Goal: Transaction & Acquisition: Purchase product/service

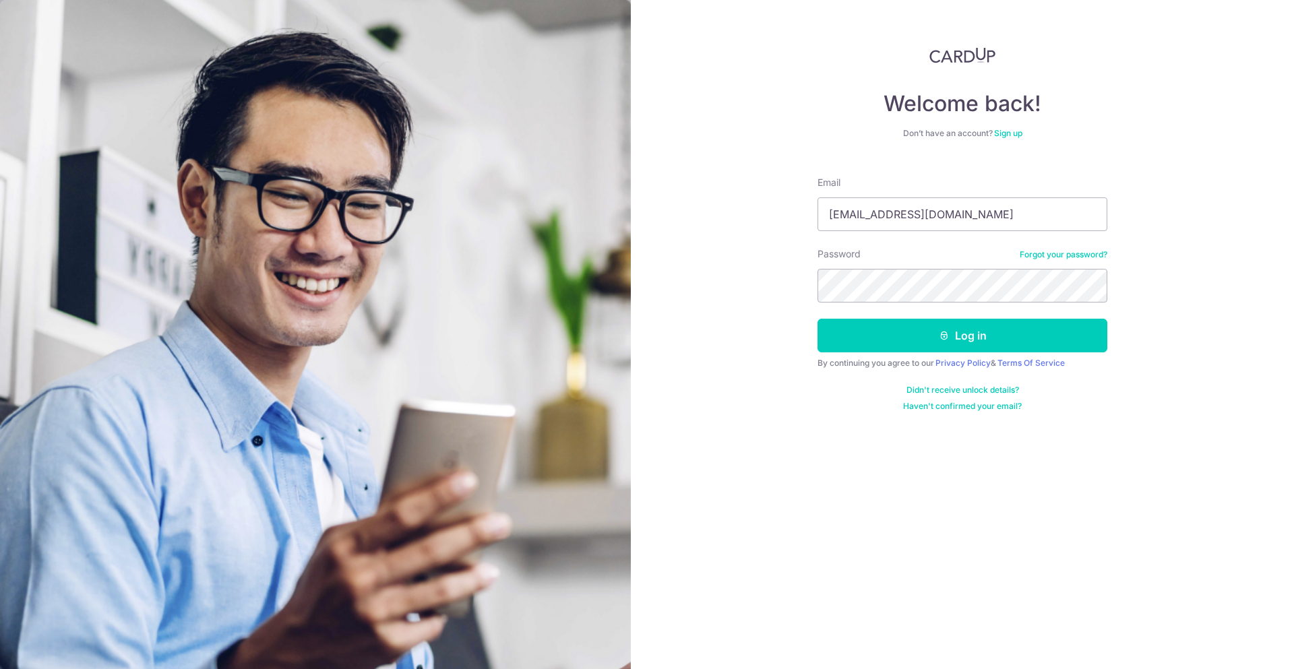
type input "[EMAIL_ADDRESS][DOMAIN_NAME]"
click at [818, 319] on button "Log in" at bounding box center [963, 336] width 290 height 34
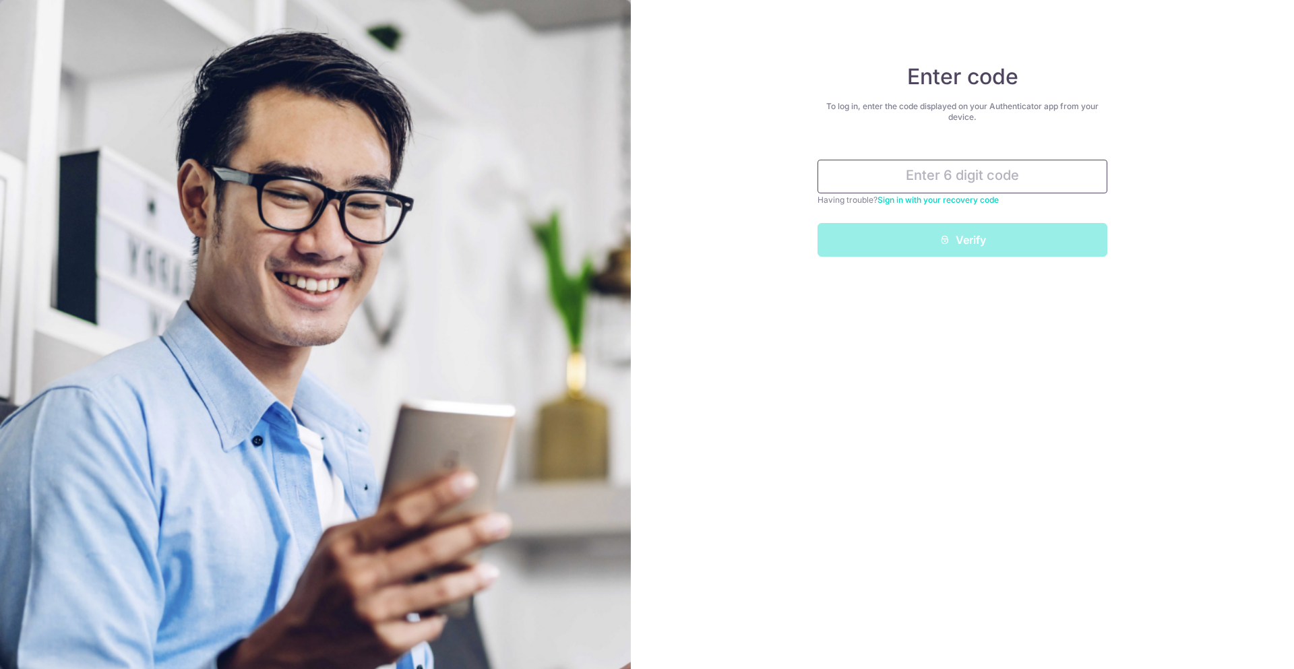
click at [1004, 178] on input "text" at bounding box center [963, 177] width 290 height 34
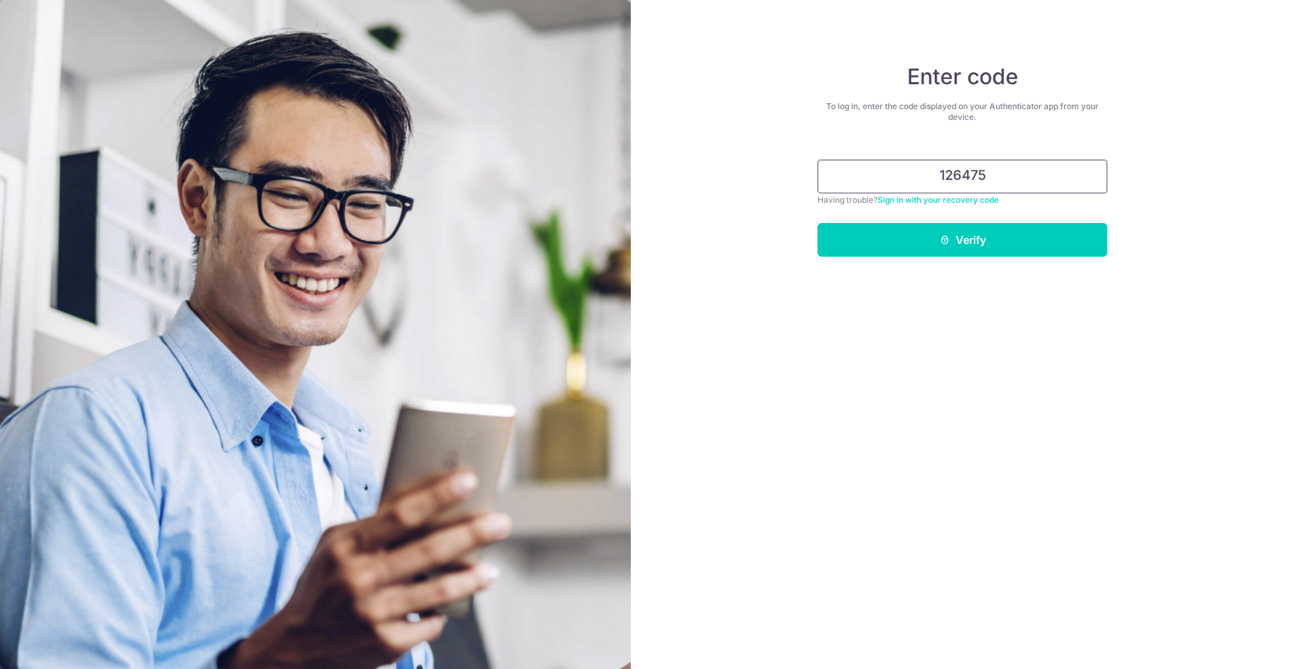
type input "126475"
click at [818, 223] on button "Verify" at bounding box center [963, 240] width 290 height 34
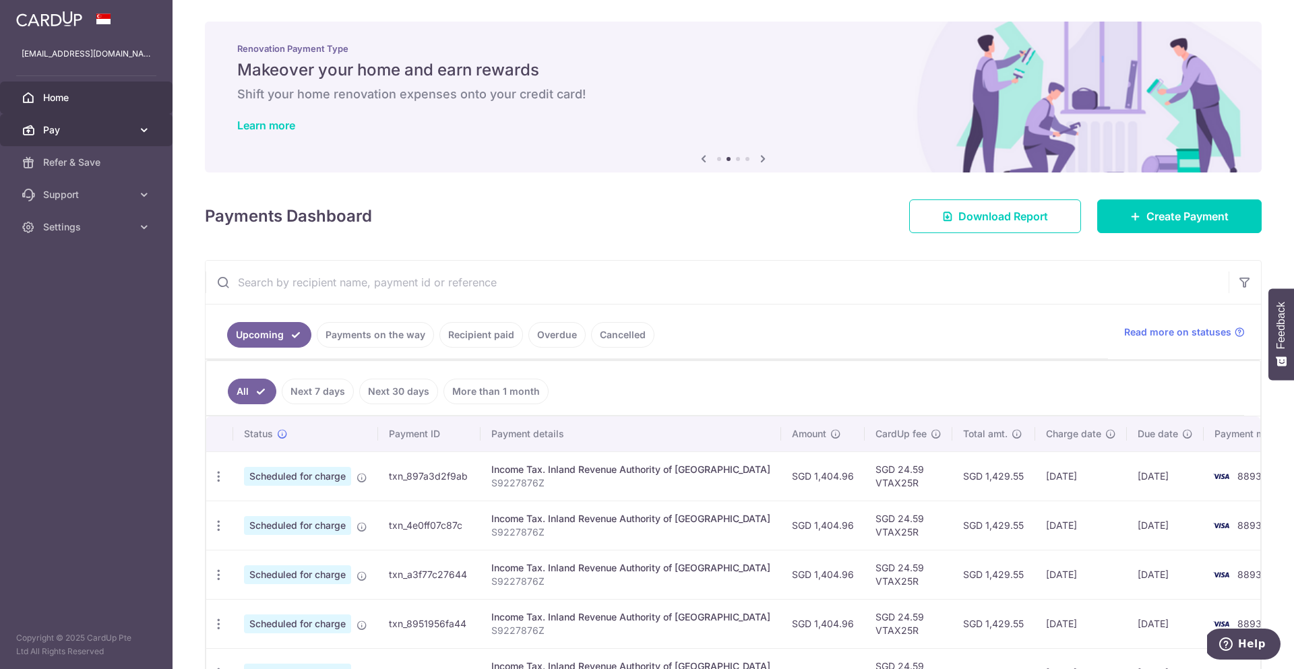
click at [121, 123] on span "Pay" at bounding box center [87, 129] width 89 height 13
click at [121, 125] on span "Pay" at bounding box center [87, 129] width 89 height 13
click at [92, 133] on span "Pay" at bounding box center [87, 129] width 89 height 13
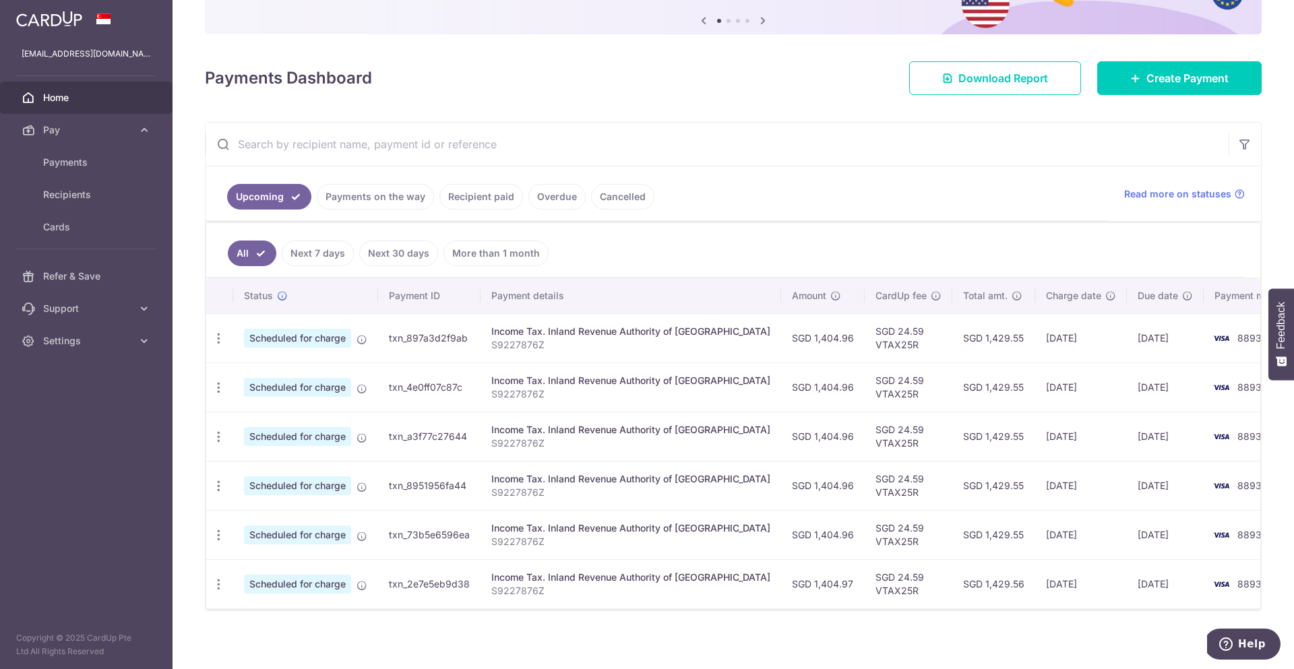
scroll to position [144, 0]
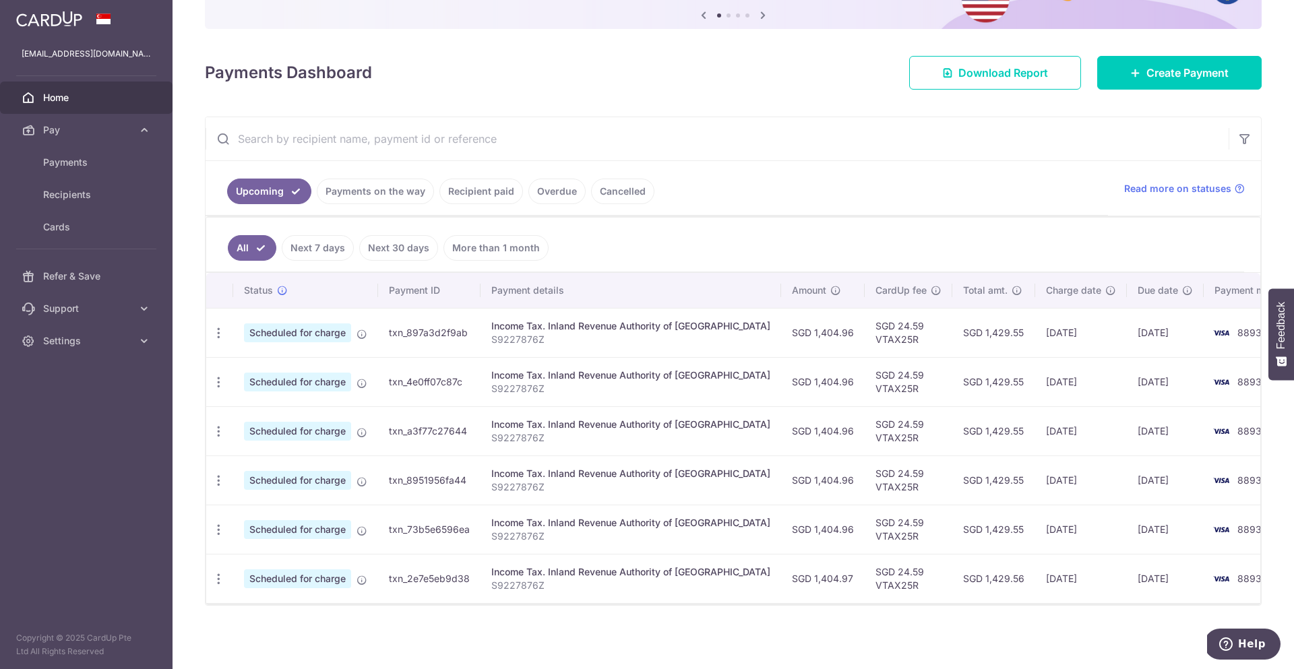
click at [512, 193] on link "Recipient paid" at bounding box center [481, 192] width 84 height 26
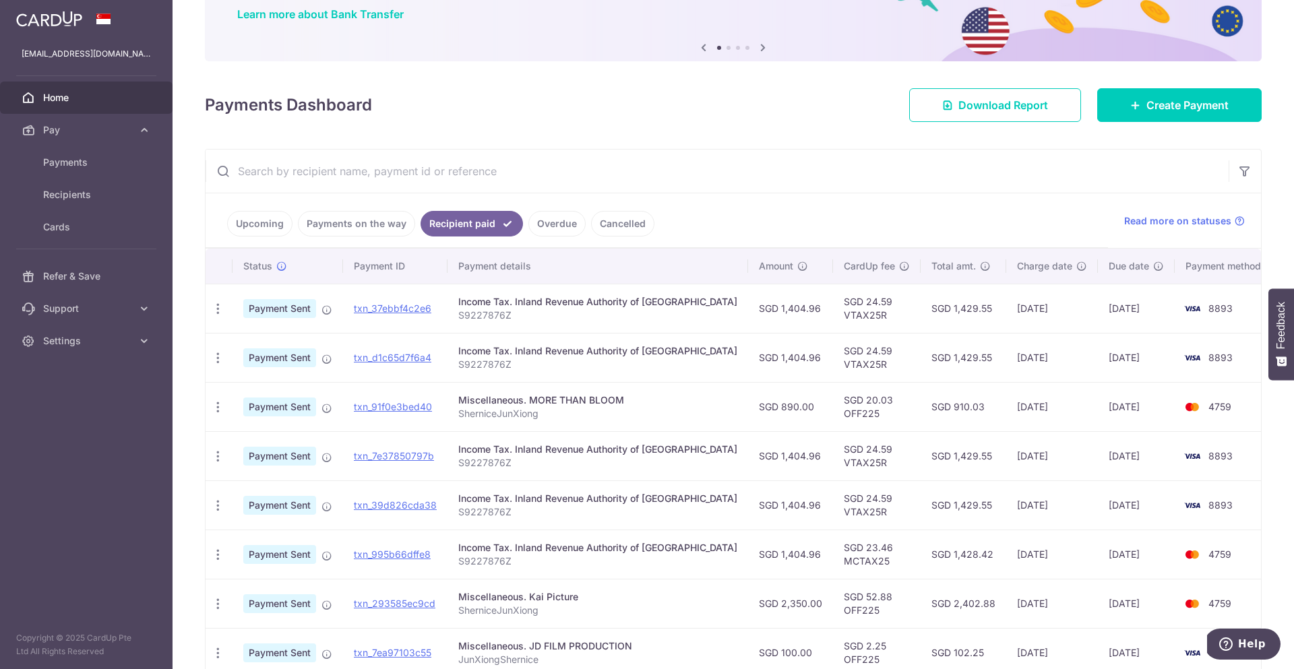
scroll to position [115, 0]
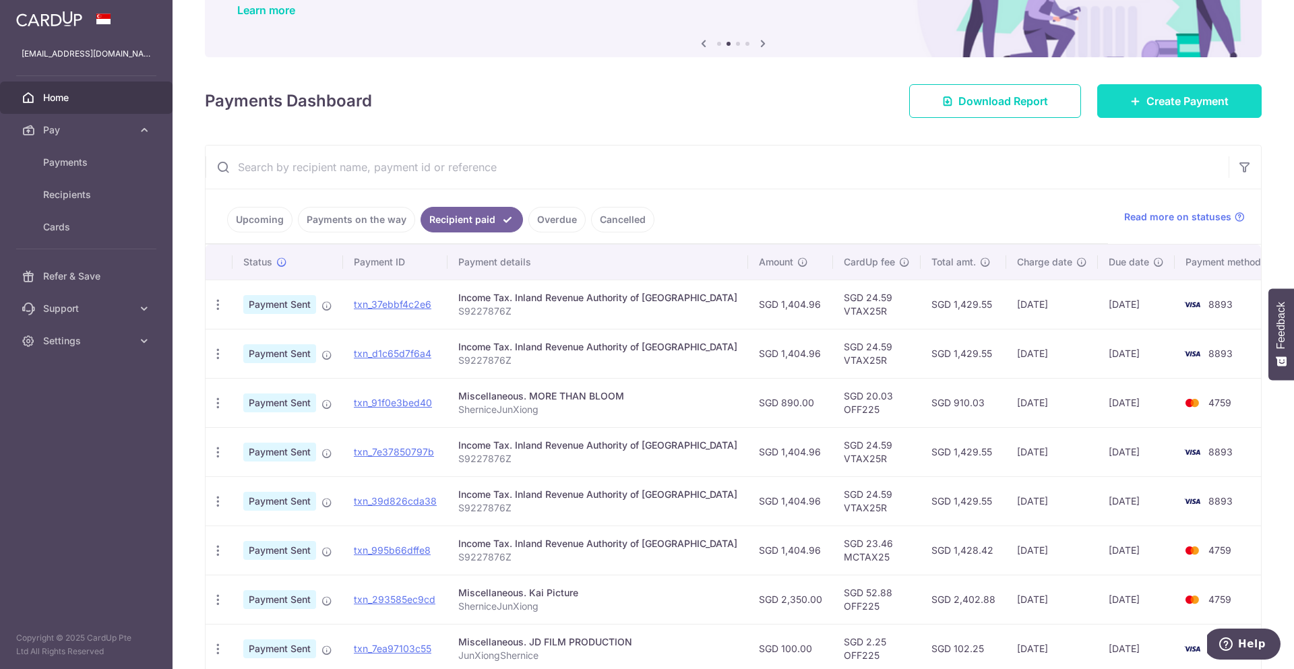
click at [1182, 100] on span "Create Payment" at bounding box center [1187, 101] width 82 height 16
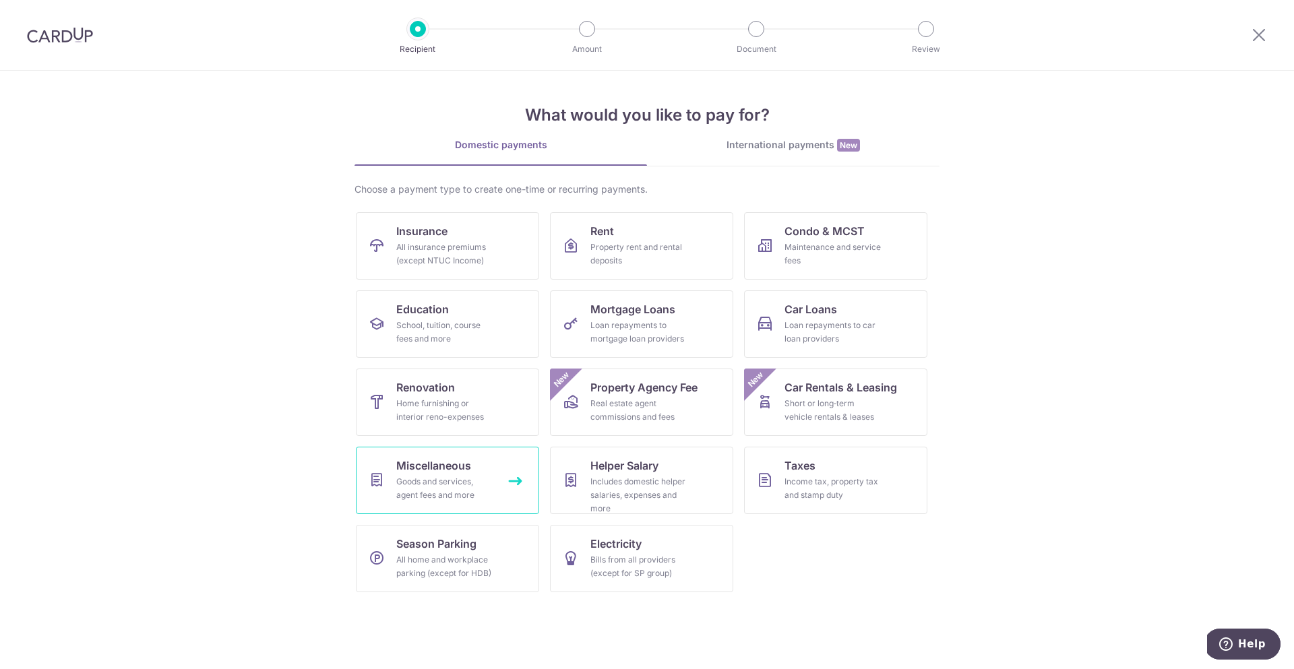
click at [475, 485] on div "Goods and services, agent fees and more" at bounding box center [444, 488] width 97 height 27
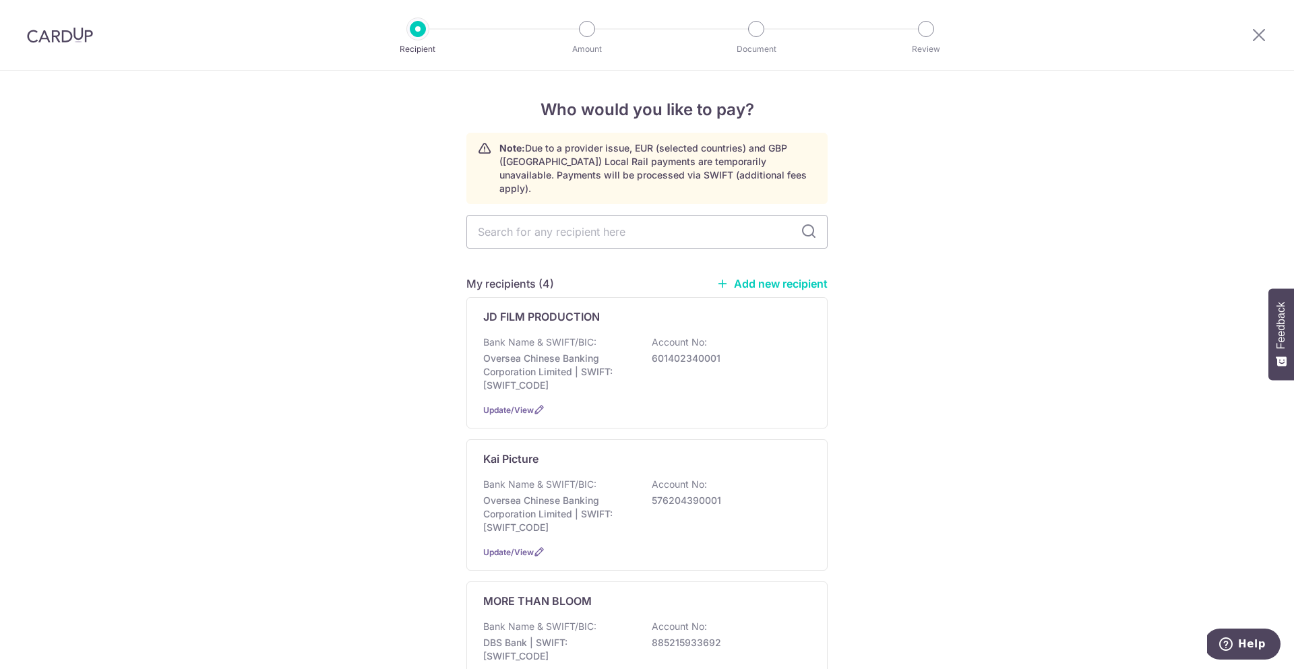
click at [739, 277] on link "Add new recipient" at bounding box center [771, 283] width 111 height 13
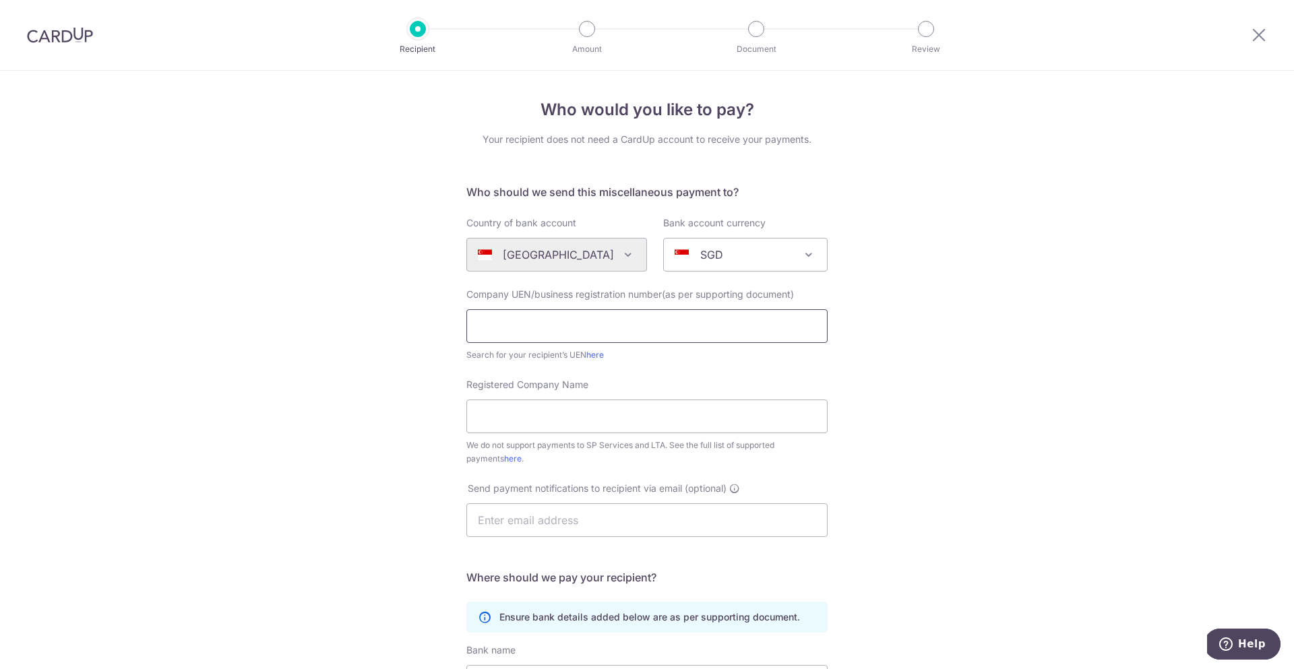
click at [628, 334] on input "text" at bounding box center [646, 326] width 361 height 34
click at [565, 326] on input "text" at bounding box center [646, 326] width 361 height 34
paste input "202316827N"
type input "202316827N"
click at [452, 360] on div "Who would you like to pay? Your recipient does not need a CardUp account to rec…" at bounding box center [647, 489] width 1294 height 836
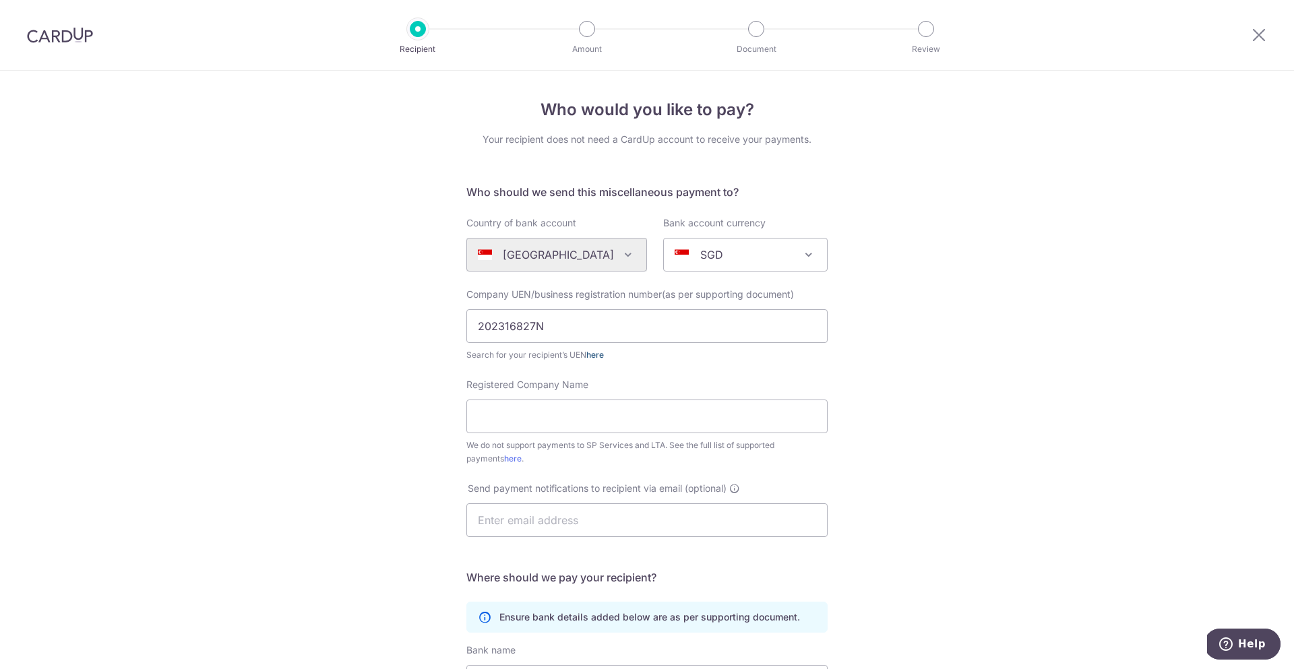
click at [595, 356] on link "here" at bounding box center [595, 355] width 18 height 10
click at [515, 423] on input "Registered Company Name" at bounding box center [646, 417] width 361 height 34
paste input "THEFUNEVENTS PTE. LTD."
type input "THEFUNEVENTS PTE. LTD."
click at [604, 512] on input "text" at bounding box center [646, 520] width 361 height 34
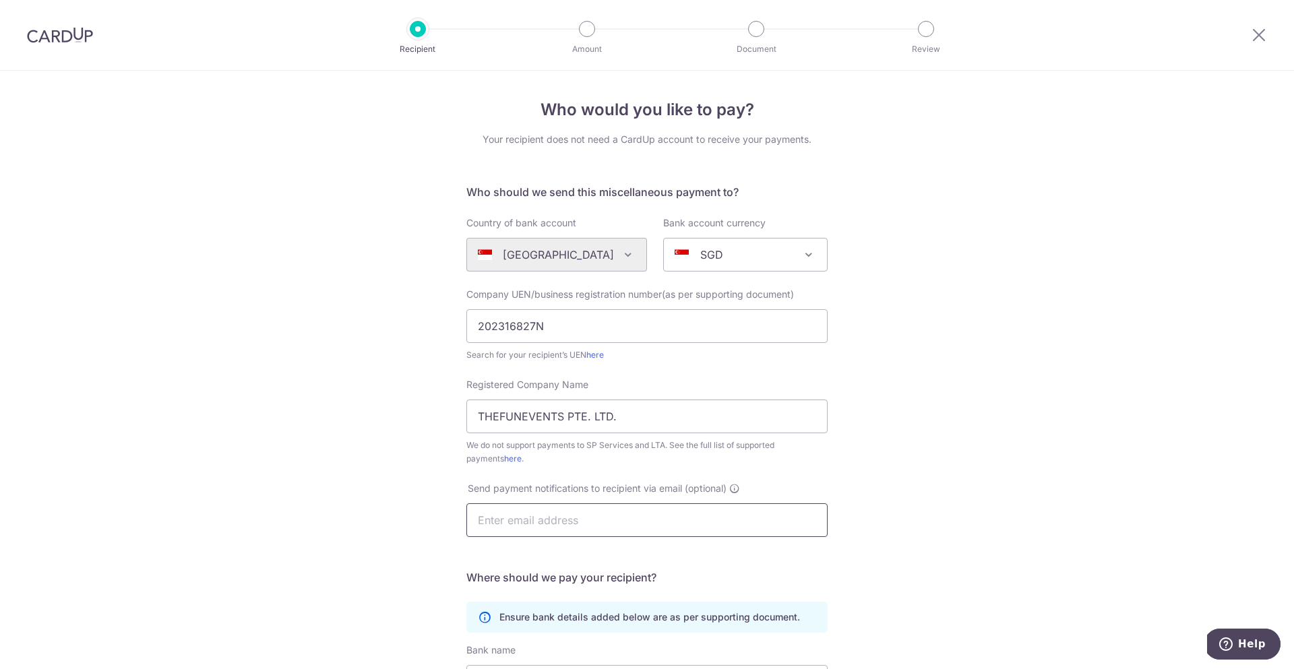
click at [549, 516] on input "text" at bounding box center [646, 520] width 361 height 34
paste input "sales@funfair.sg"
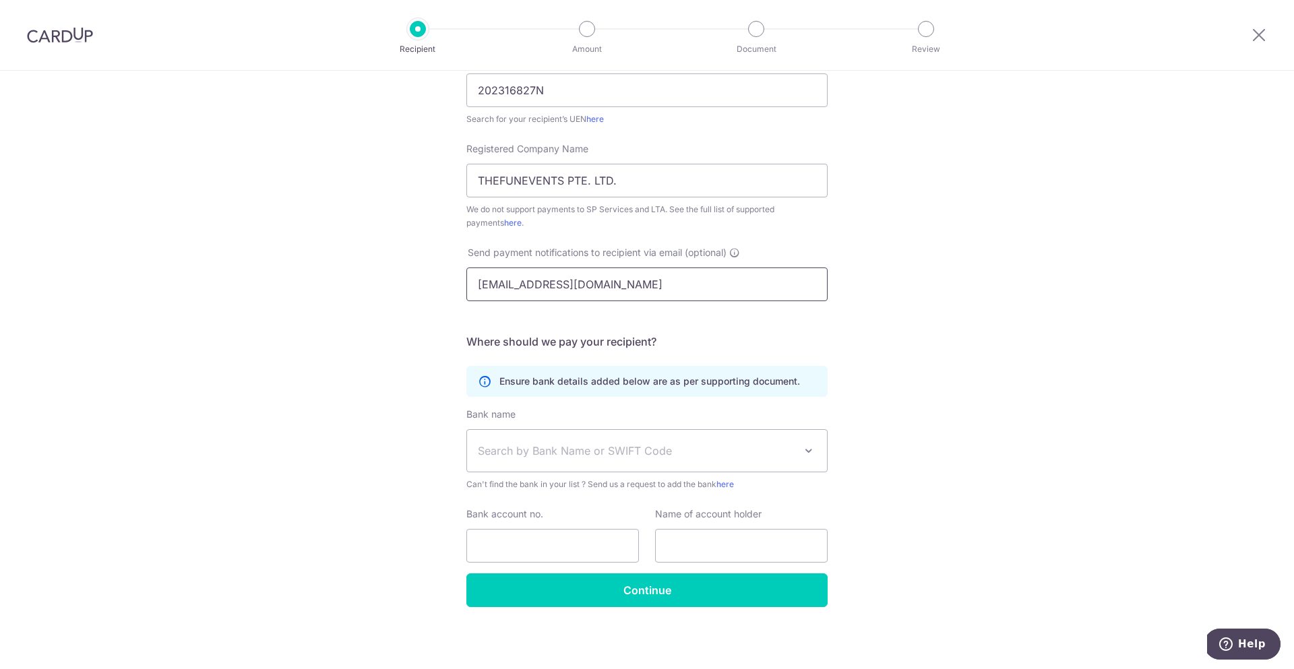
scroll to position [237, 0]
type input "sales@funfair.sg"
click at [574, 473] on div "Bank name (Select from our list, or add a new bank ) Select Bank UBS AG ANEXT B…" at bounding box center [646, 448] width 361 height 84
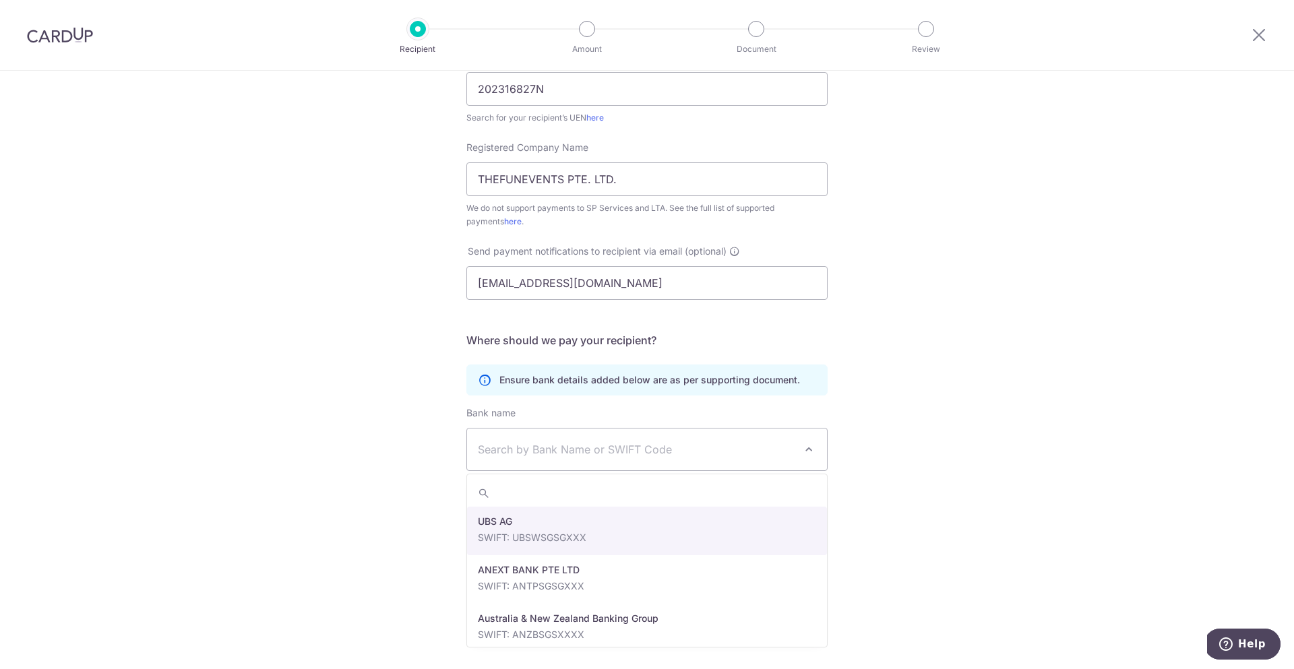
click at [574, 454] on span "Search by Bank Name or SWIFT Code" at bounding box center [636, 449] width 317 height 16
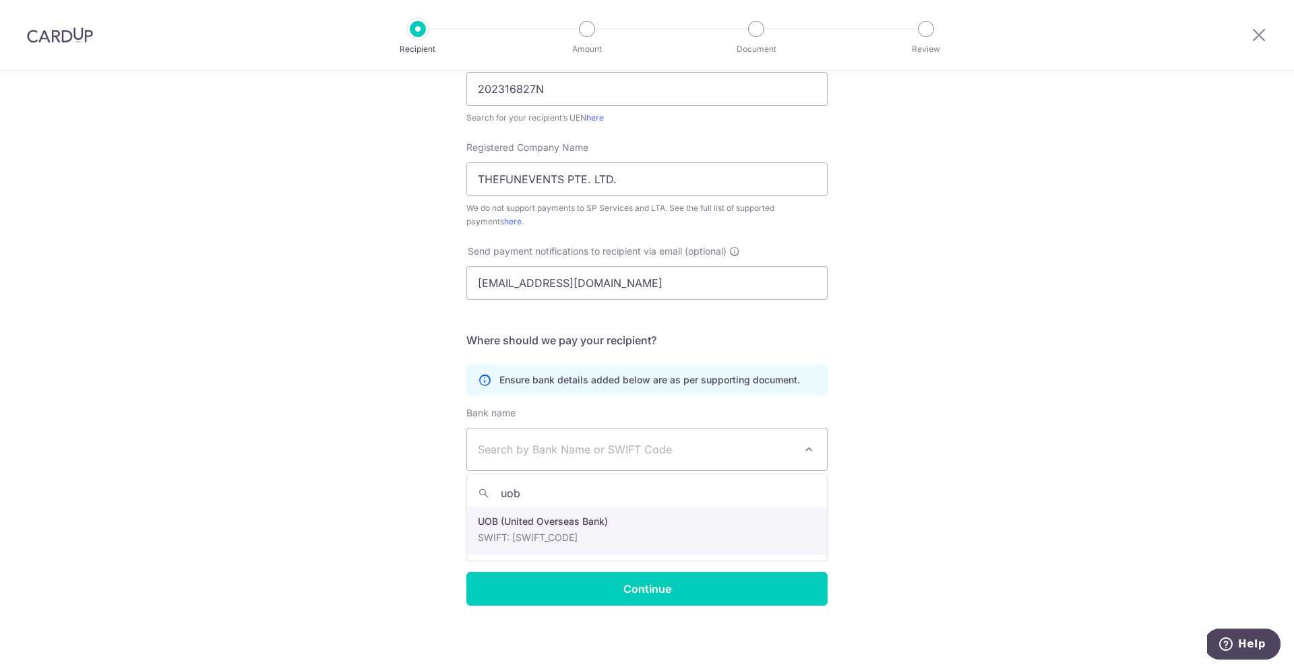
type input "uob"
select select "18"
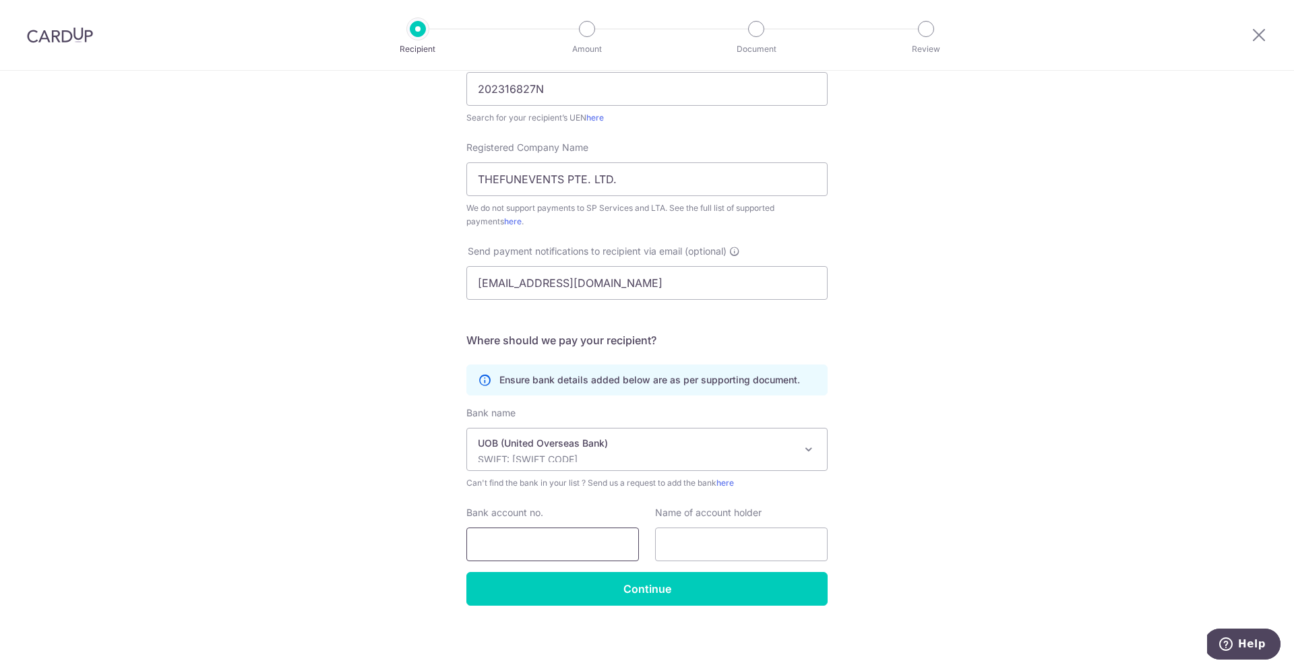
click at [546, 547] on input "Bank account no." at bounding box center [552, 545] width 173 height 34
paste input "7793343527"
type input "7793343527"
click at [702, 551] on input "text" at bounding box center [741, 545] width 173 height 34
click at [713, 530] on input "text" at bounding box center [741, 545] width 173 height 34
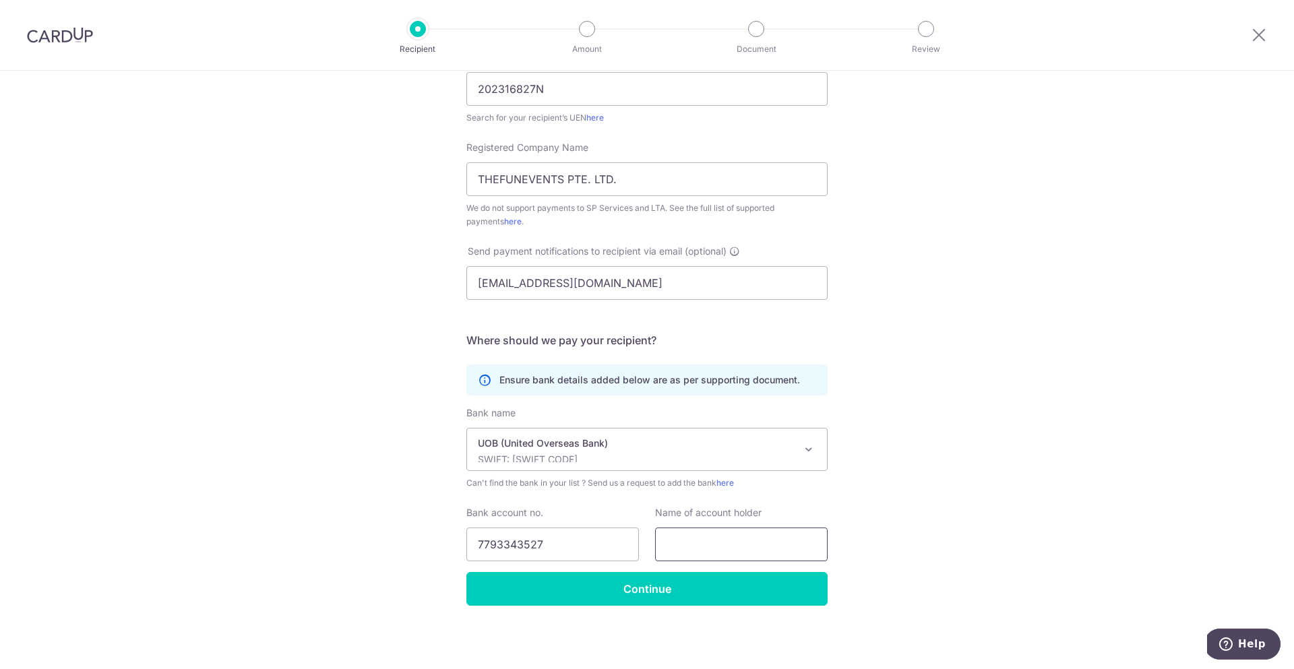
paste input "THEFUNEVENTS PTE. LTD"
type input "THEFUNEVENTS PTE. LTD."
click at [633, 603] on input "Continue" at bounding box center [646, 589] width 361 height 34
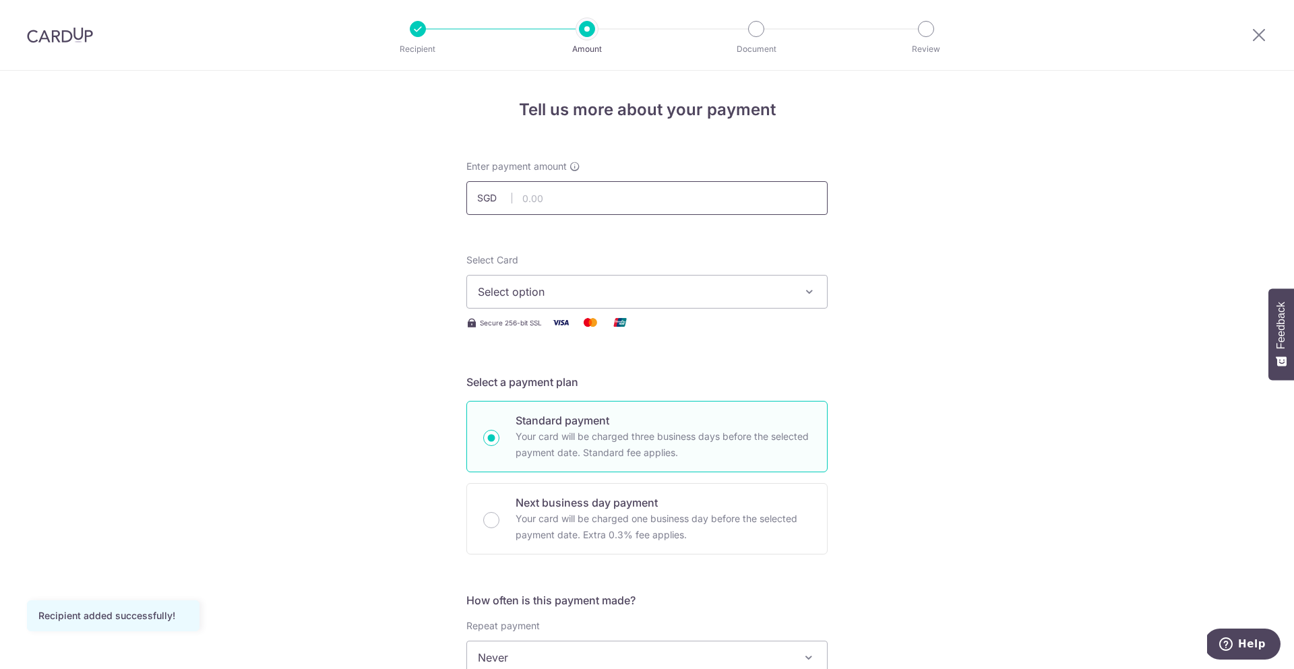
click at [581, 197] on input "text" at bounding box center [646, 198] width 361 height 34
type input "1,400.00"
click at [607, 291] on span "Select option" at bounding box center [635, 292] width 314 height 16
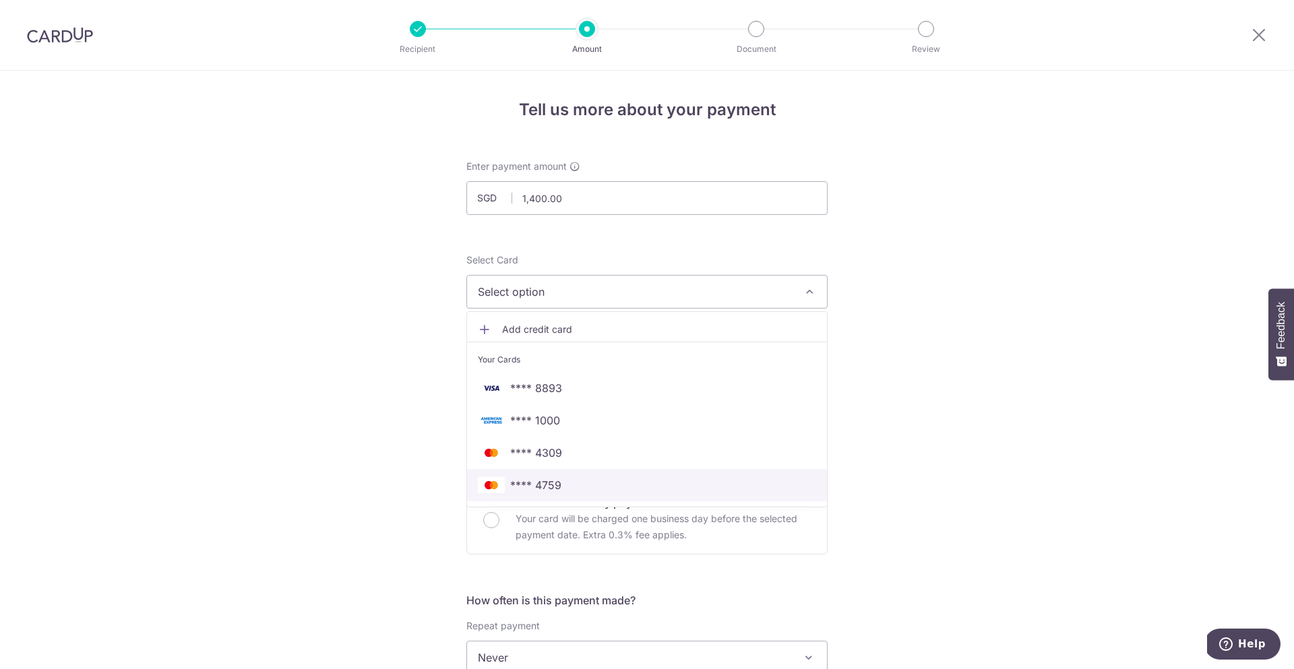
click at [584, 479] on span "**** 4759" at bounding box center [647, 485] width 338 height 16
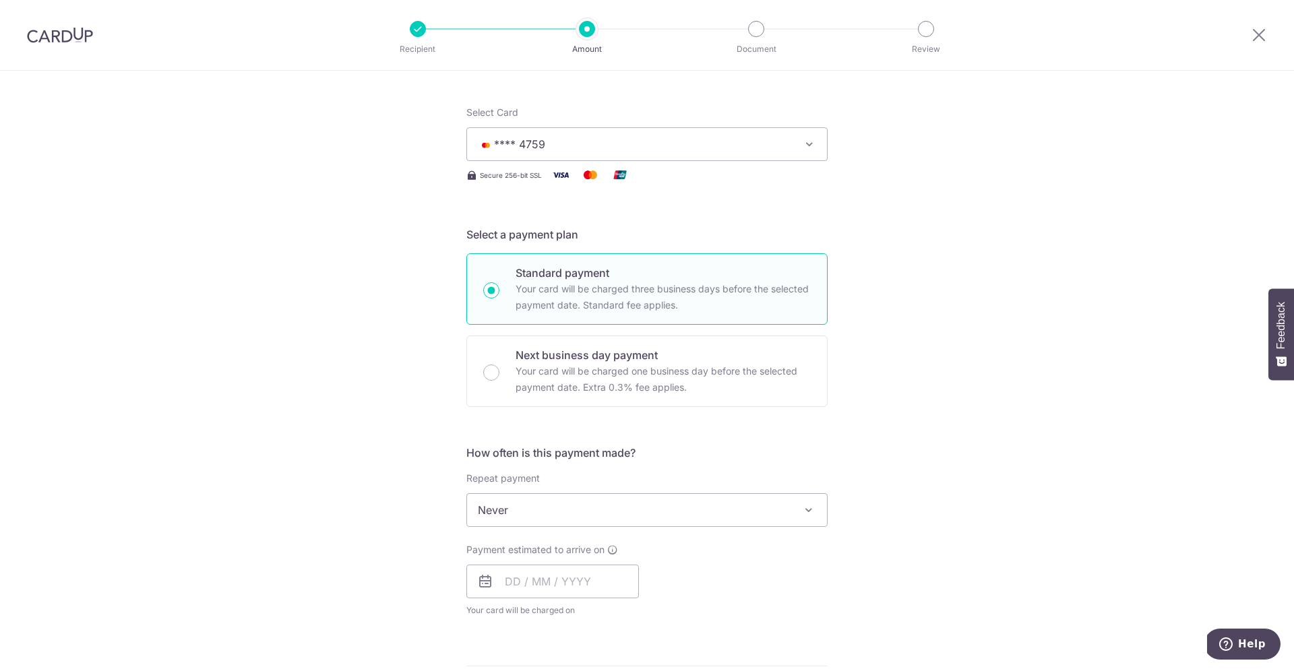
scroll to position [244, 0]
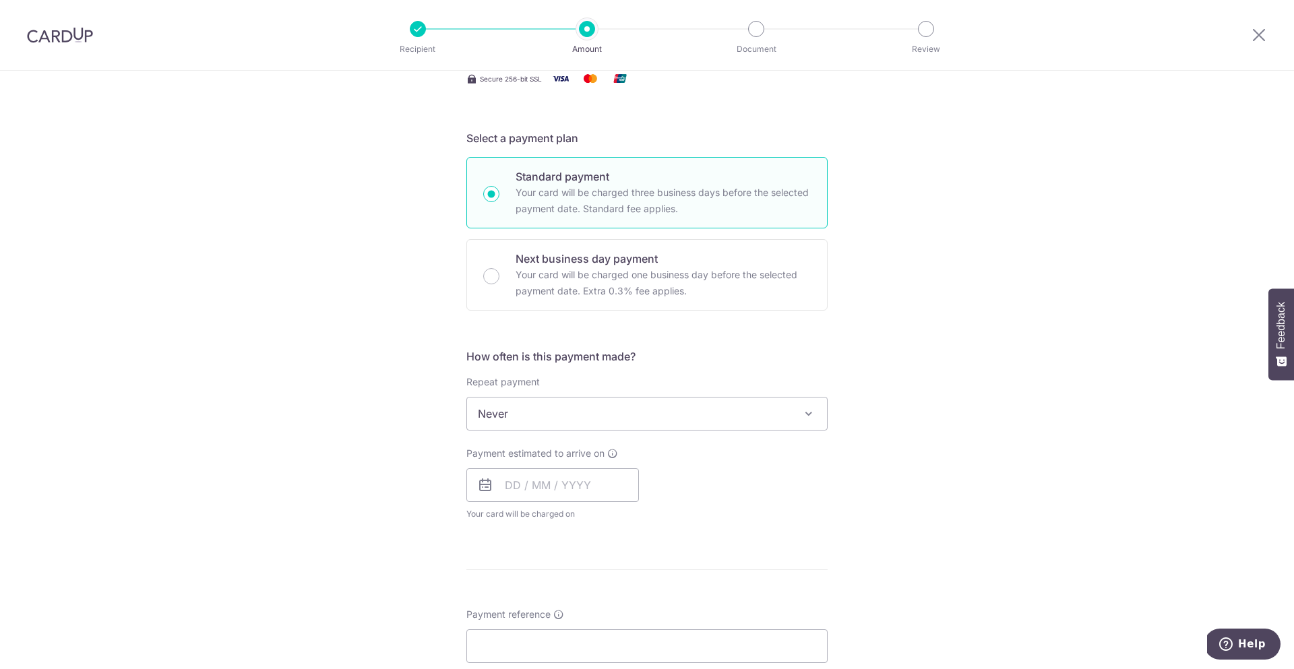
click at [539, 427] on span "Never" at bounding box center [647, 414] width 360 height 32
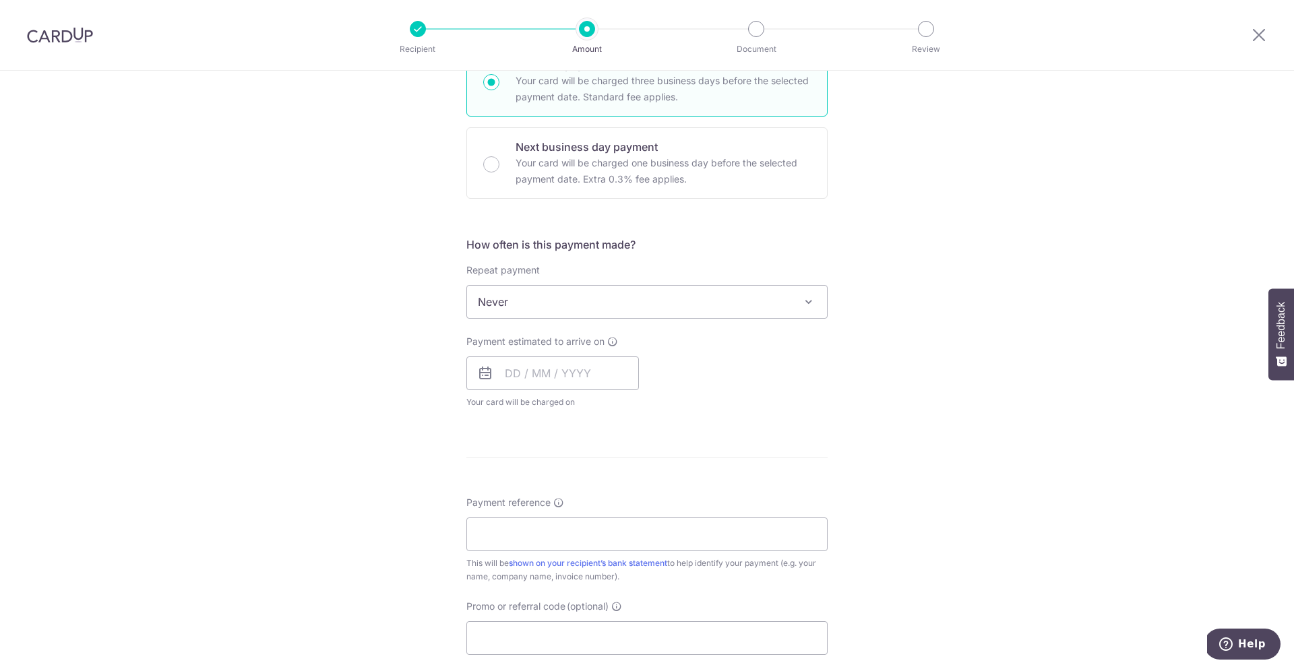
scroll to position [382, 0]
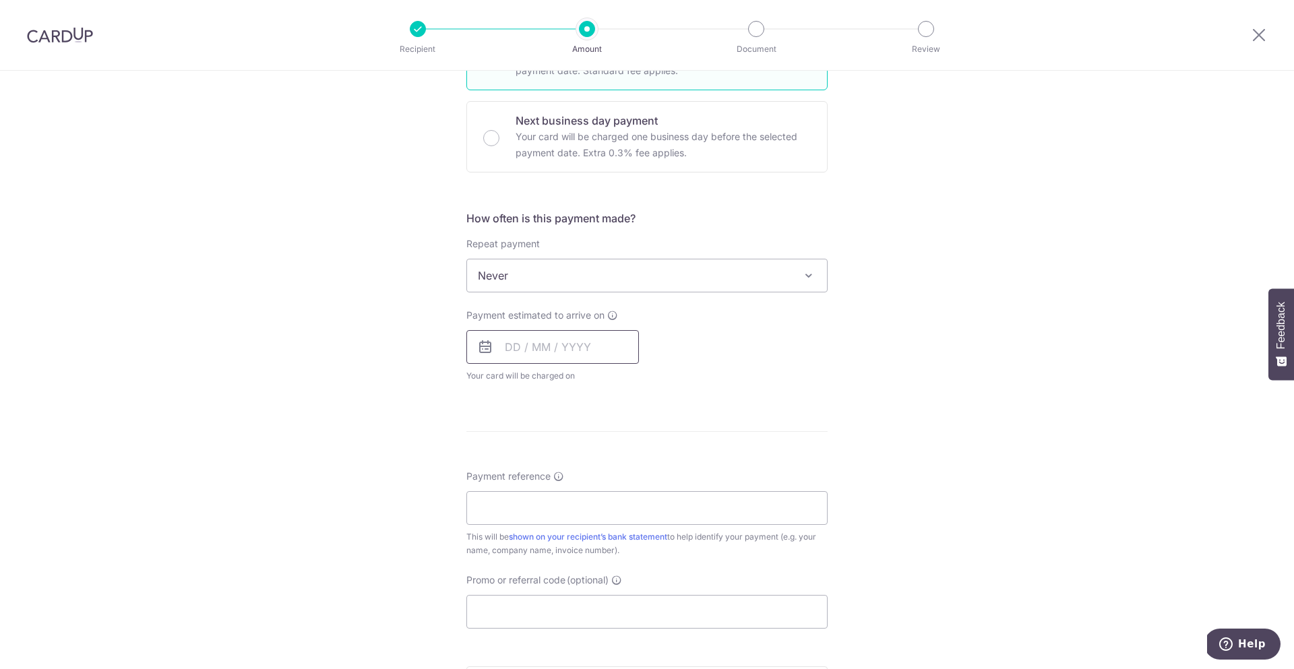
click at [560, 346] on input "text" at bounding box center [552, 347] width 173 height 34
click at [572, 469] on link "8" at bounding box center [575, 470] width 22 height 22
type input "[DATE]"
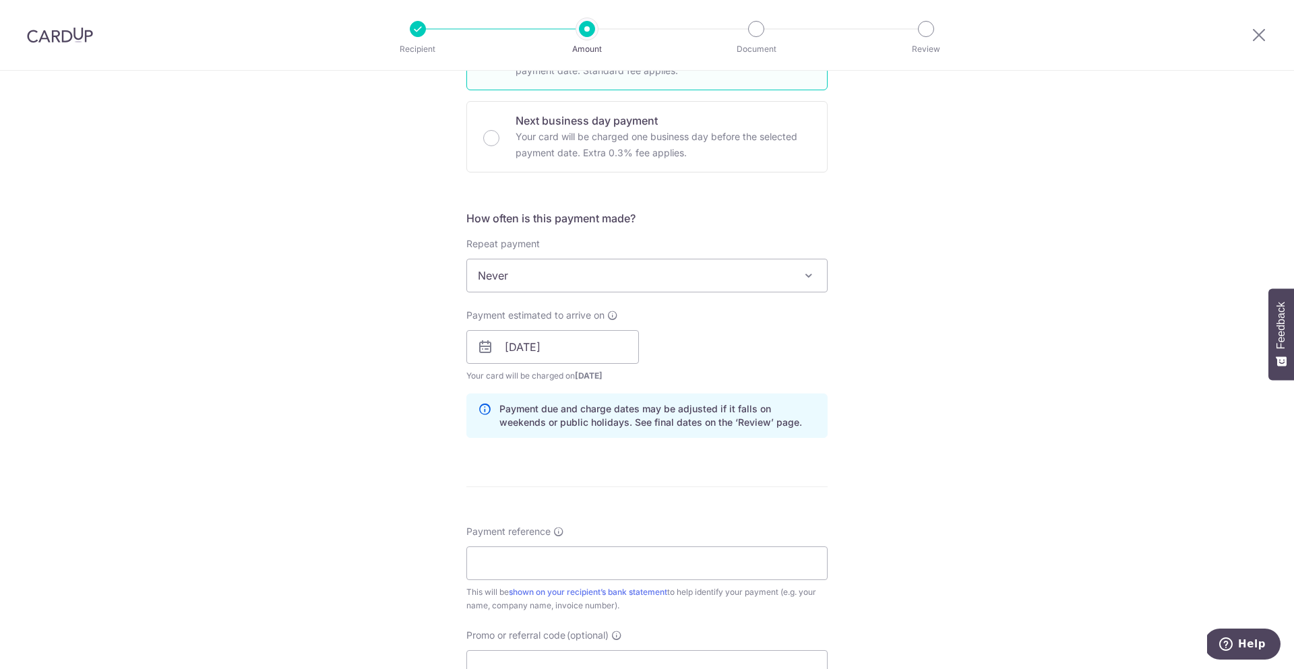
click at [401, 363] on div "Tell us more about your payment Enter payment amount SGD 1,400.00 1400.00 Recip…" at bounding box center [647, 326] width 1294 height 1275
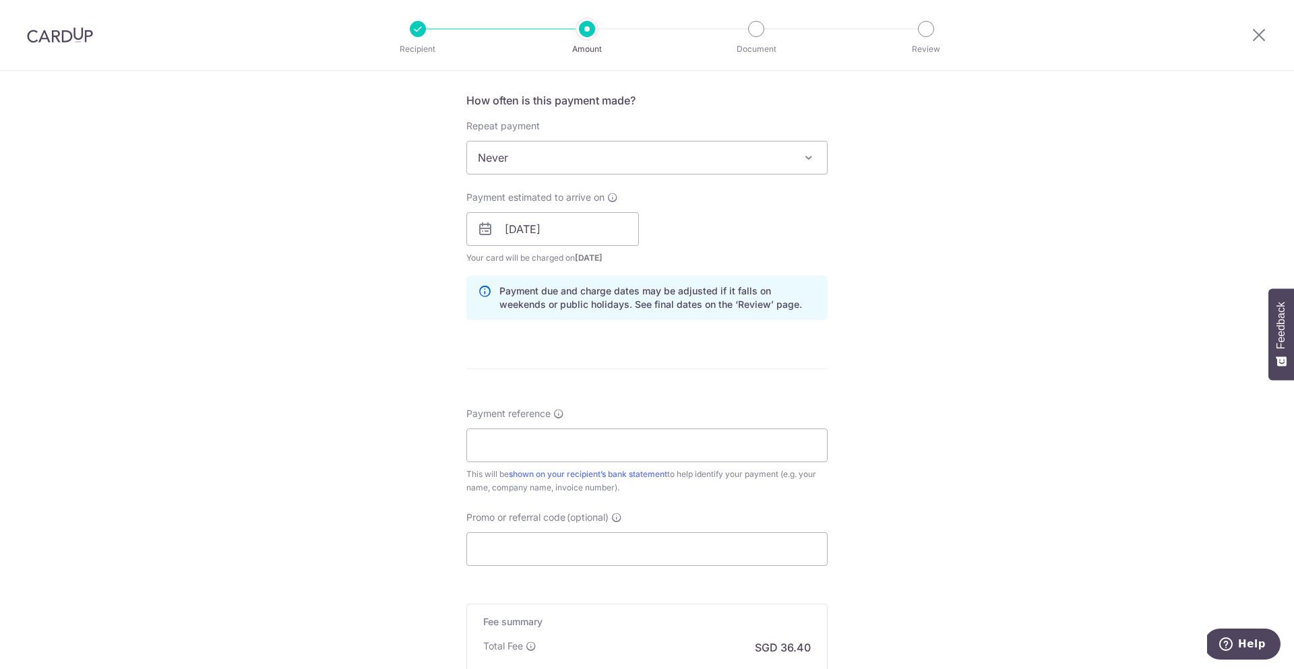
scroll to position [529, 0]
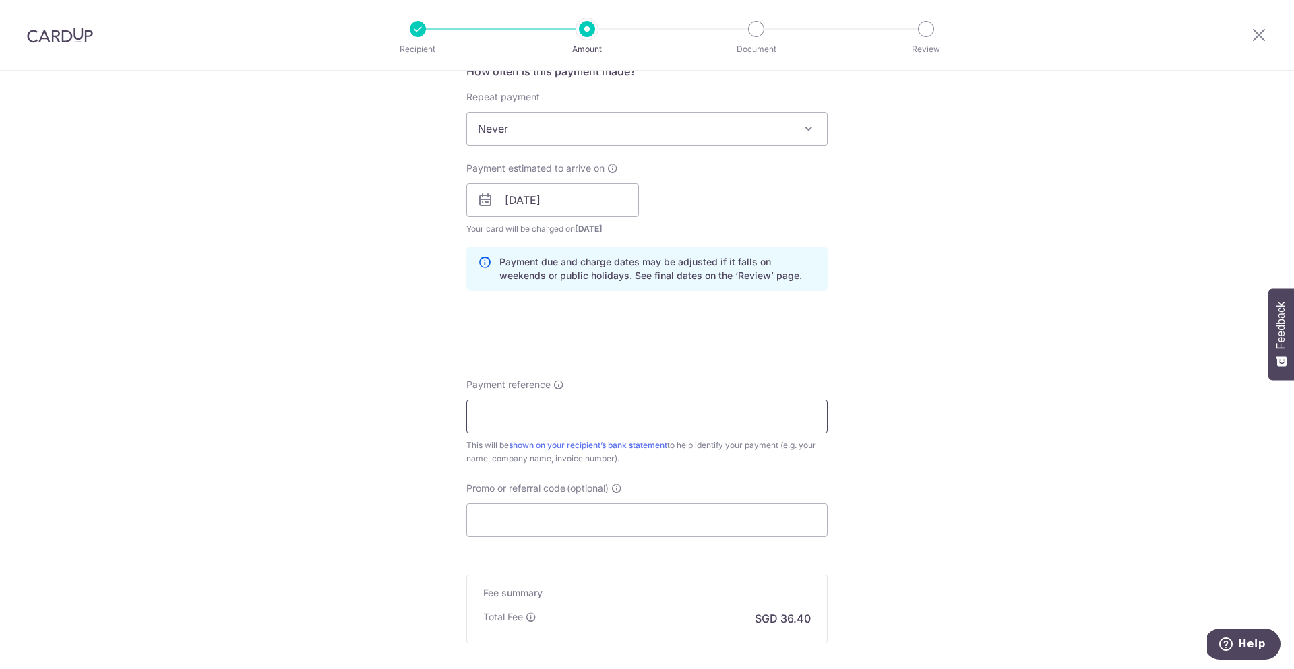
click at [528, 411] on input "Payment reference" at bounding box center [646, 417] width 361 height 34
type input "s"
type input "SherniceLow"
click at [531, 522] on input "Promo or referral code (optional)" at bounding box center [646, 518] width 361 height 34
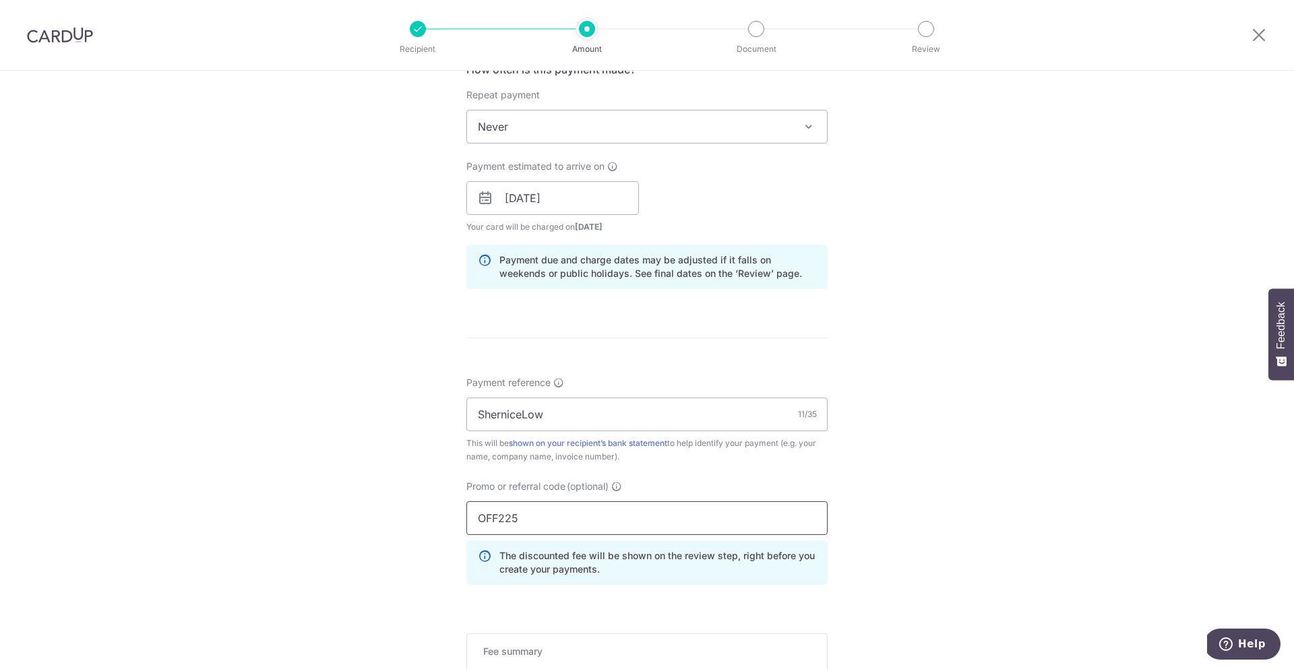
type input "OFF225"
click at [416, 243] on div "Tell us more about your payment Enter payment amount SGD 1,400.00 1400.00 Recip…" at bounding box center [647, 207] width 1294 height 1335
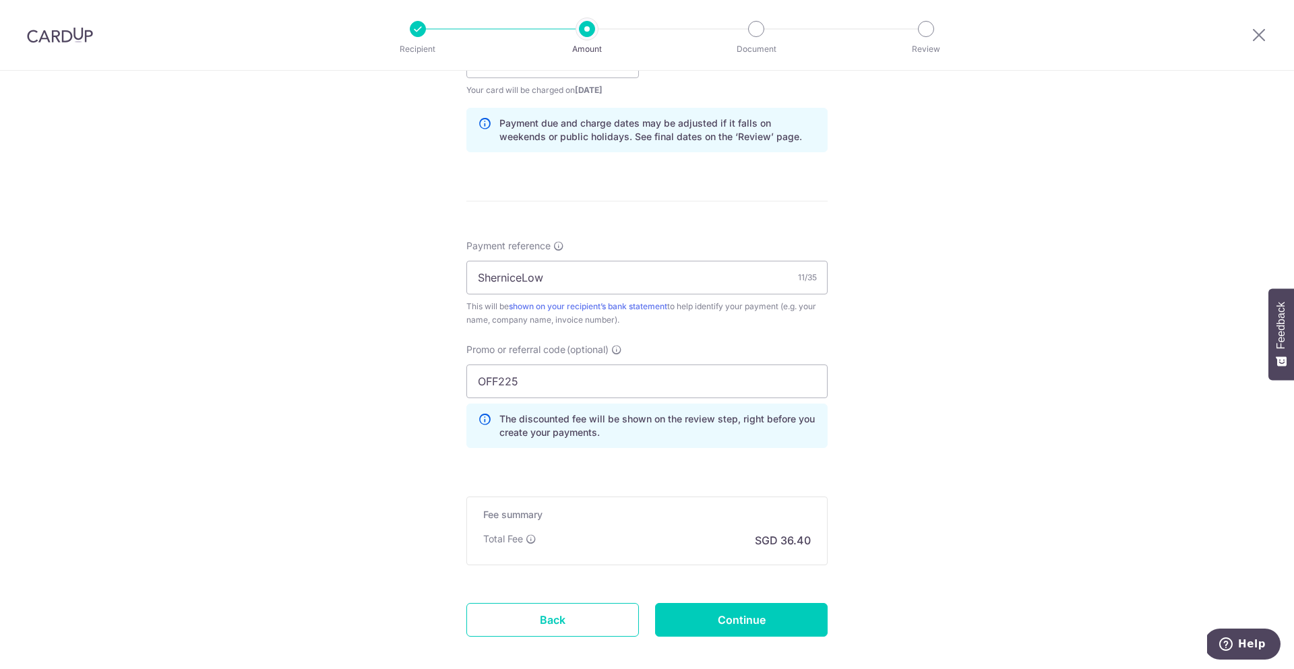
scroll to position [737, 0]
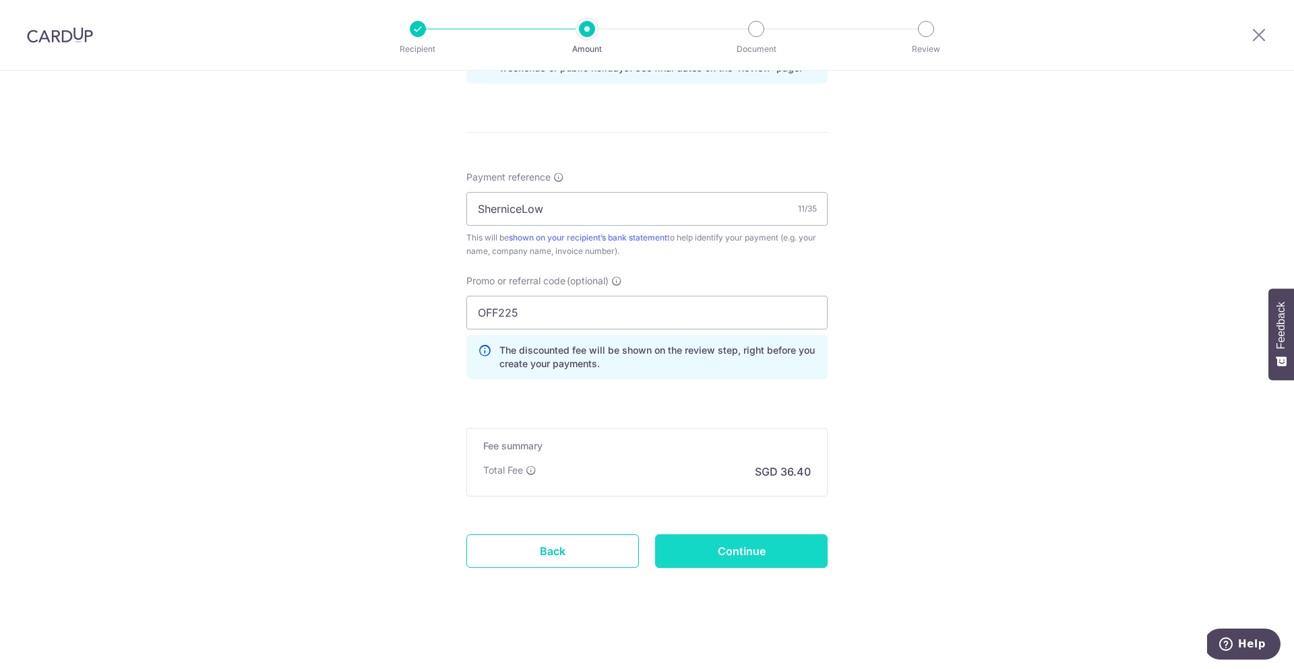
click at [751, 549] on input "Continue" at bounding box center [741, 551] width 173 height 34
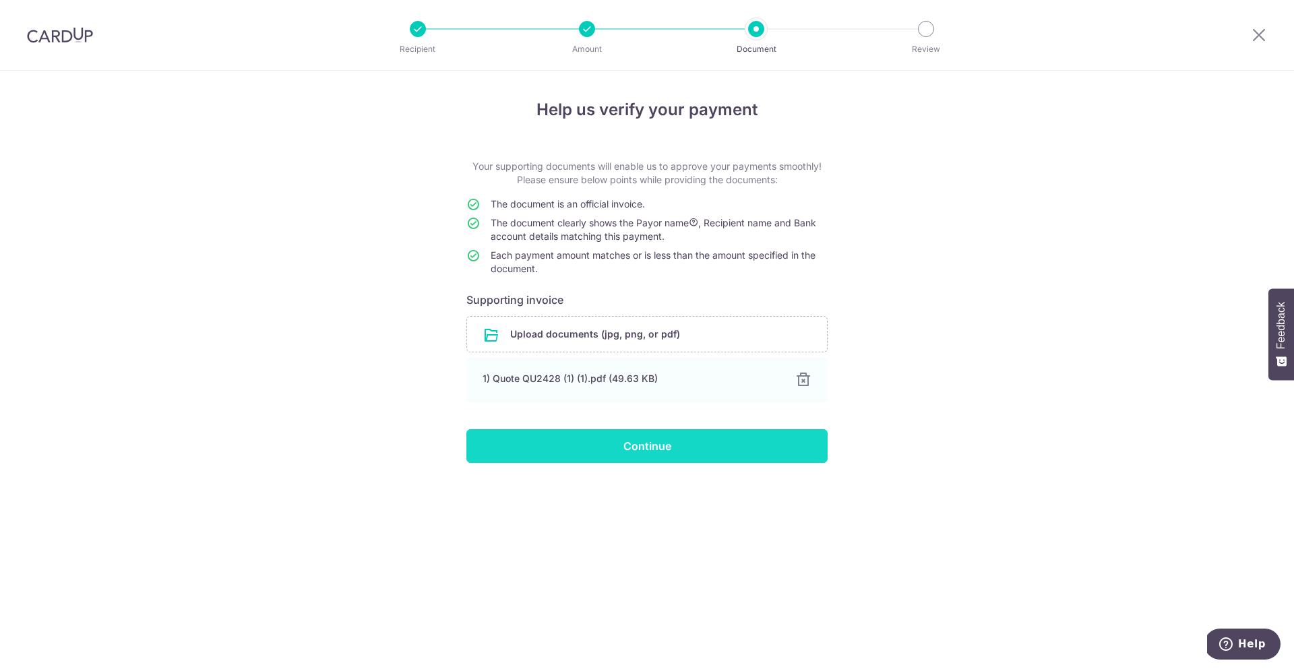
click at [699, 448] on input "Continue" at bounding box center [646, 446] width 361 height 34
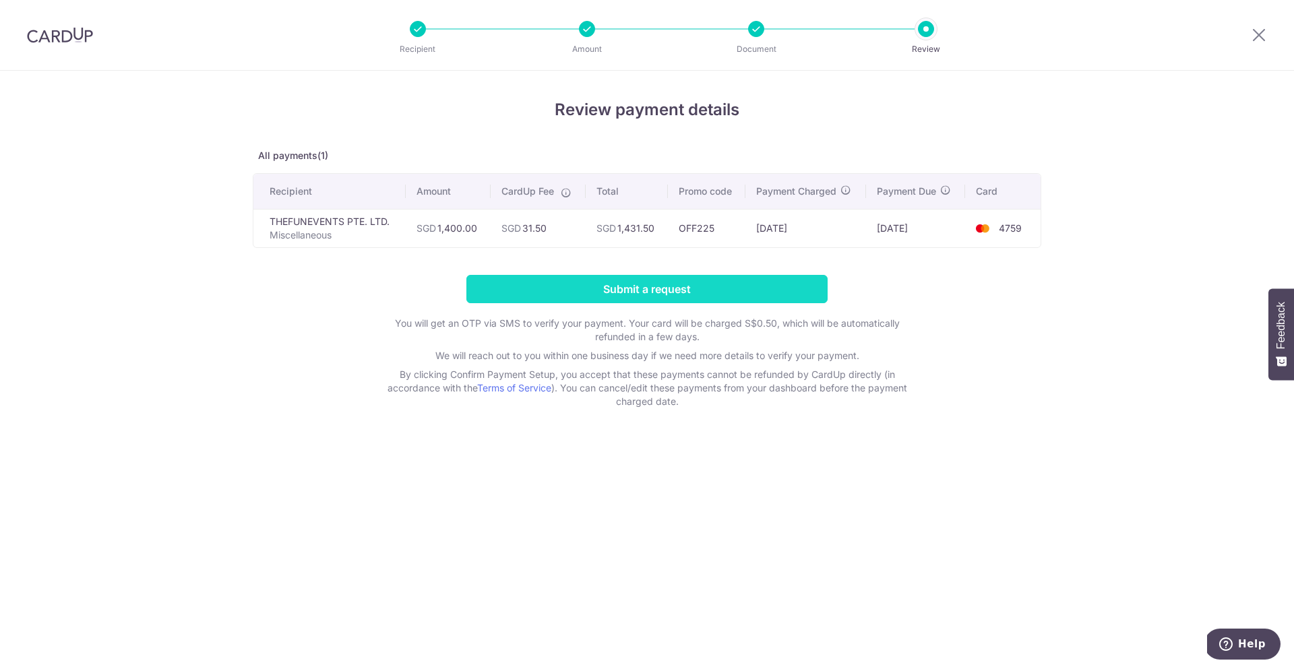
click at [597, 292] on input "Submit a request" at bounding box center [646, 289] width 361 height 28
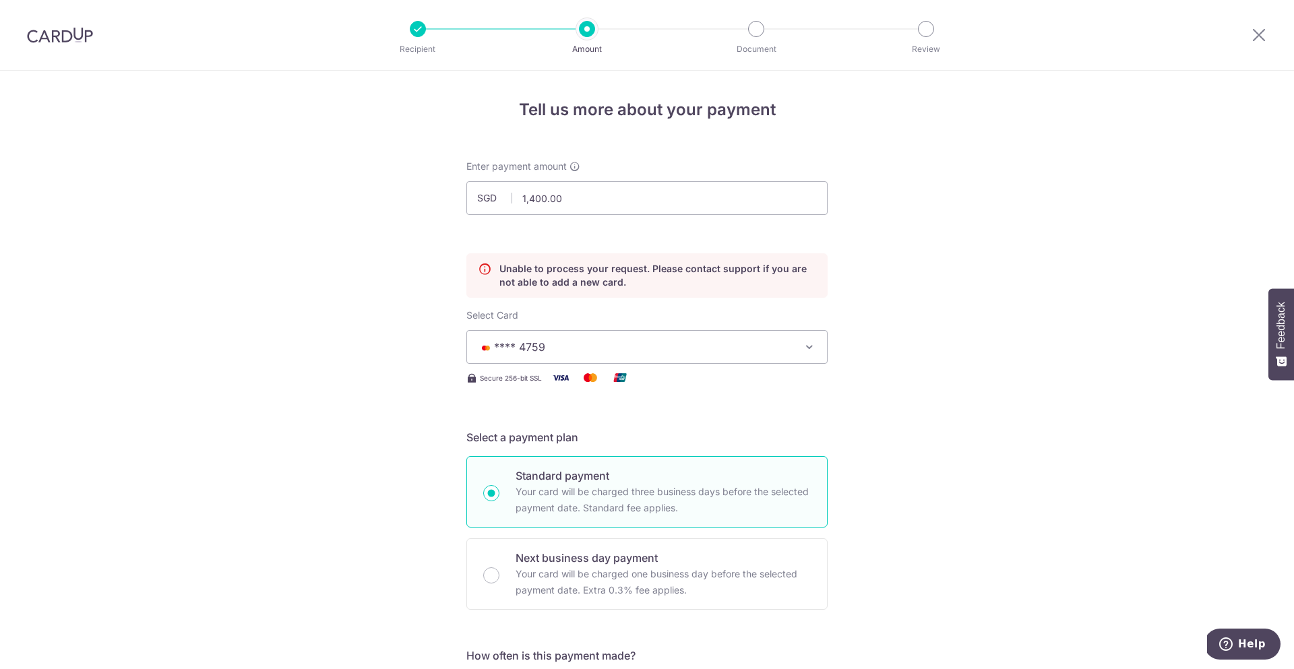
click at [687, 345] on span "**** 4759" at bounding box center [635, 347] width 314 height 16
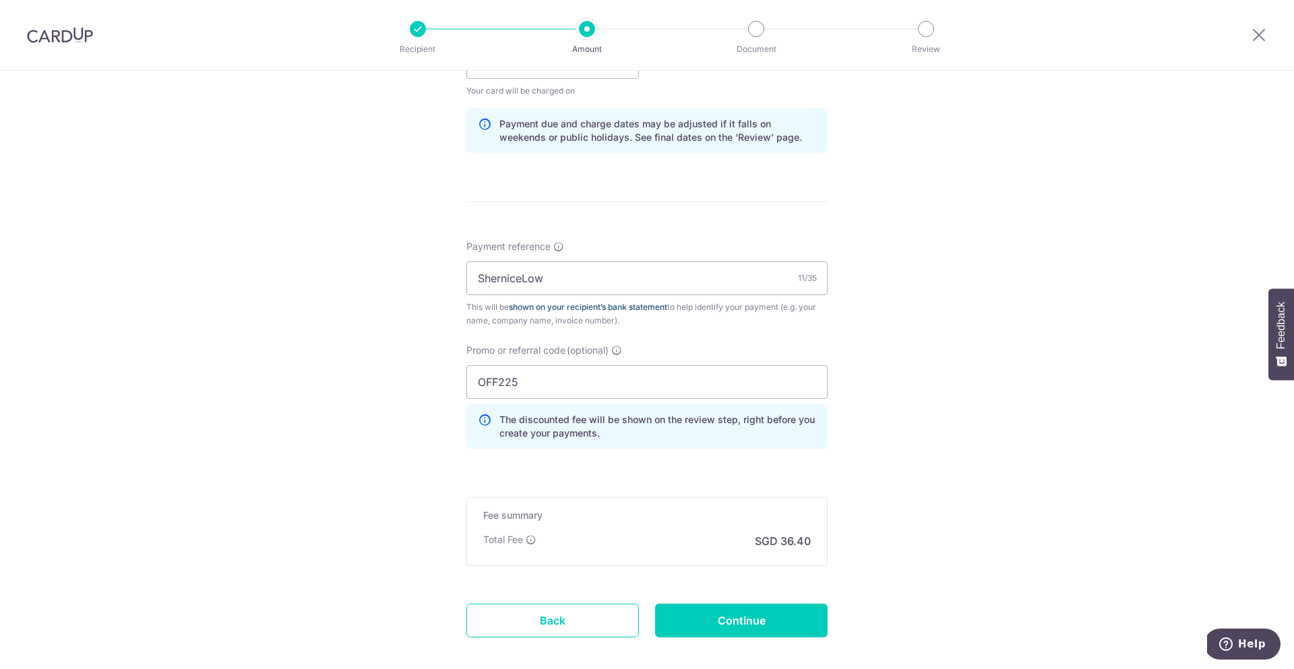
scroll to position [792, 0]
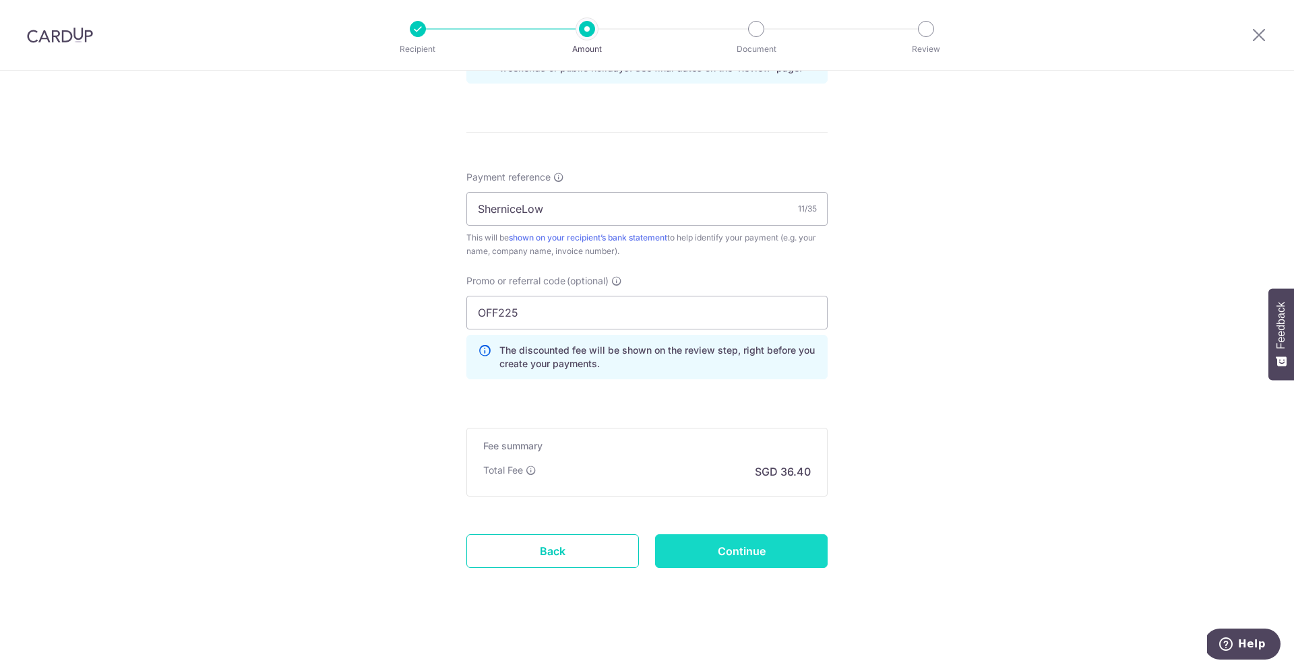
click at [692, 554] on input "Continue" at bounding box center [741, 551] width 173 height 34
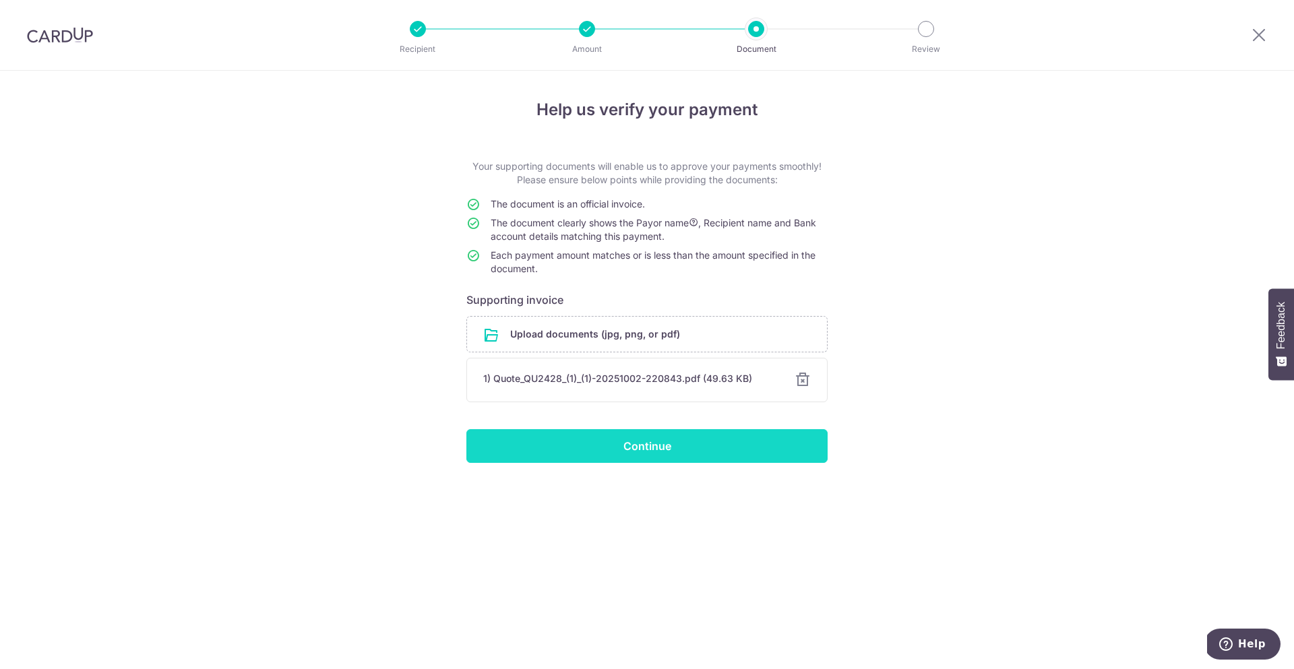
click at [609, 452] on input "Continue" at bounding box center [646, 446] width 361 height 34
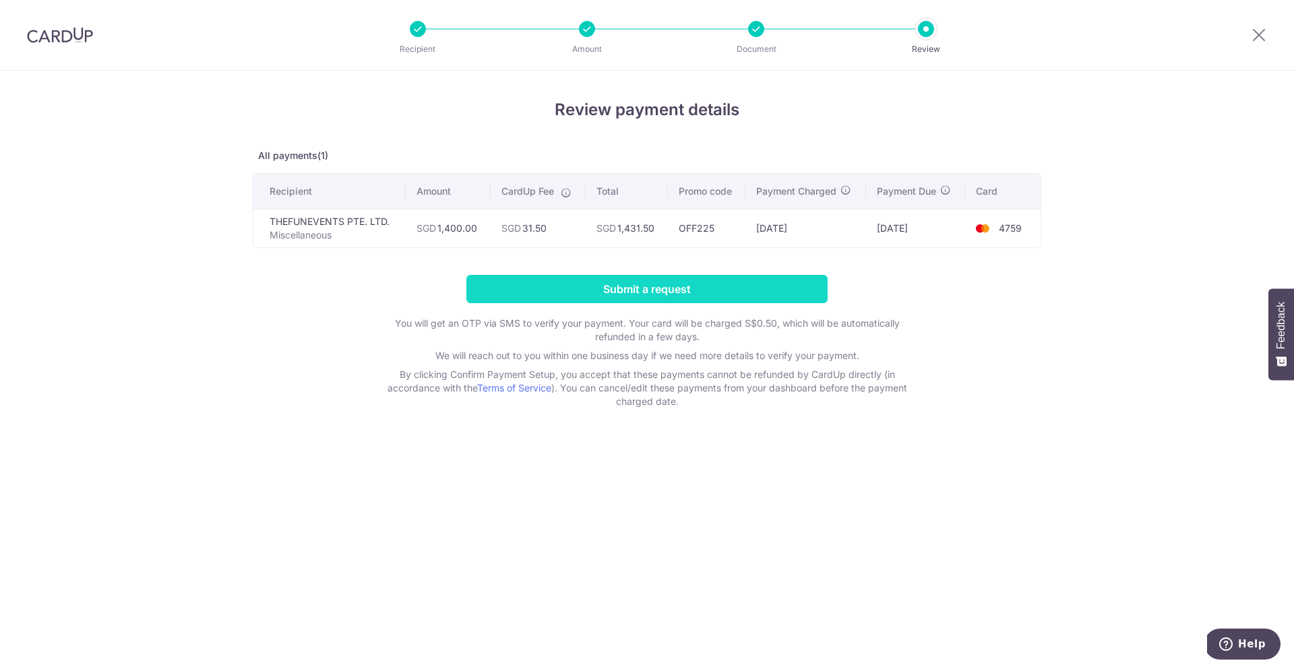
click at [637, 286] on input "Submit a request" at bounding box center [646, 289] width 361 height 28
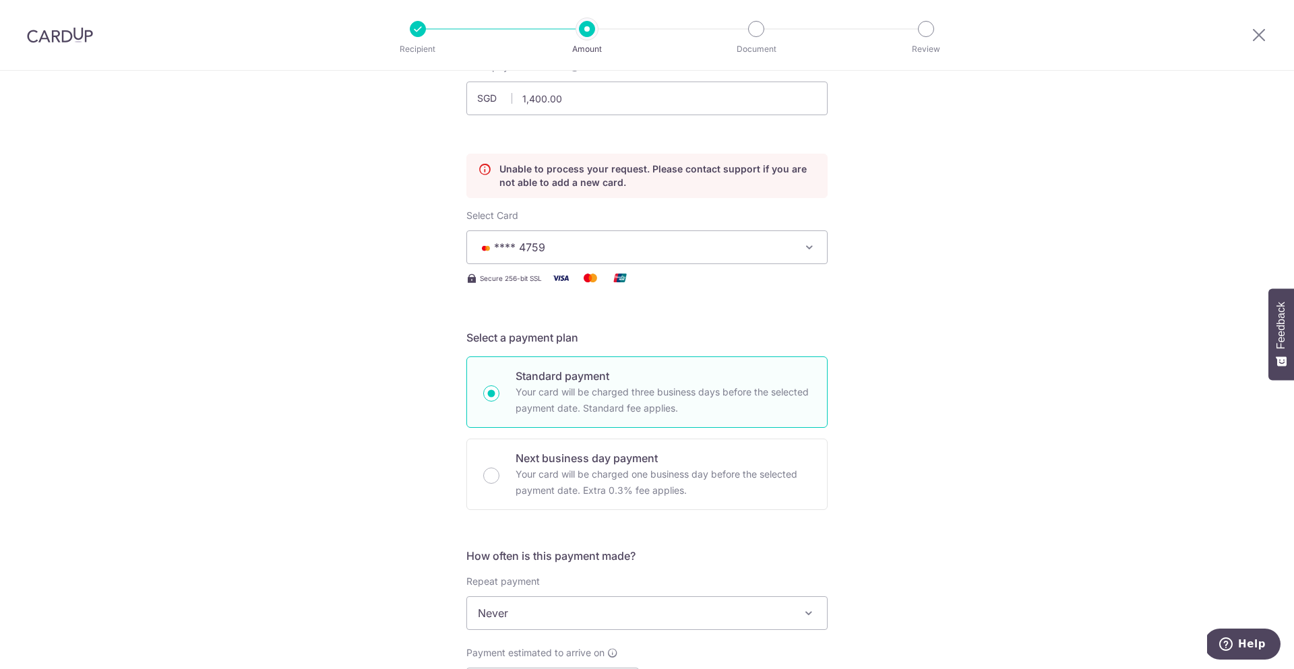
scroll to position [99, 0]
click at [595, 250] on span "**** 4759" at bounding box center [635, 248] width 314 height 16
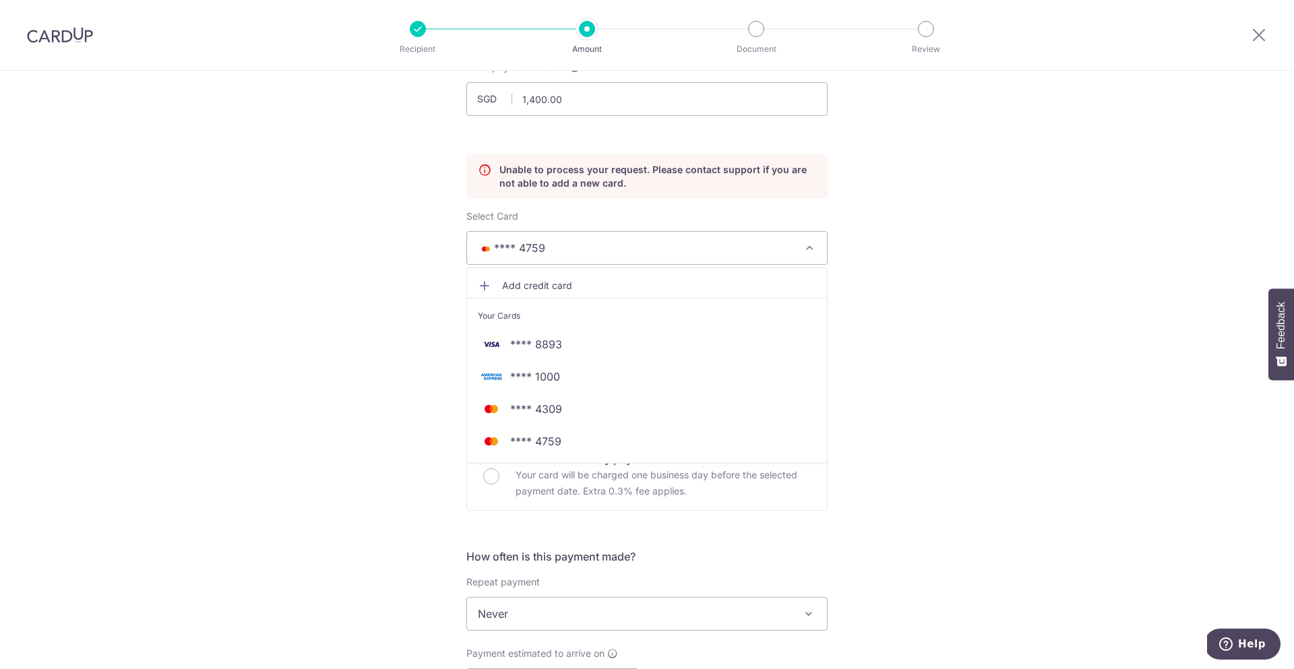
click at [914, 304] on div "Tell us more about your payment Enter payment amount SGD 1,400.00 1400.00 Unabl…" at bounding box center [647, 667] width 1294 height 1390
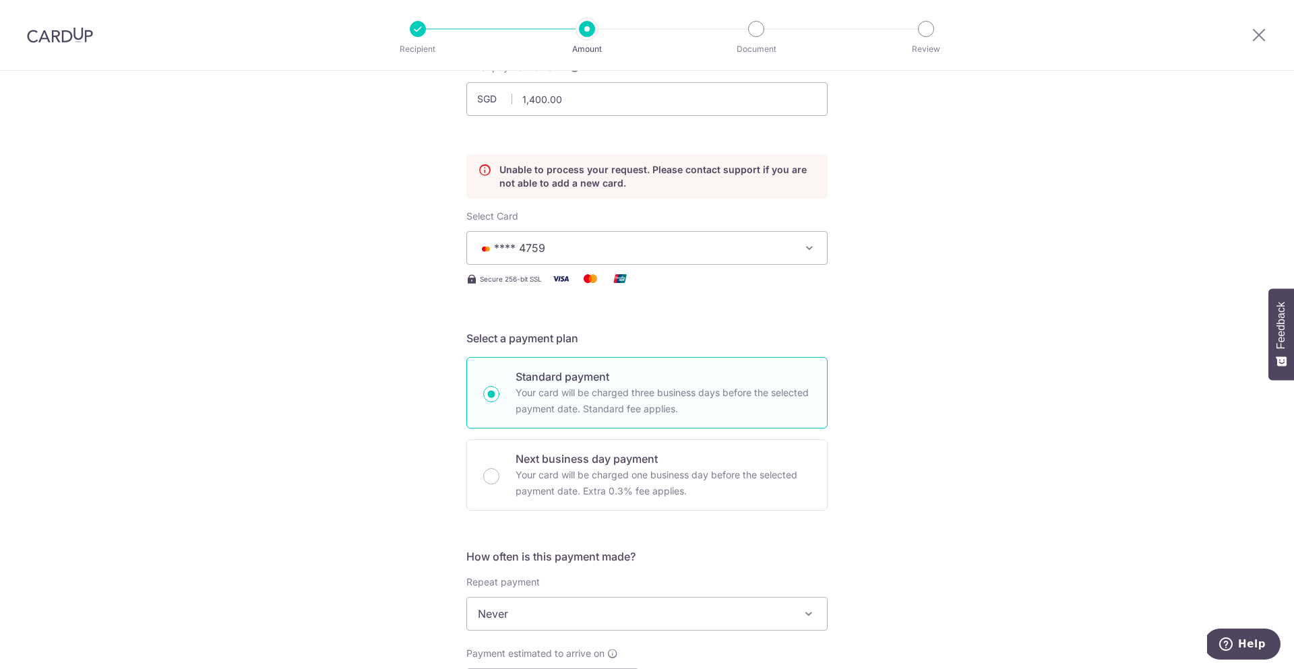
scroll to position [0, 0]
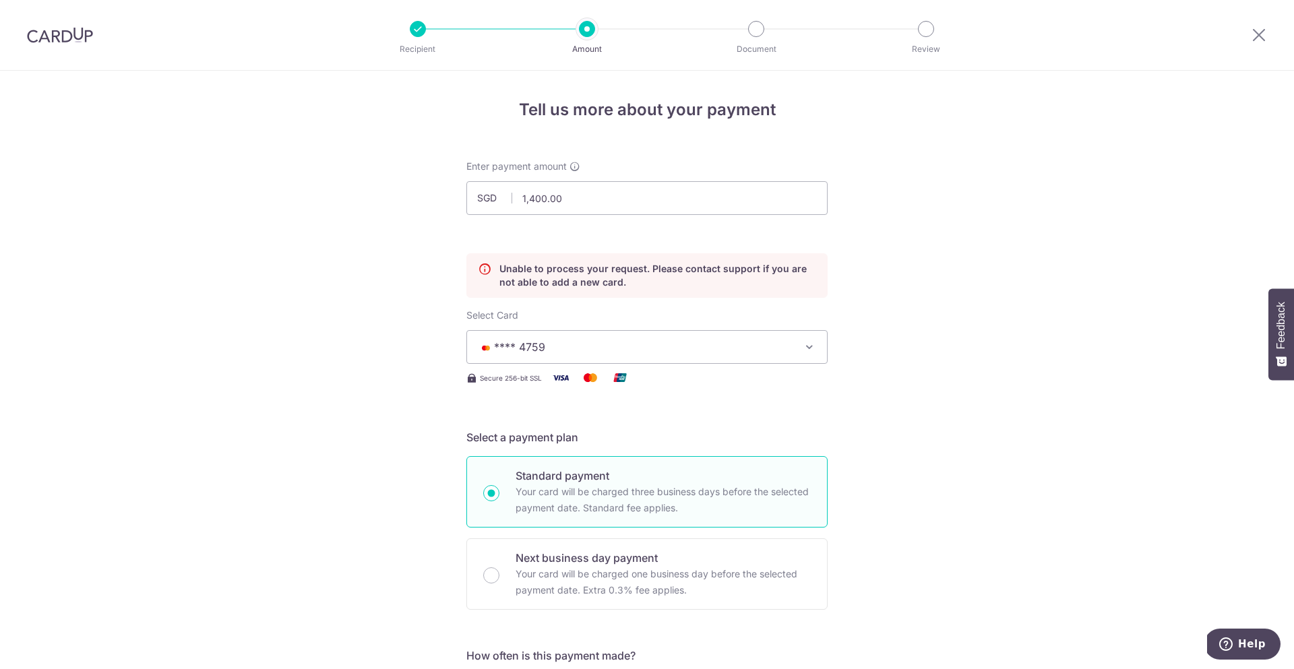
click at [675, 333] on button "**** 4759" at bounding box center [646, 347] width 361 height 34
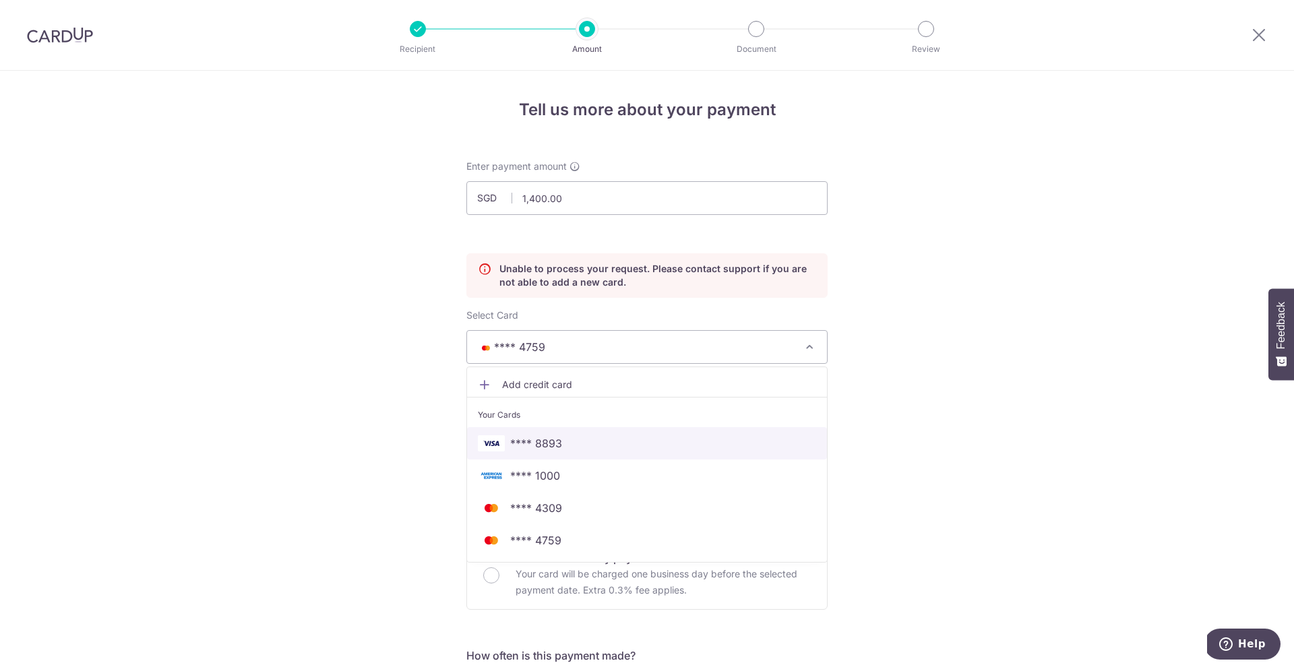
click at [638, 441] on span "**** 8893" at bounding box center [647, 443] width 338 height 16
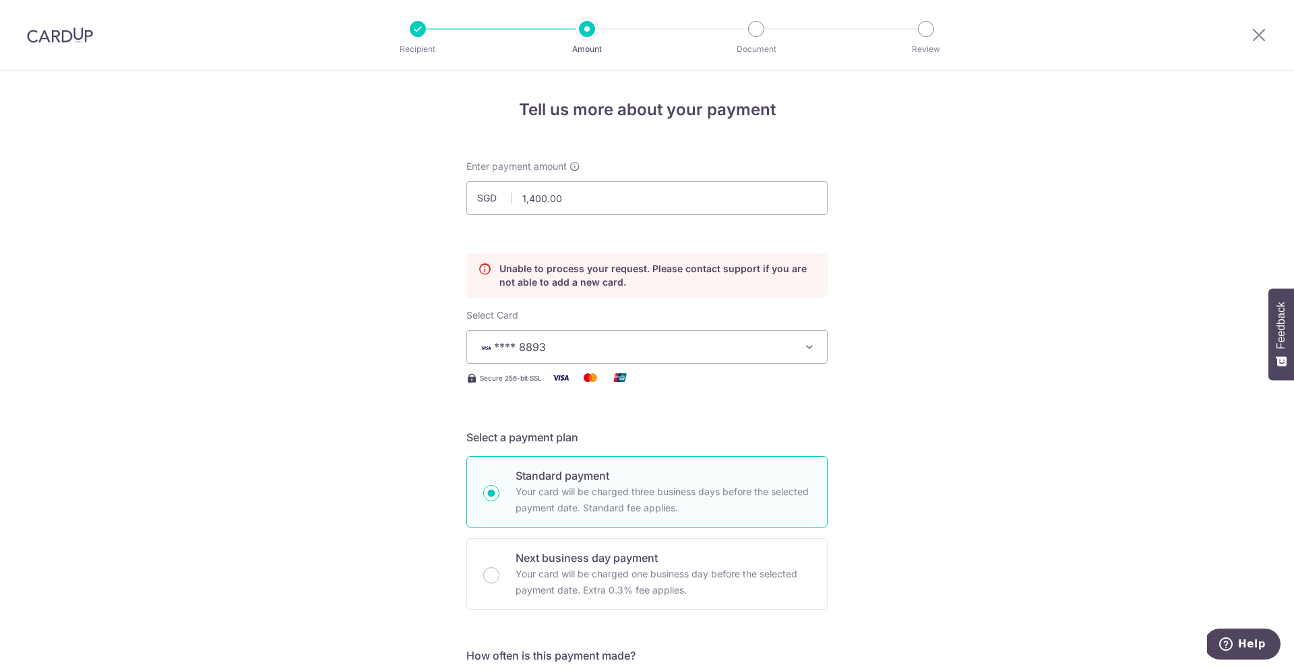
click at [634, 351] on span "**** 8893" at bounding box center [635, 347] width 314 height 16
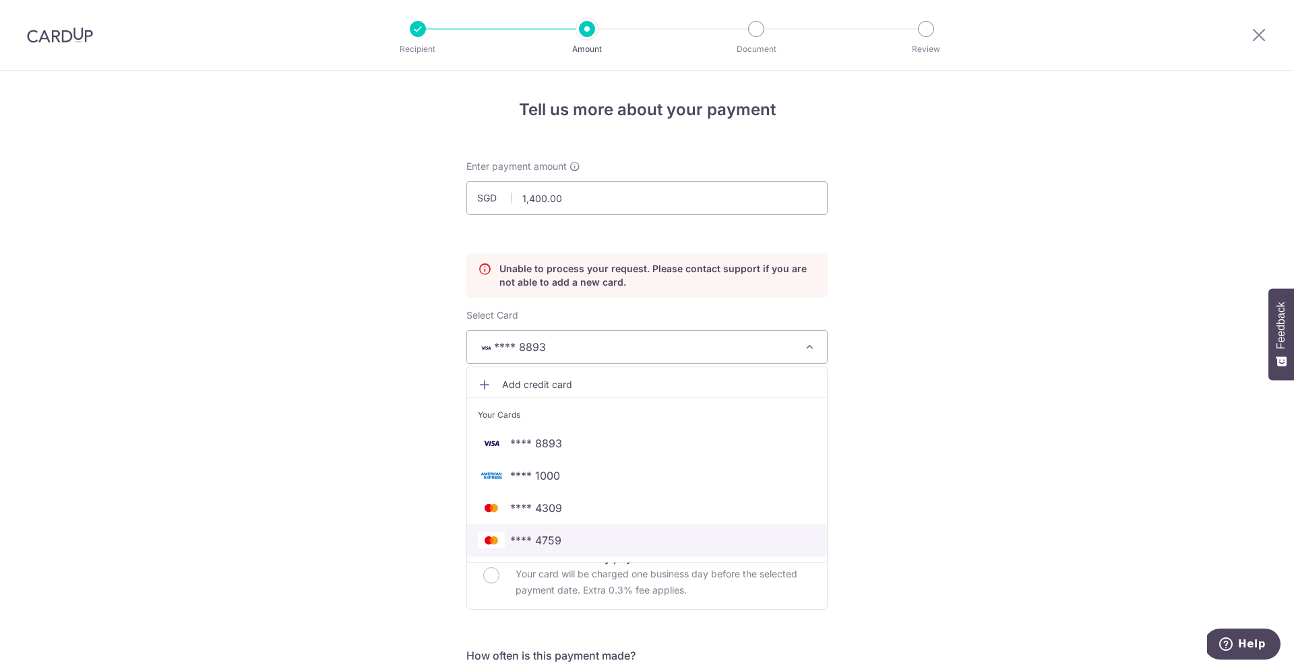
click at [627, 533] on span "**** 4759" at bounding box center [647, 540] width 338 height 16
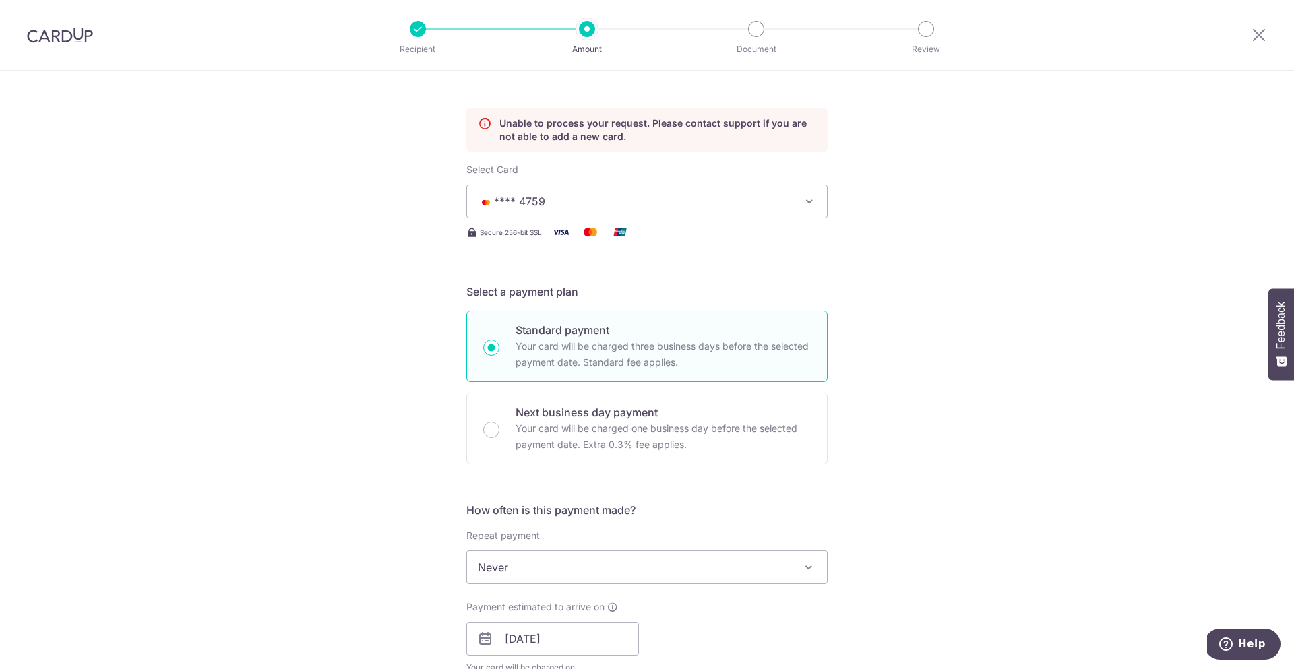
scroll to position [164, 0]
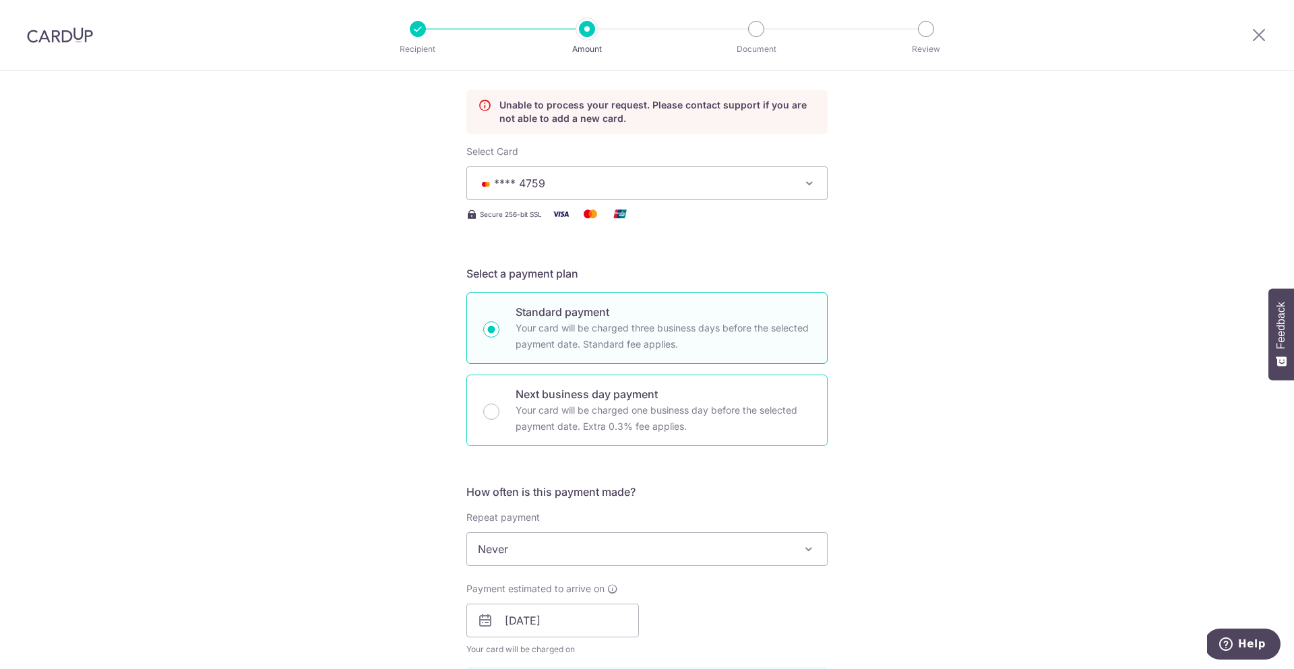
click at [625, 391] on p "Next business day payment" at bounding box center [663, 394] width 295 height 16
click at [499, 404] on input "Next business day payment Your card will be charged one business day before the…" at bounding box center [491, 412] width 16 height 16
radio input "false"
radio input "true"
click at [615, 342] on p "Your card will be charged three business days before the selected payment date.…" at bounding box center [663, 336] width 295 height 32
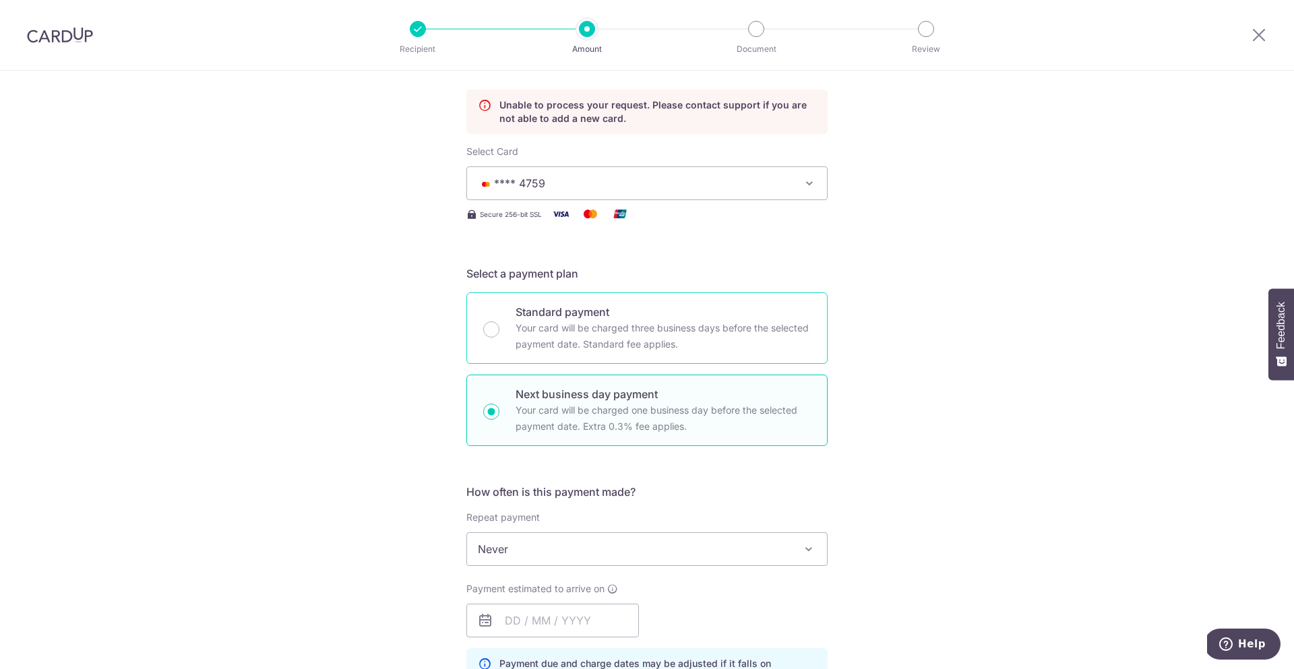
click at [499, 338] on input "Standard payment Your card will be charged three business days before the selec…" at bounding box center [491, 330] width 16 height 16
radio input "true"
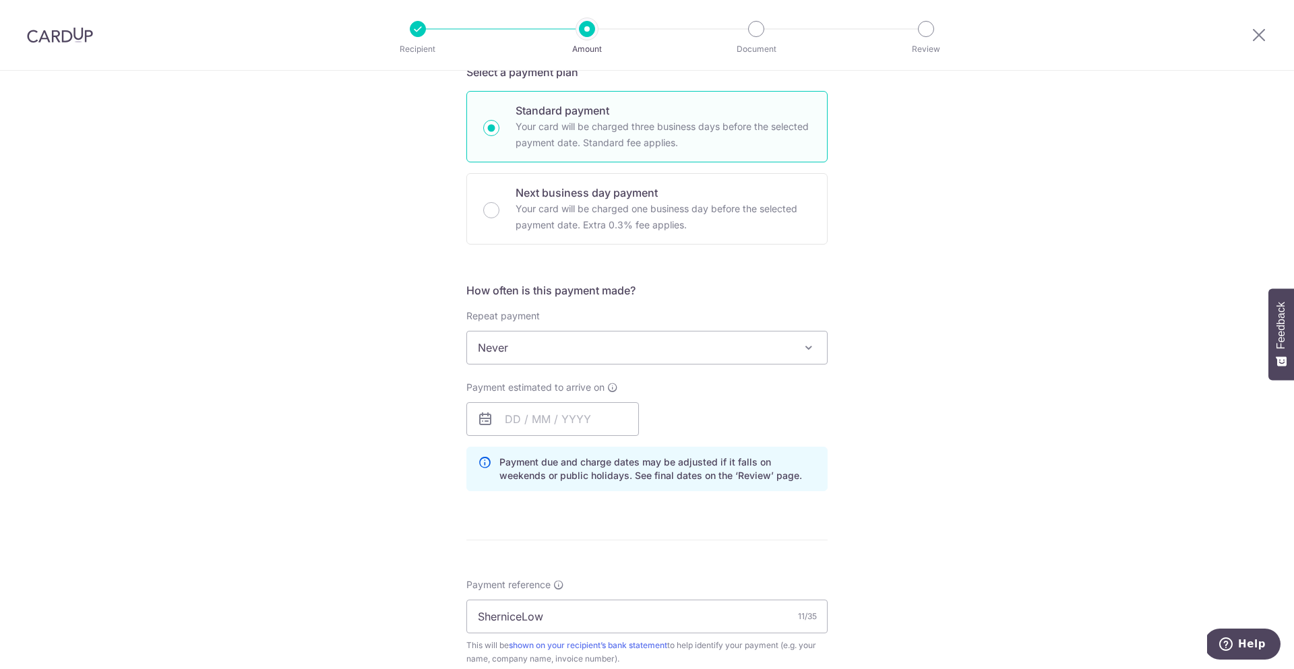
scroll to position [404, 0]
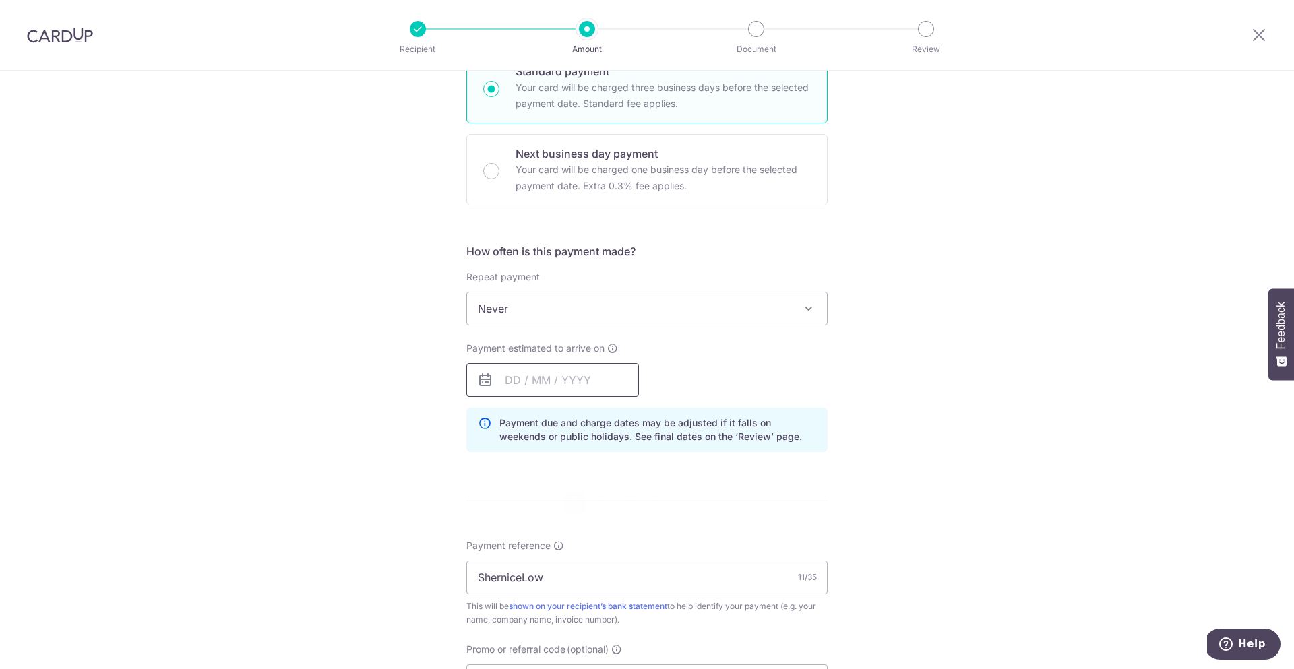
click at [586, 371] on input "text" at bounding box center [552, 380] width 173 height 34
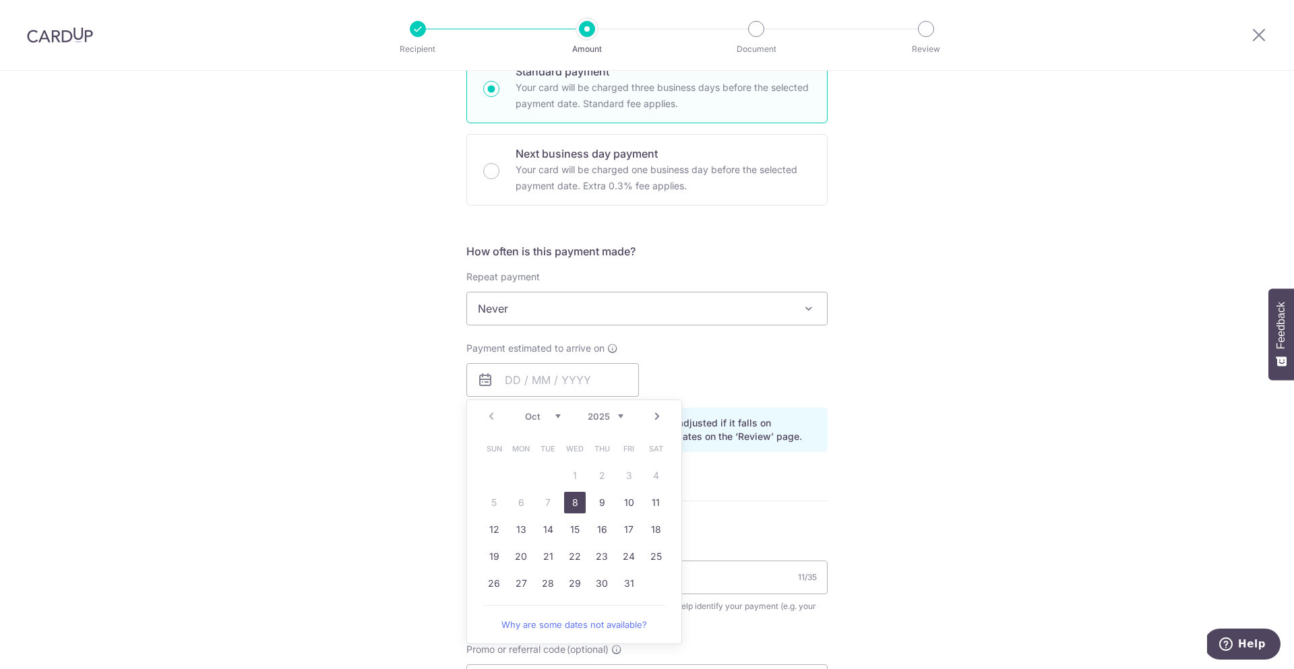
click at [578, 506] on link "8" at bounding box center [575, 503] width 22 height 22
type input "08/10/2025"
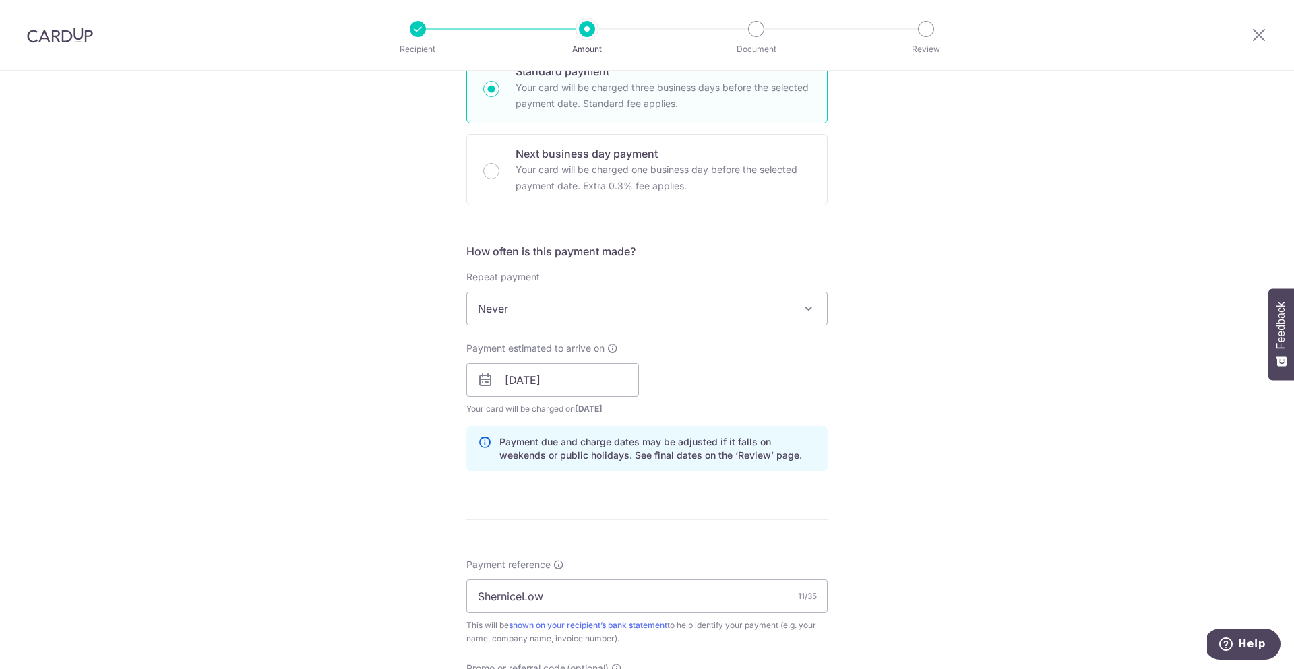
click at [684, 386] on div "Payment estimated to arrive on 08/10/2025 Prev Next Oct Nov Dec 2025 2026 2027 …" at bounding box center [646, 379] width 377 height 74
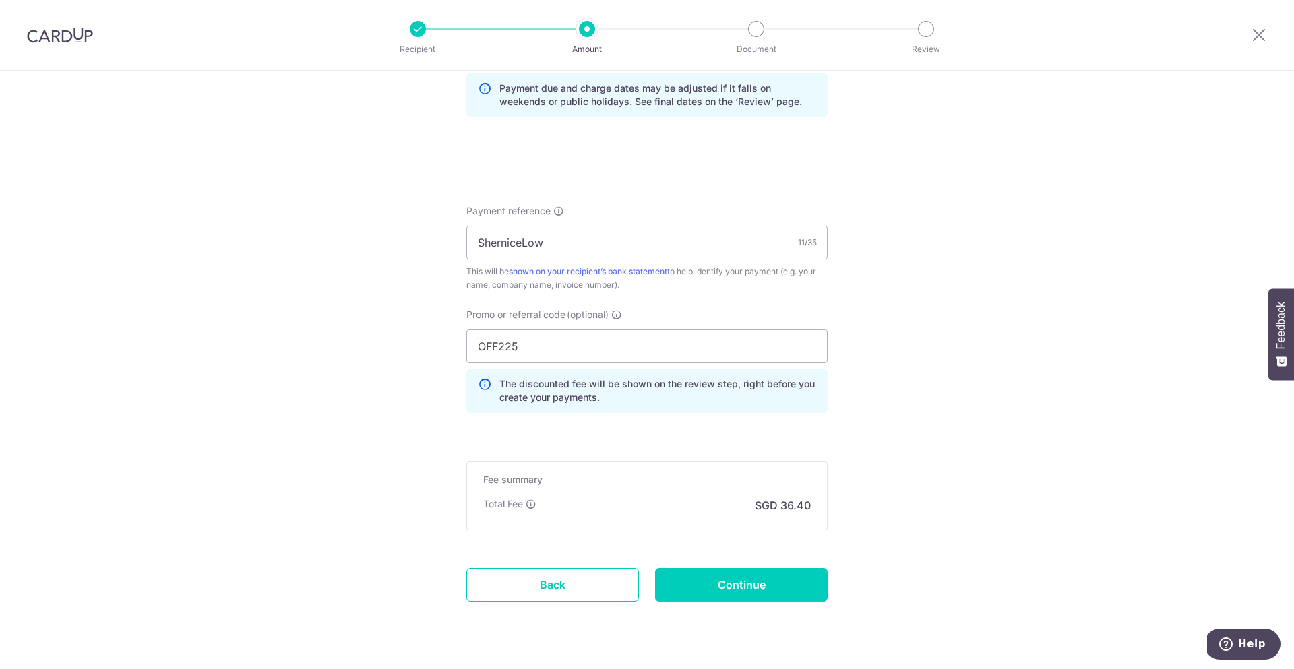
scroll to position [768, 0]
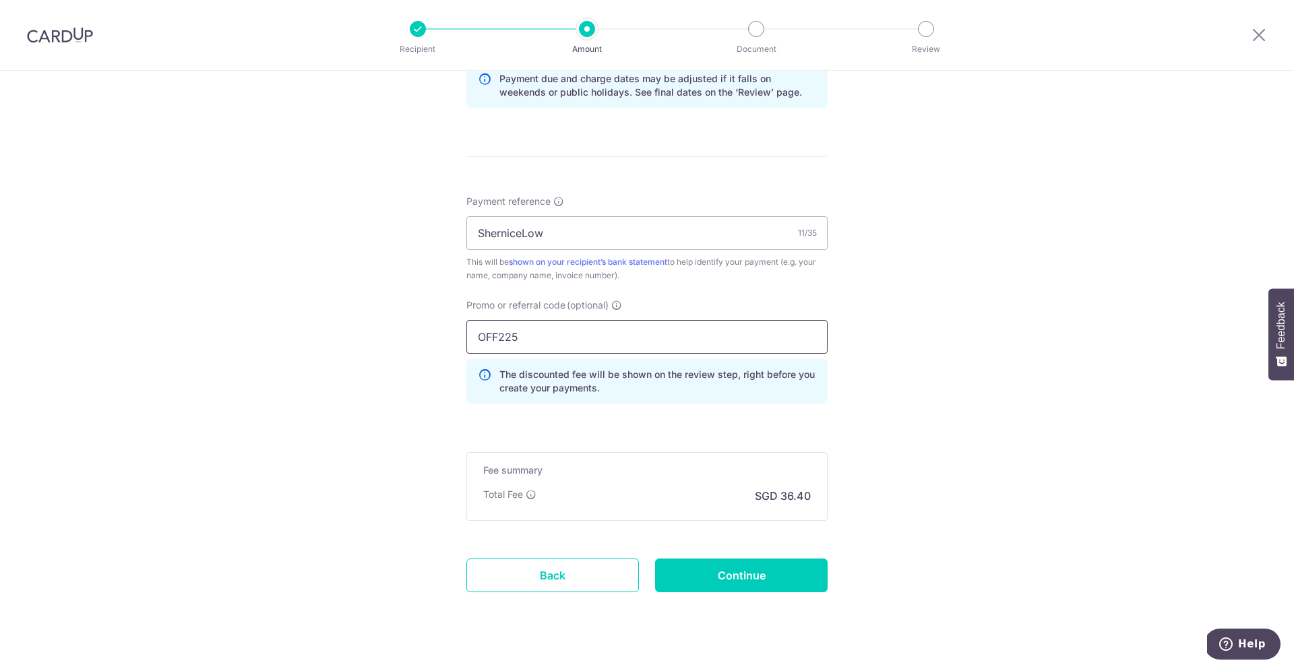
click at [578, 341] on input "OFF225" at bounding box center [646, 337] width 361 height 34
click at [590, 307] on span "(optional)" at bounding box center [588, 305] width 42 height 13
click at [590, 320] on input "OFF225" at bounding box center [646, 337] width 361 height 34
click at [585, 324] on input "OFF225" at bounding box center [646, 337] width 361 height 34
click at [723, 574] on input "Continue" at bounding box center [741, 576] width 173 height 34
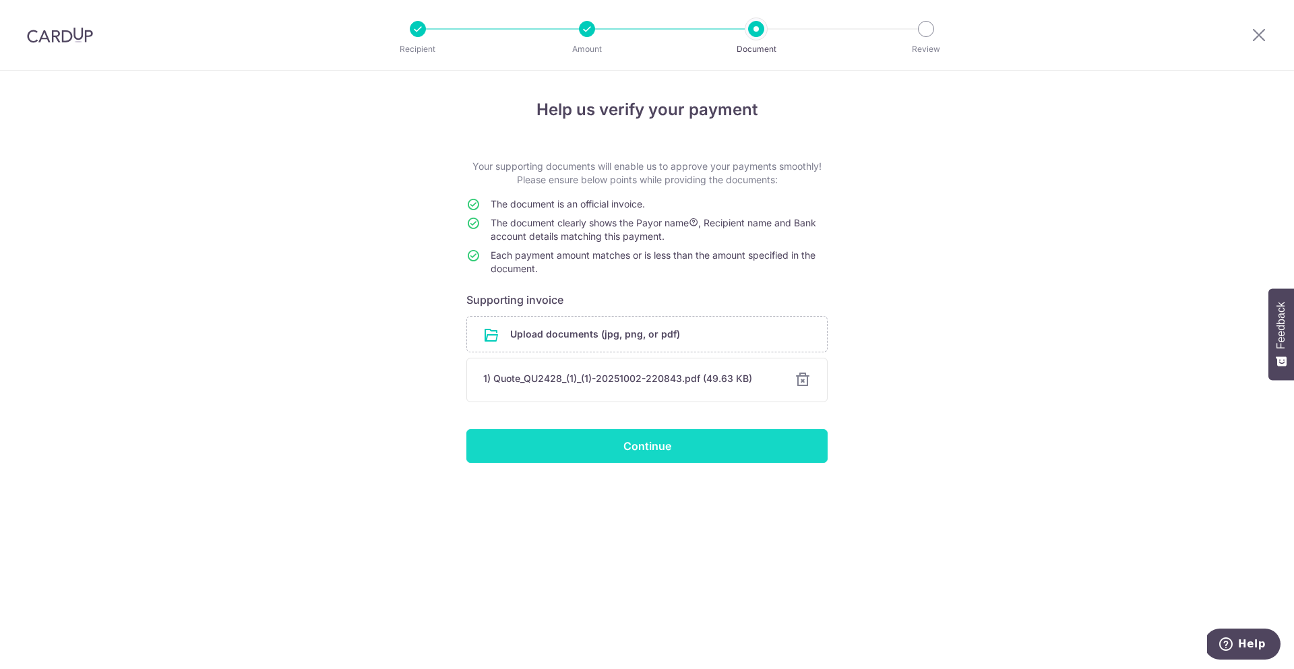
click at [669, 456] on input "Continue" at bounding box center [646, 446] width 361 height 34
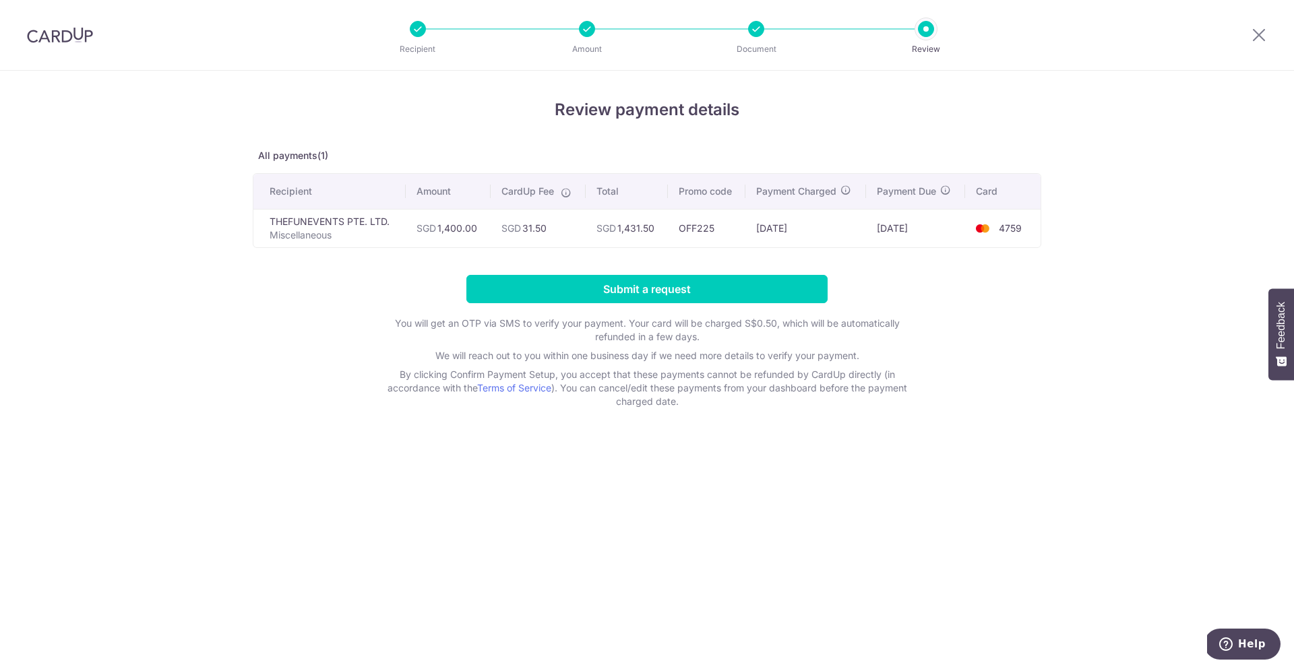
click at [99, 31] on div at bounding box center [60, 35] width 120 height 70
click at [57, 34] on img at bounding box center [60, 35] width 66 height 16
click at [65, 27] on img at bounding box center [60, 35] width 66 height 16
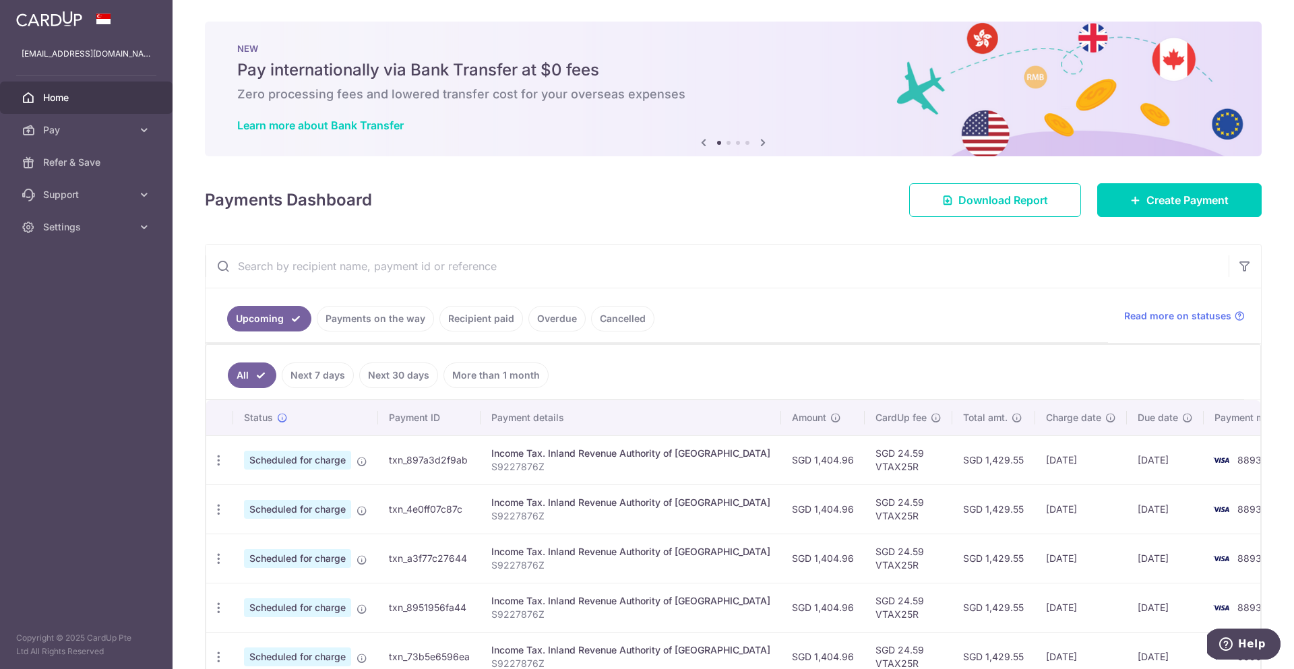
scroll to position [127, 0]
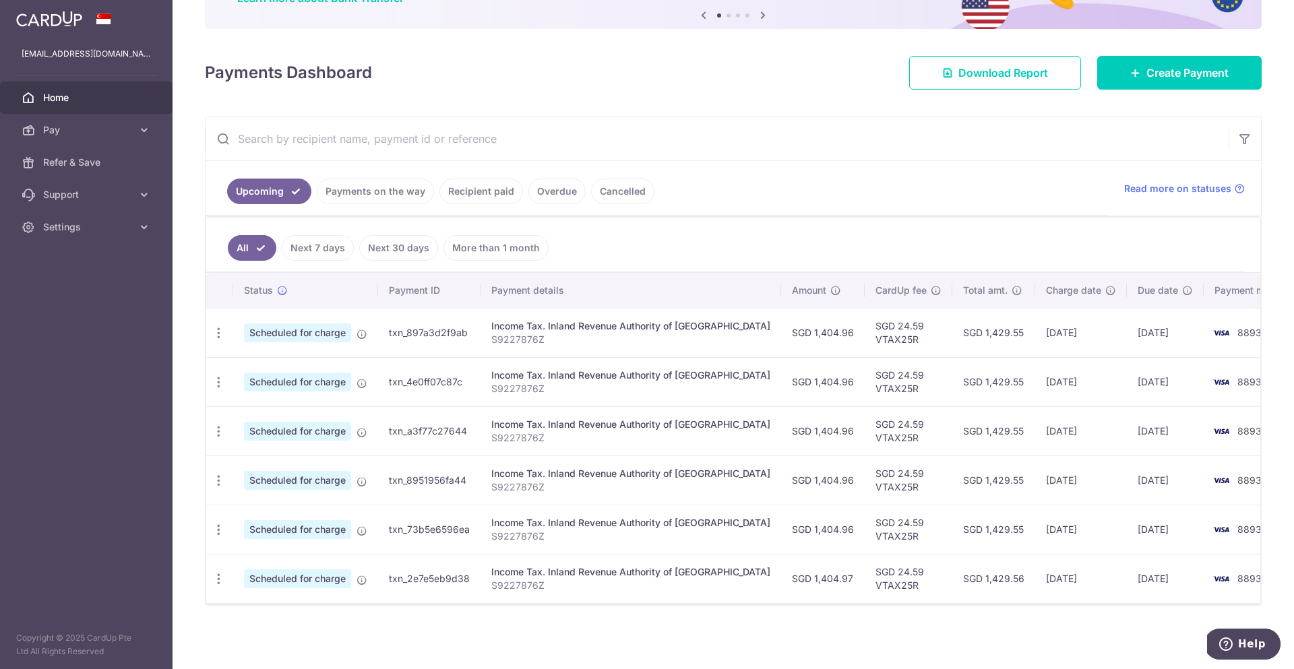
click at [330, 248] on link "Next 7 days" at bounding box center [318, 248] width 72 height 26
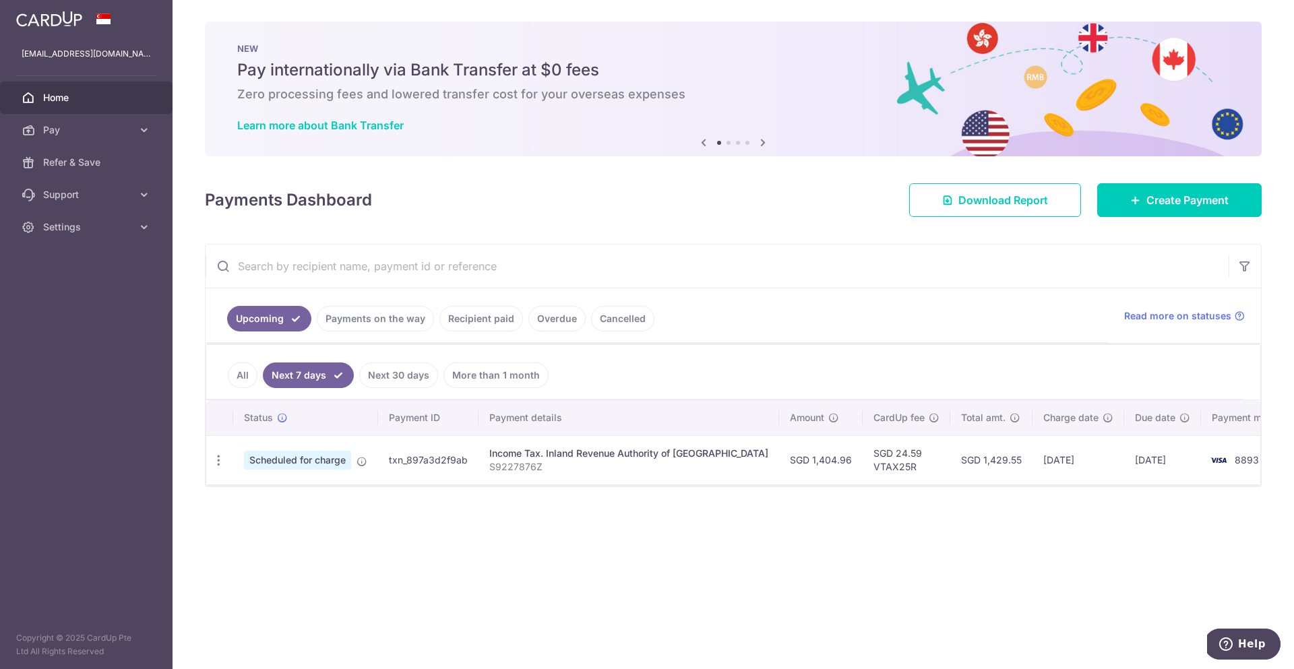
click at [397, 377] on link "Next 30 days" at bounding box center [398, 376] width 79 height 26
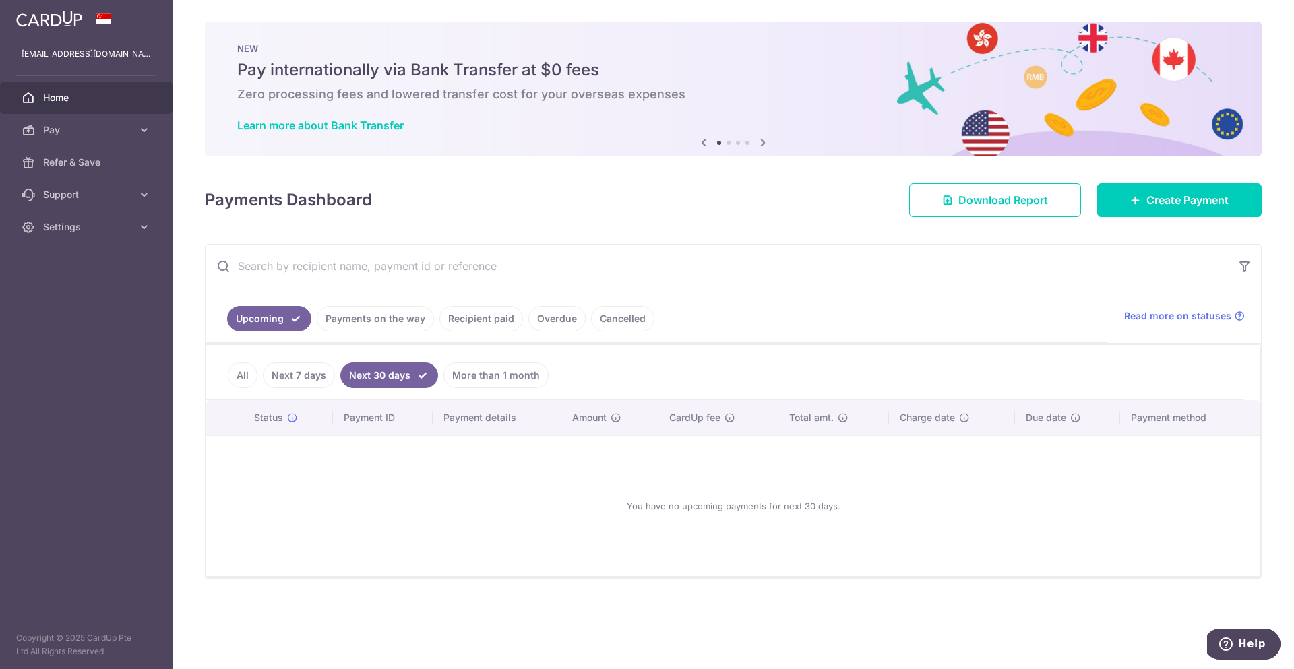
click at [487, 374] on link "More than 1 month" at bounding box center [495, 376] width 105 height 26
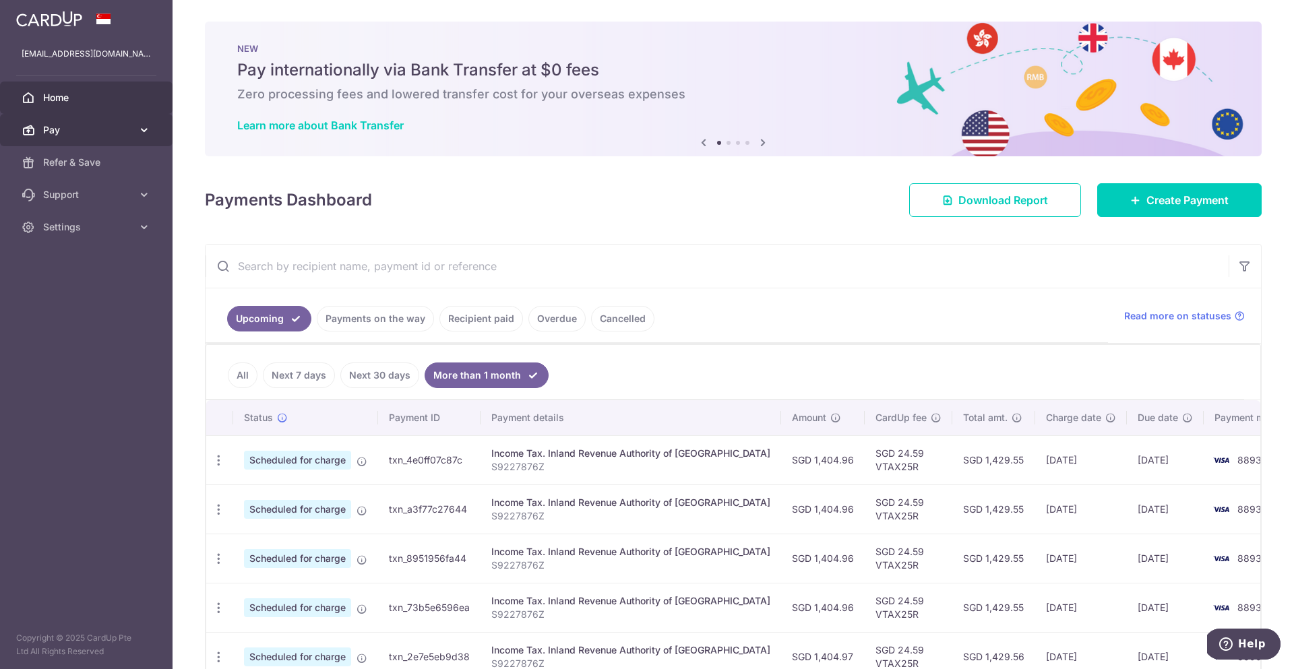
click at [58, 133] on span "Pay" at bounding box center [87, 129] width 89 height 13
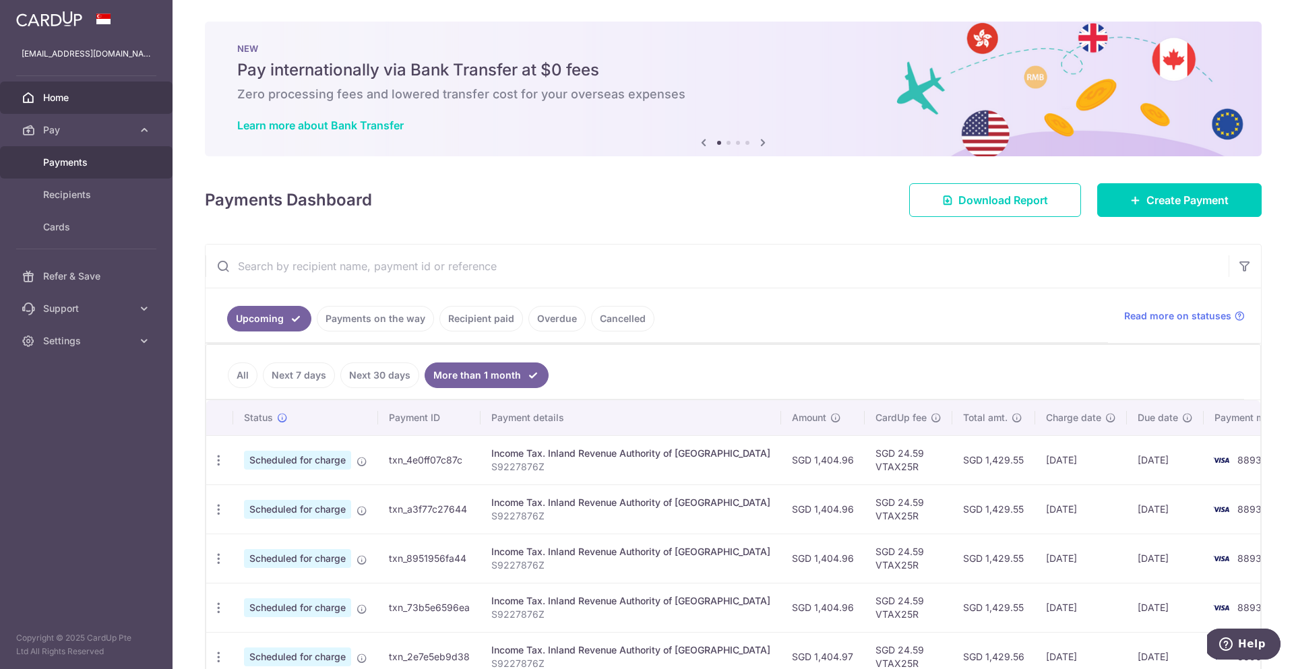
click at [63, 166] on span "Payments" at bounding box center [87, 162] width 89 height 13
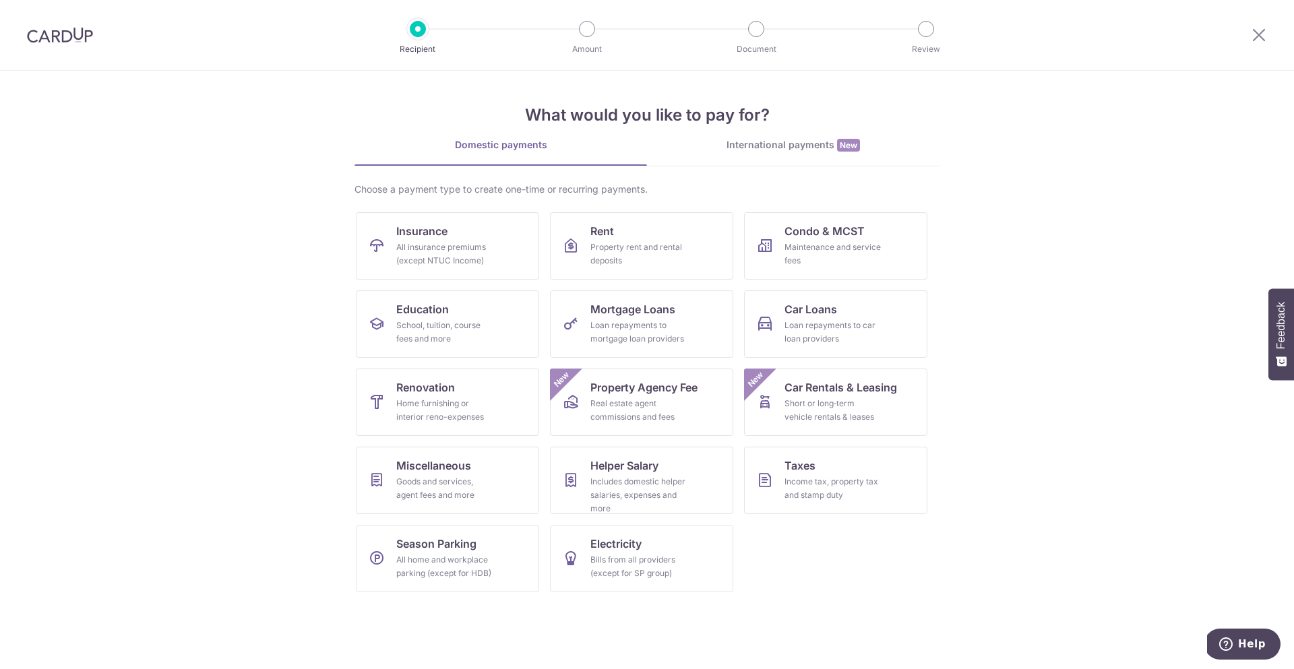
click at [34, 28] on img at bounding box center [60, 35] width 66 height 16
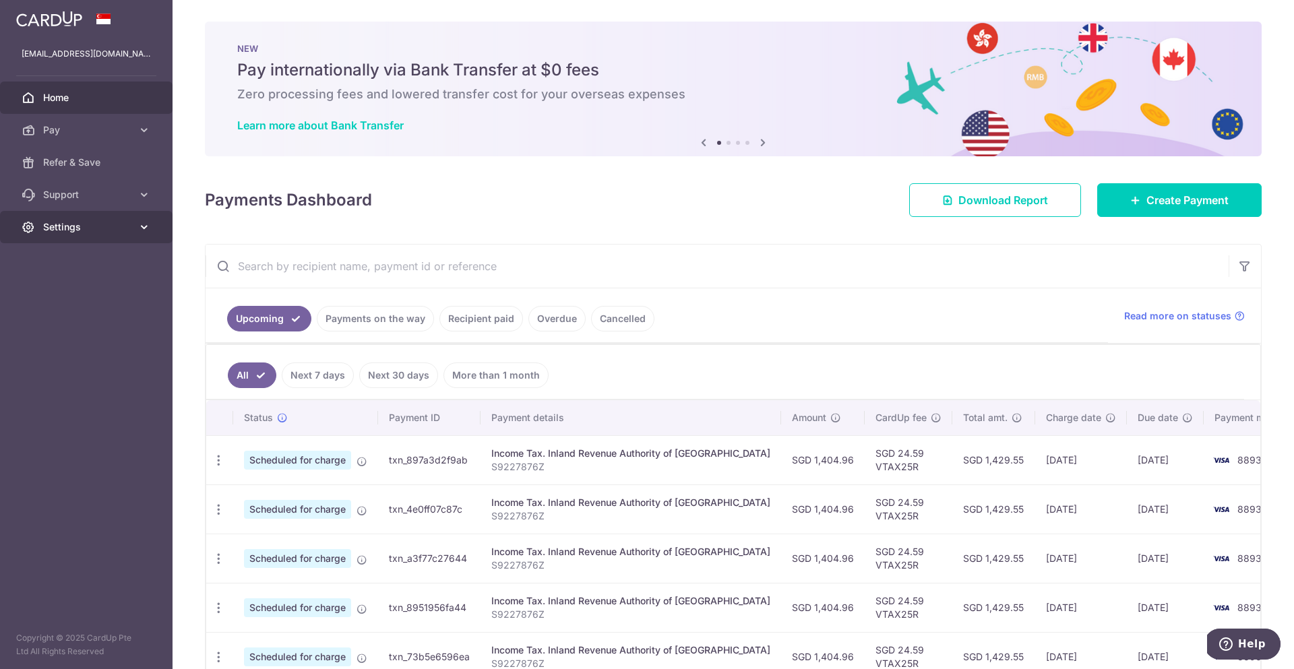
click at [98, 231] on span "Settings" at bounding box center [87, 226] width 89 height 13
click at [90, 253] on span "Account" at bounding box center [87, 259] width 89 height 13
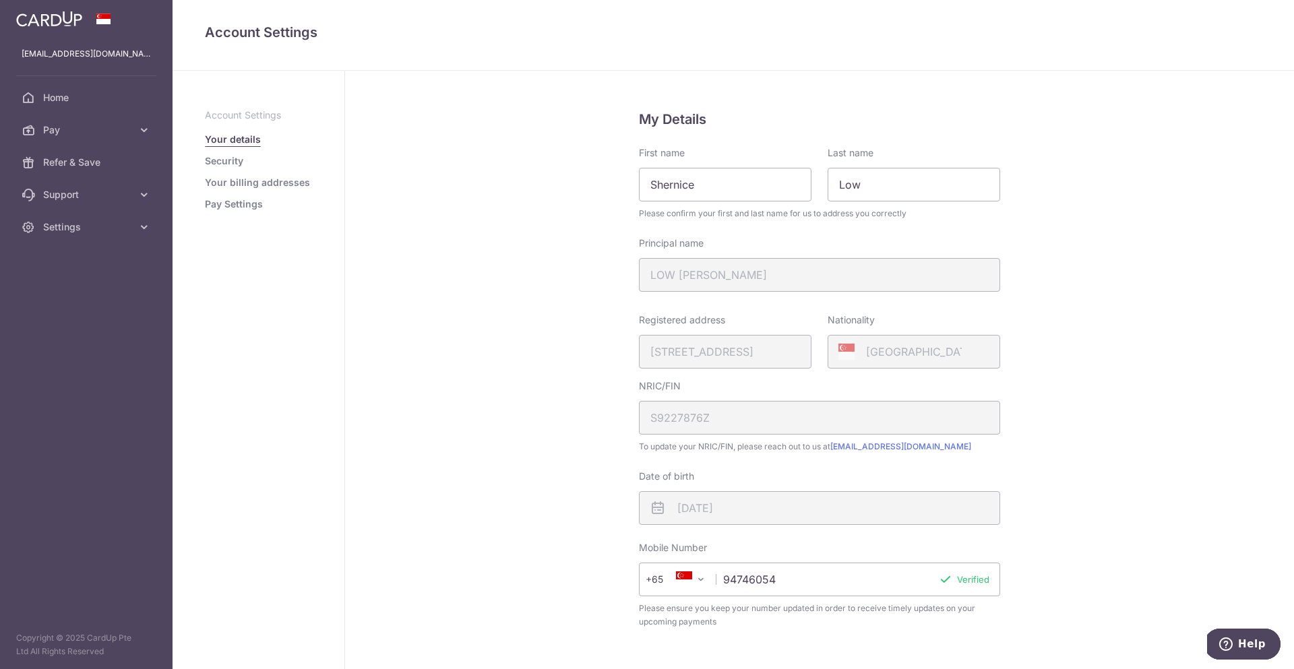
click at [222, 160] on link "Security" at bounding box center [224, 160] width 38 height 13
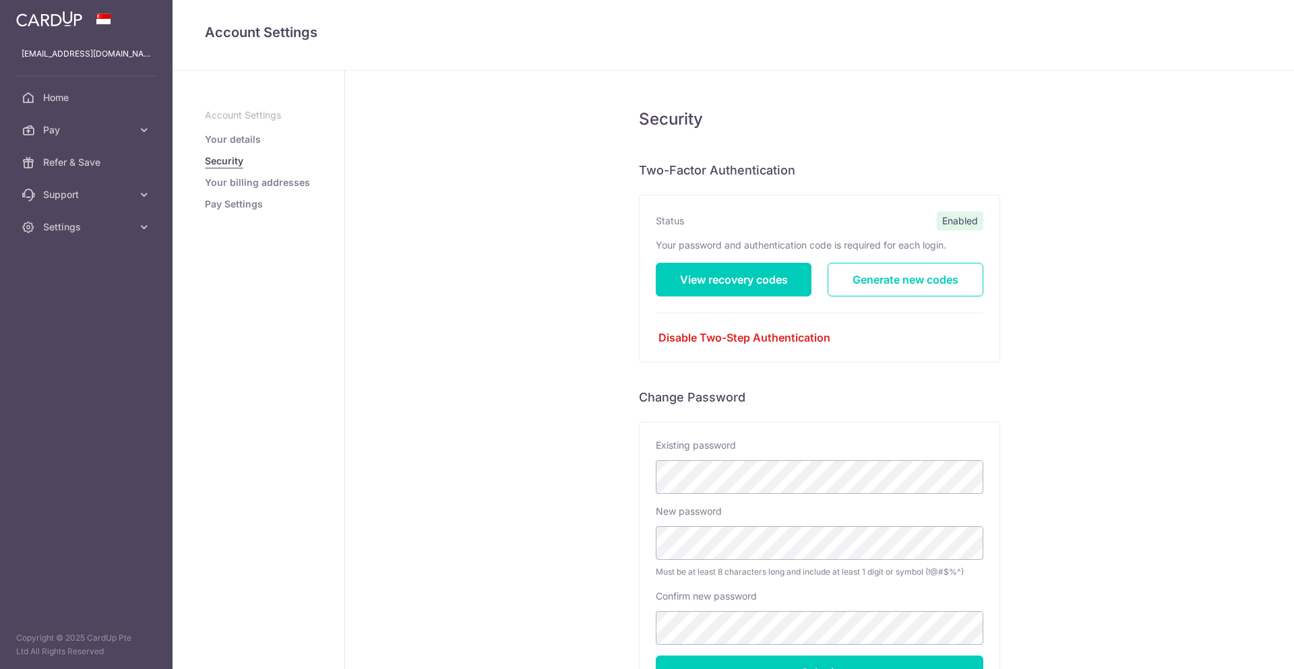
click at [235, 187] on link "Your billing addresses" at bounding box center [257, 182] width 105 height 13
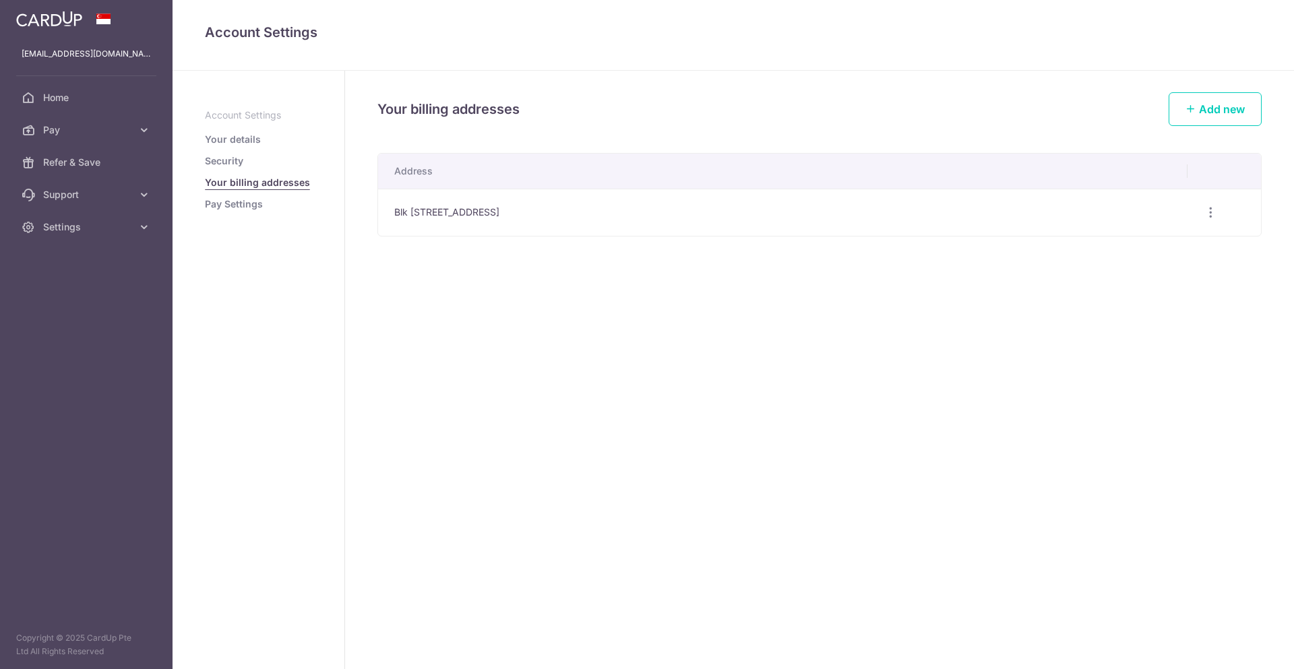
click at [236, 212] on aside "Account Settings Your details Security Your billing addresses Pay Settings" at bounding box center [259, 370] width 173 height 599
click at [236, 204] on link "Pay Settings" at bounding box center [234, 203] width 58 height 13
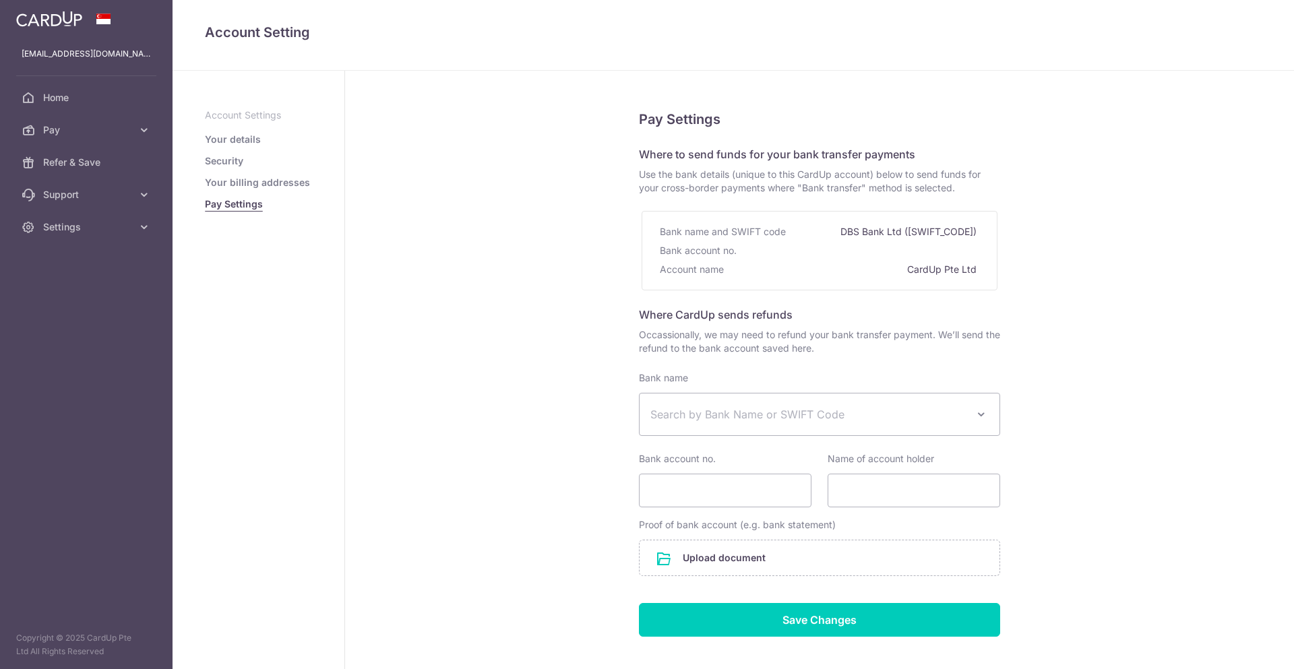
select select
click at [219, 111] on p "Account Settings" at bounding box center [258, 115] width 107 height 13
click at [231, 133] on link "Your details" at bounding box center [233, 139] width 56 height 13
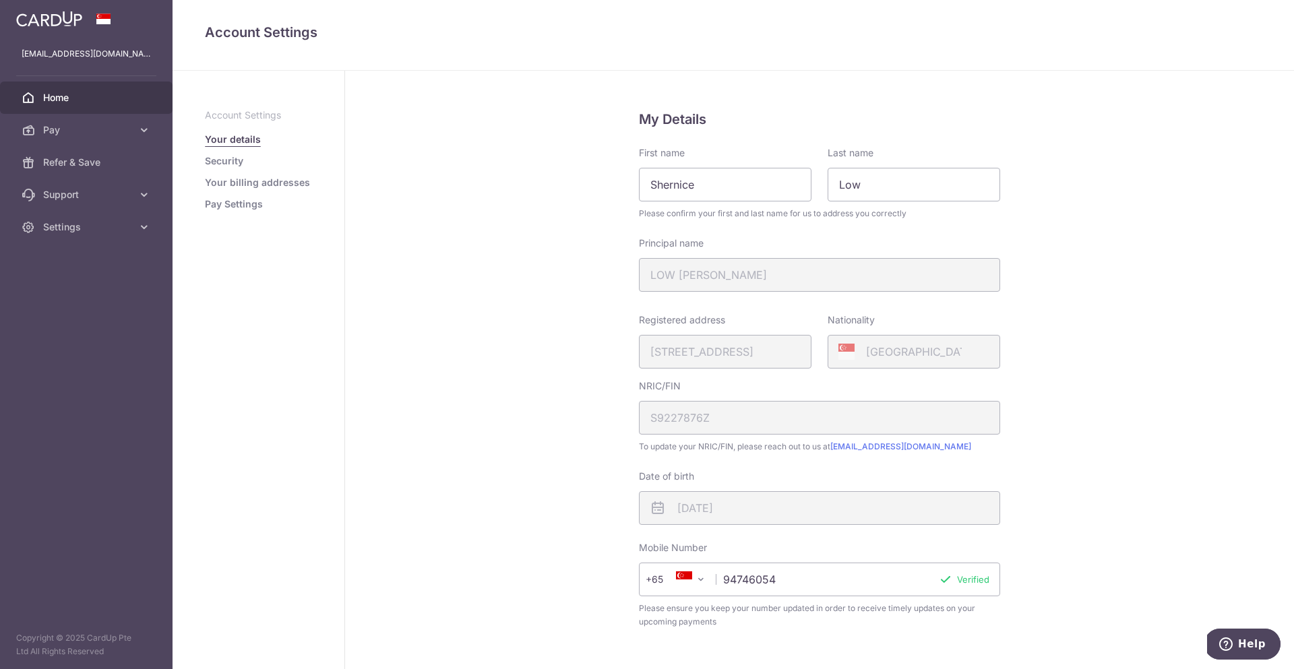
click at [73, 100] on span "Home" at bounding box center [87, 97] width 89 height 13
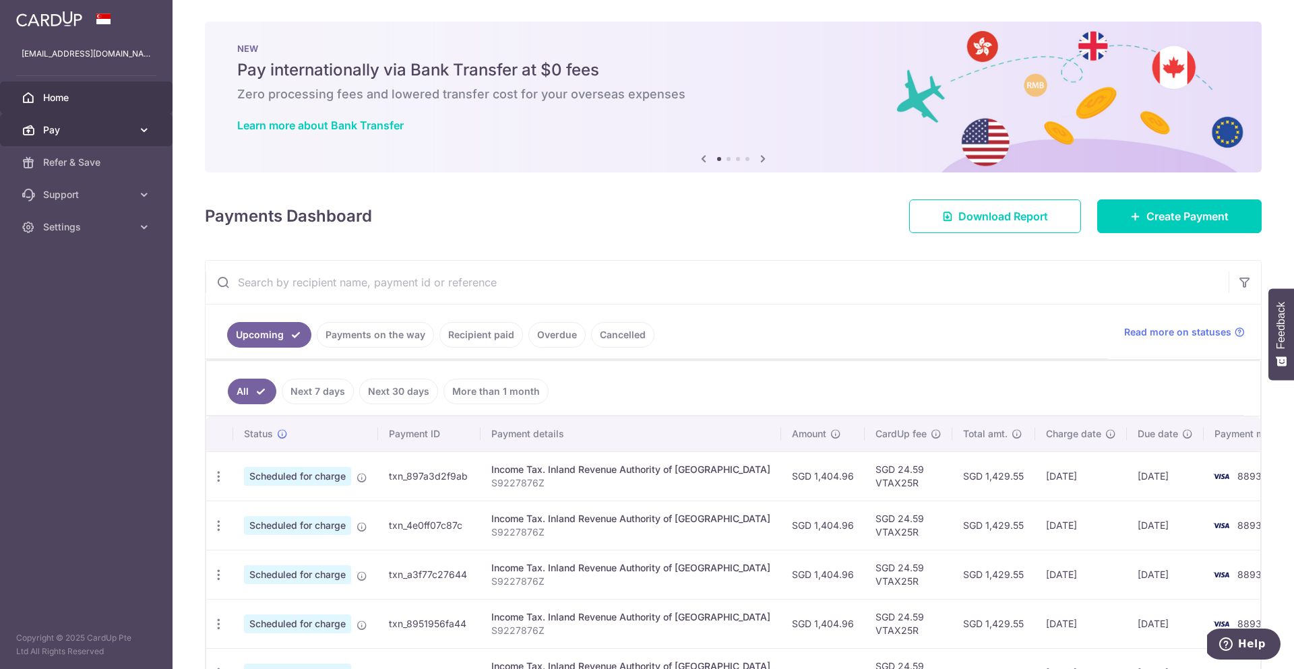
click at [116, 142] on link "Pay" at bounding box center [86, 130] width 173 height 32
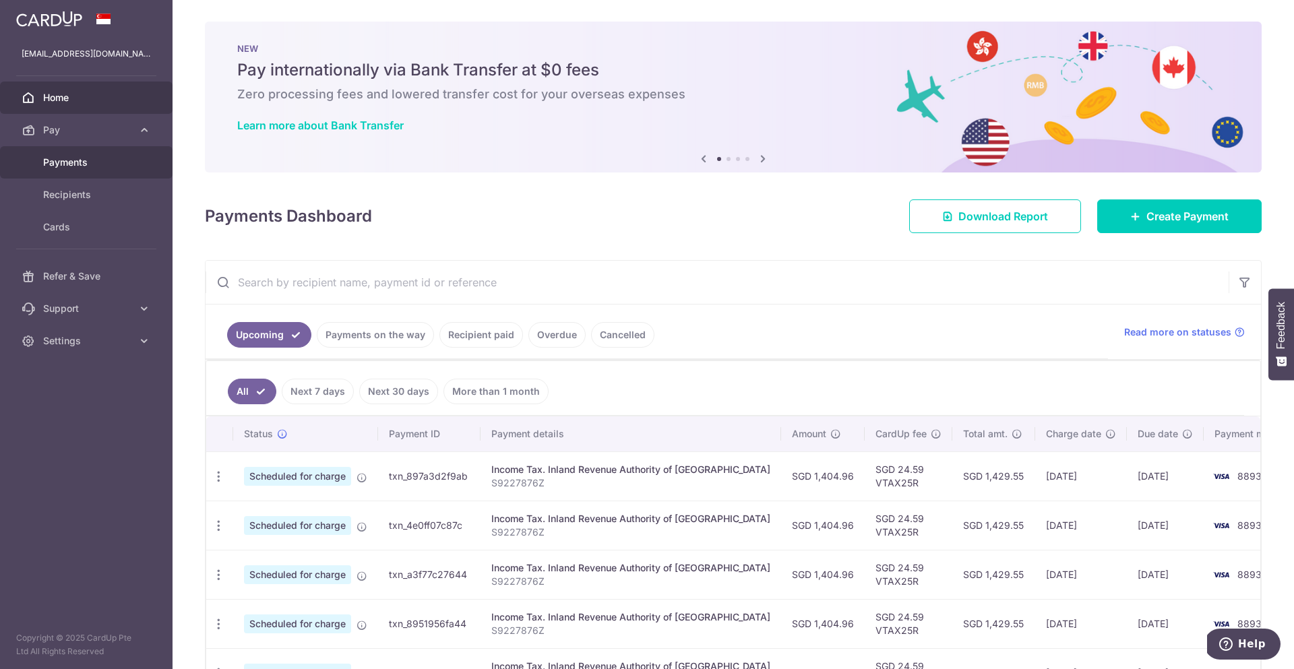
click at [82, 158] on span "Payments" at bounding box center [87, 162] width 89 height 13
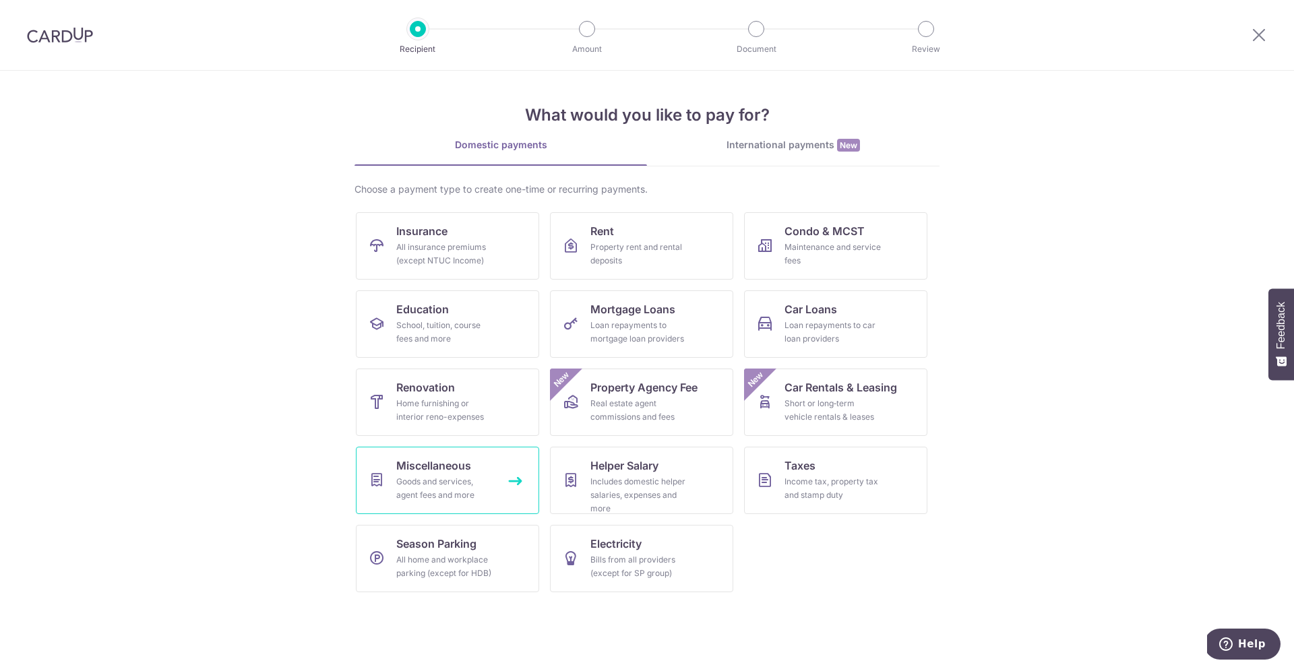
click at [447, 472] on span "Miscellaneous" at bounding box center [433, 466] width 75 height 16
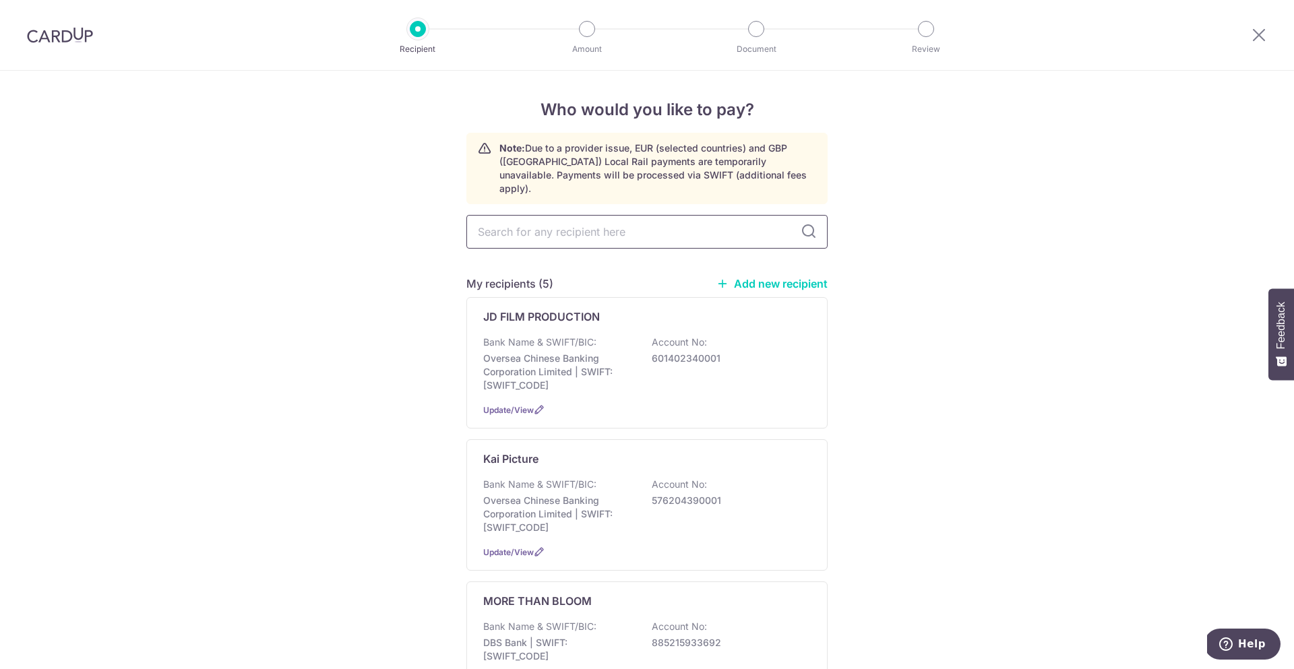
click at [636, 215] on input "text" at bounding box center [646, 232] width 361 height 34
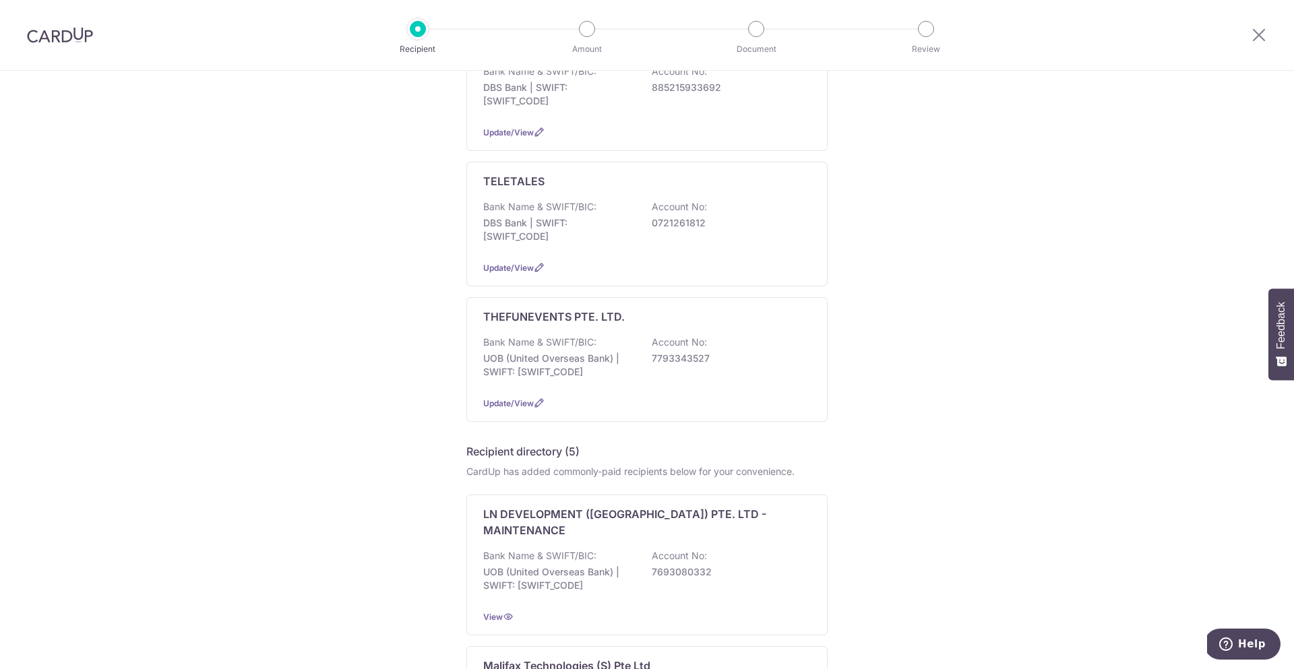
scroll to position [558, 0]
click at [610, 333] on div "Bank Name & SWIFT/BIC: UOB (United Overseas Bank) | SWIFT: [SWIFT_CODE] Account…" at bounding box center [647, 358] width 328 height 50
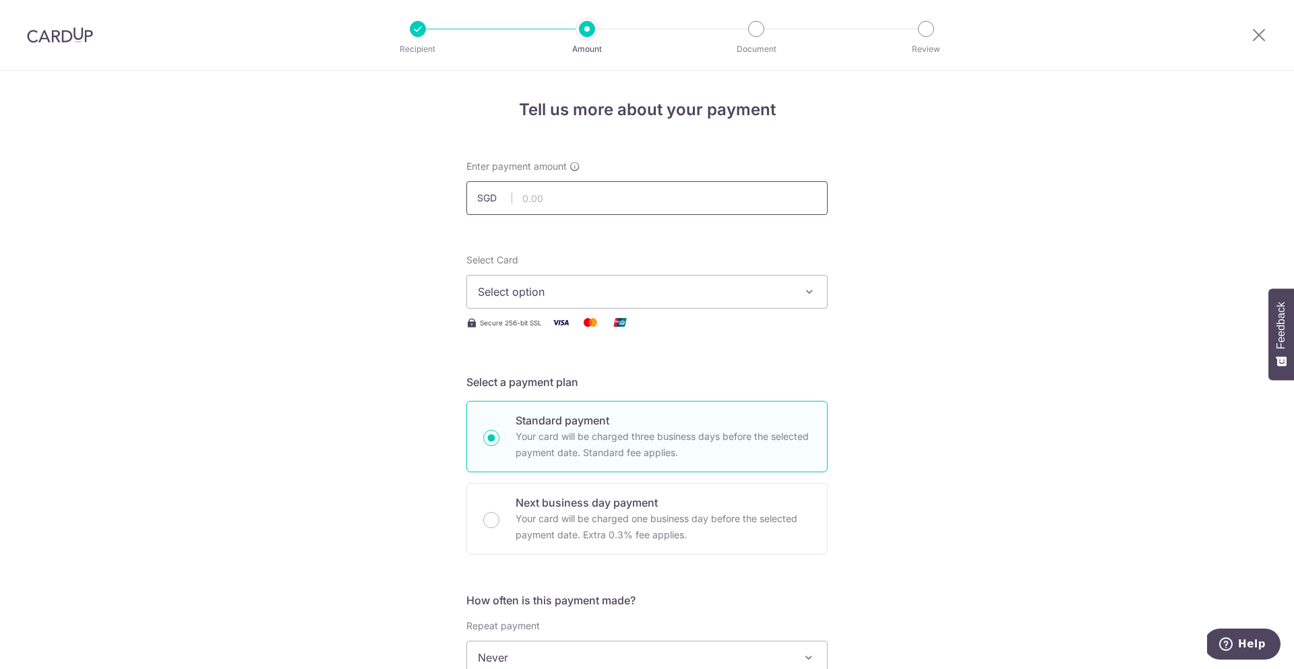
click at [580, 207] on input "text" at bounding box center [646, 198] width 361 height 34
type input "1,400.00"
click at [588, 291] on span "Select option" at bounding box center [635, 292] width 314 height 16
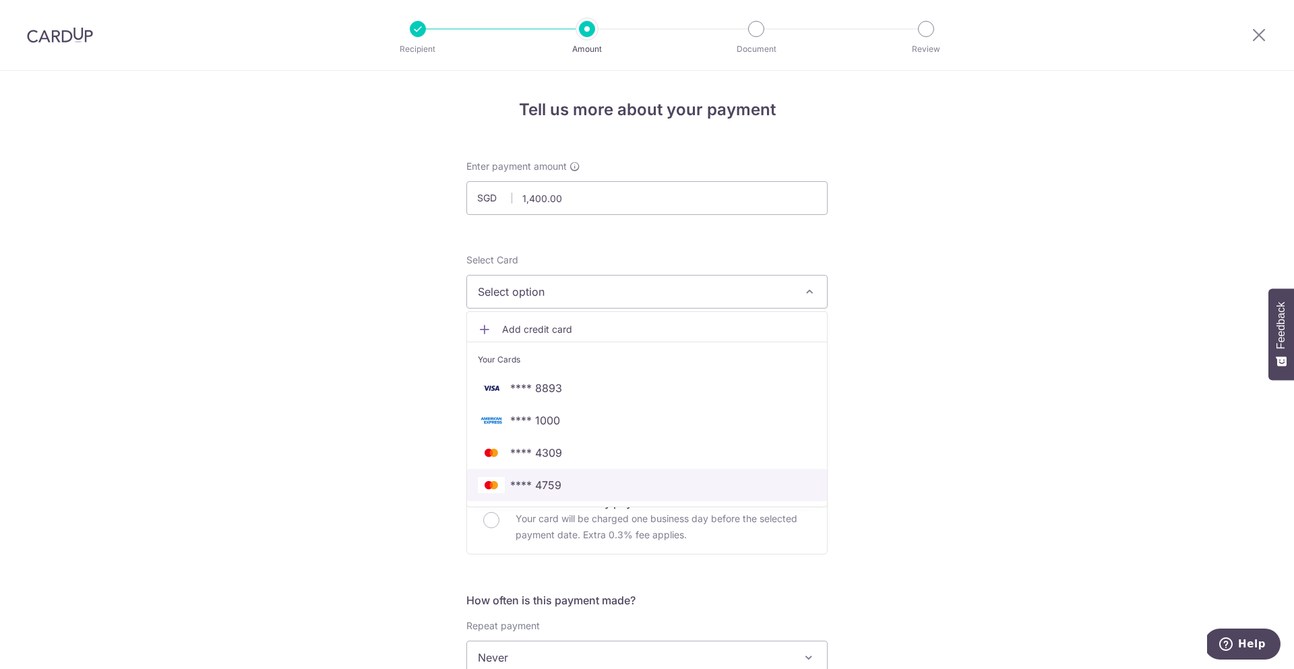
click at [578, 483] on span "**** 4759" at bounding box center [647, 485] width 338 height 16
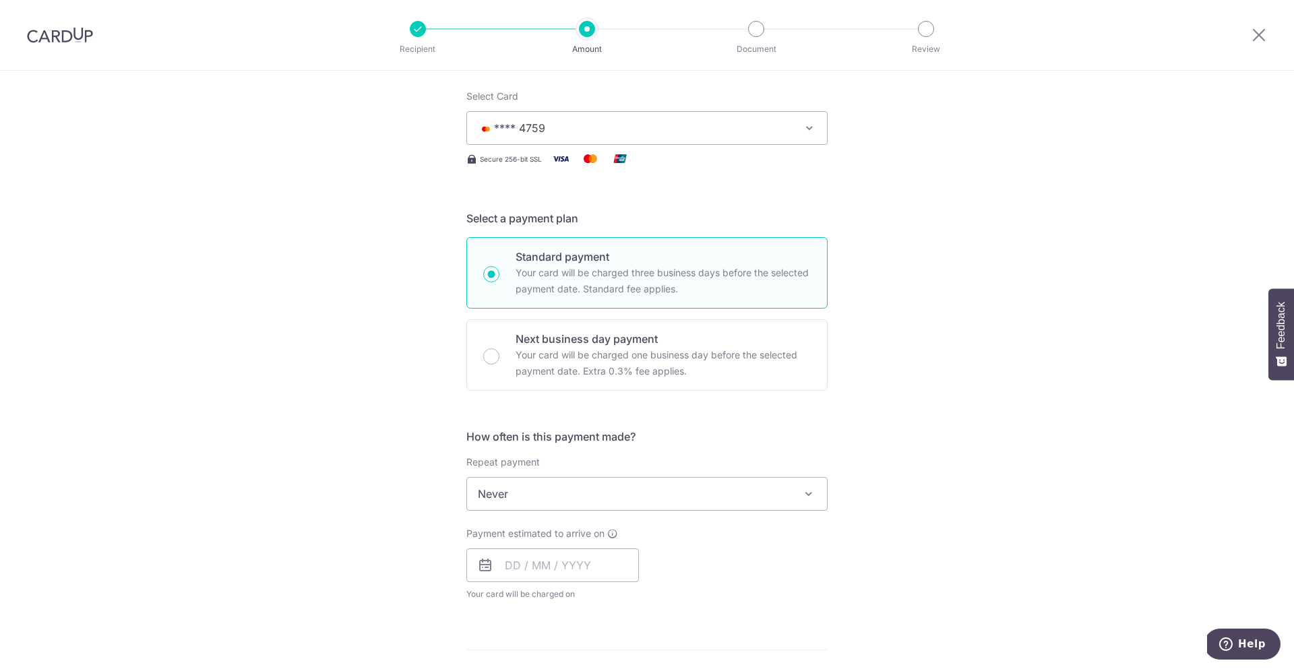
scroll to position [215, 0]
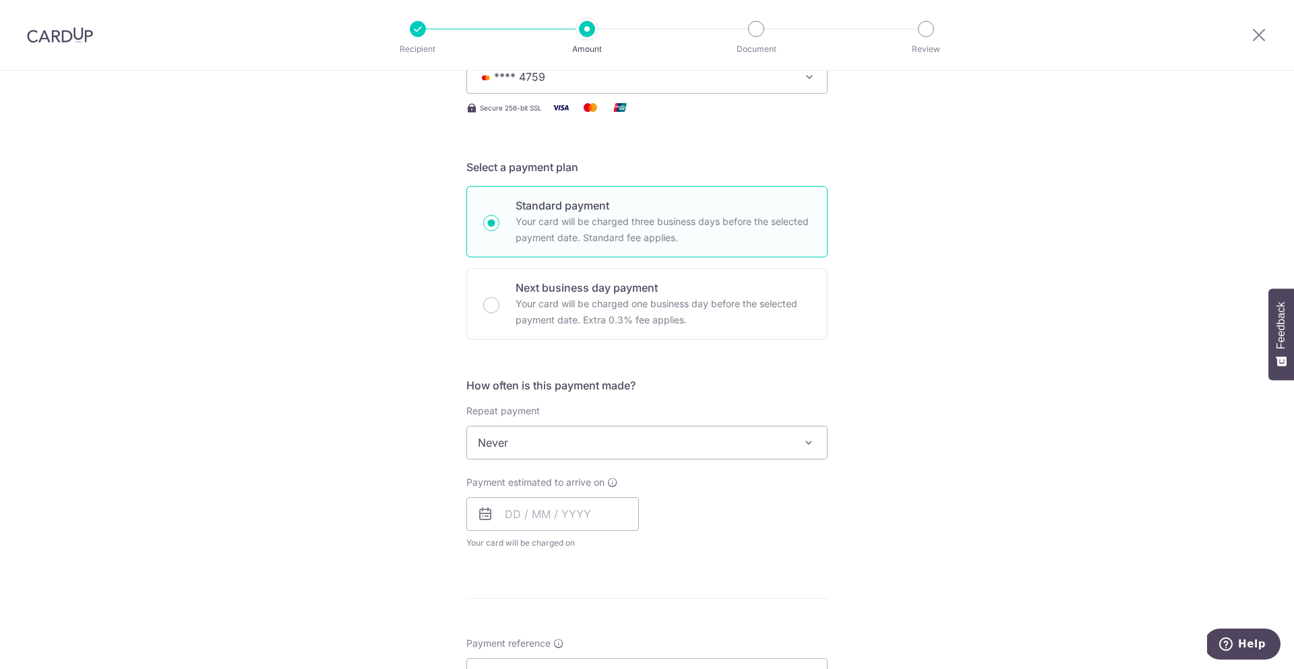
click at [558, 435] on span "Never" at bounding box center [647, 443] width 360 height 32
click at [440, 446] on div "Tell us more about your payment Enter payment amount SGD 1,400.00 1400.00 Selec…" at bounding box center [647, 465] width 1294 height 1219
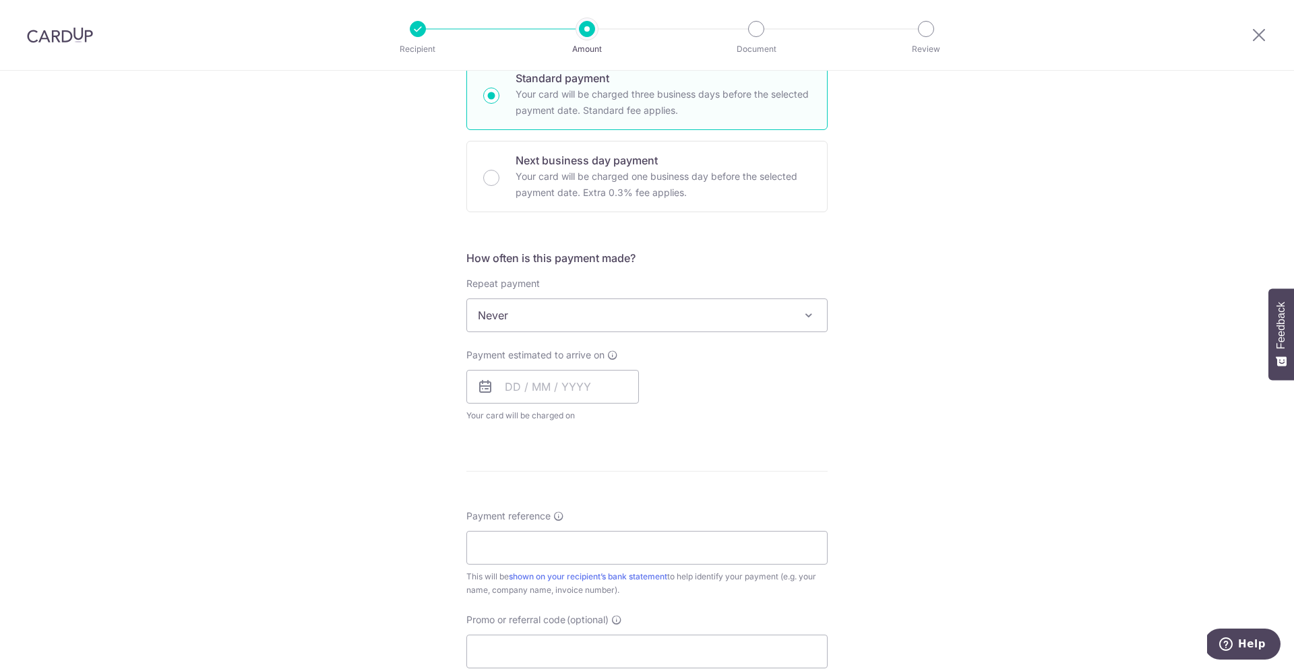
scroll to position [388, 0]
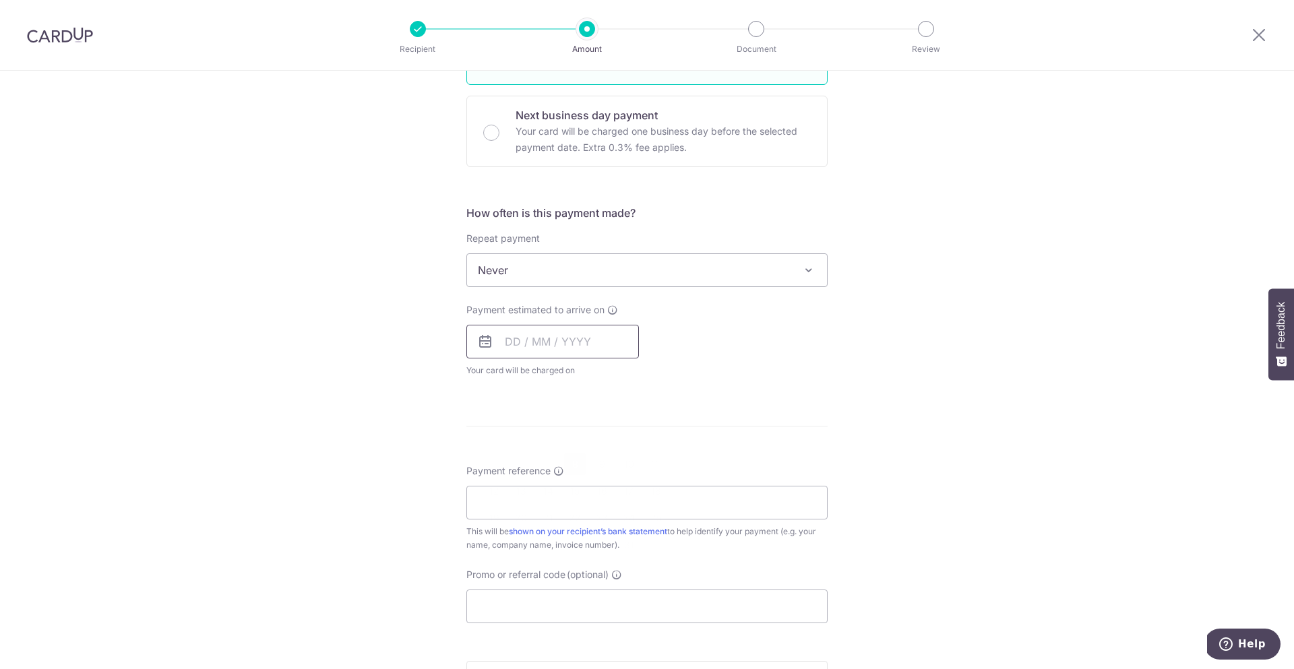
click at [545, 339] on input "text" at bounding box center [552, 342] width 173 height 34
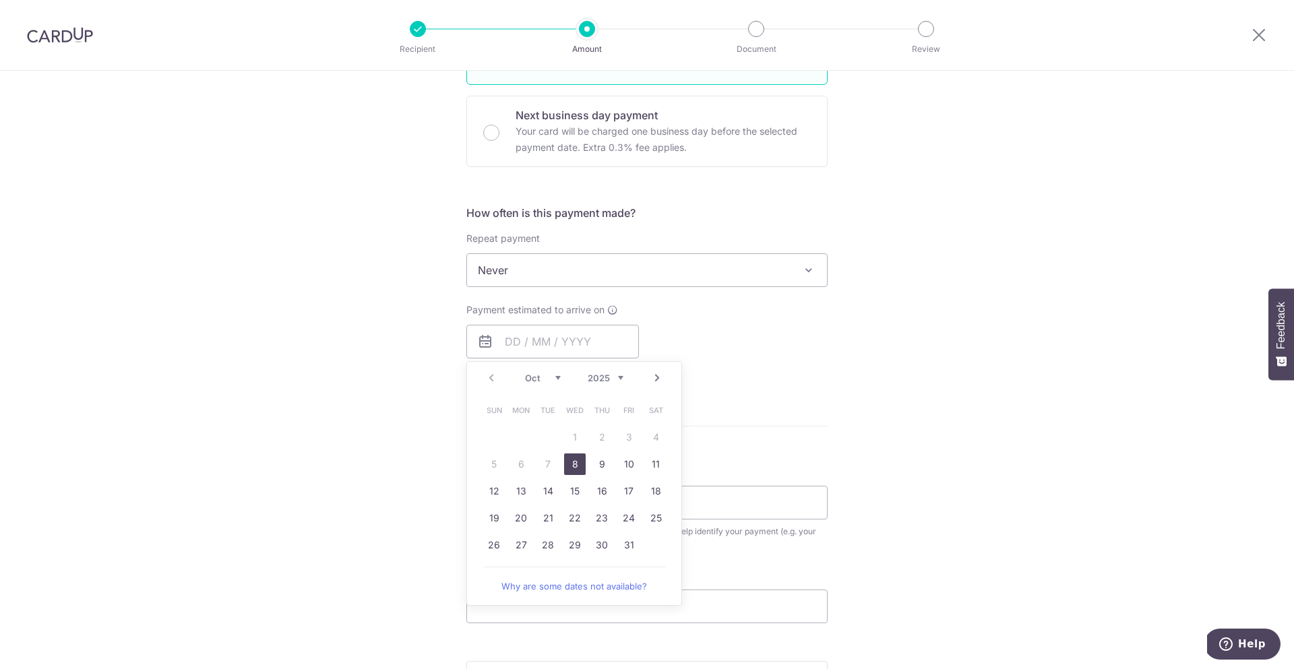
click at [576, 464] on link "8" at bounding box center [575, 465] width 22 height 22
type input "08/10/2025"
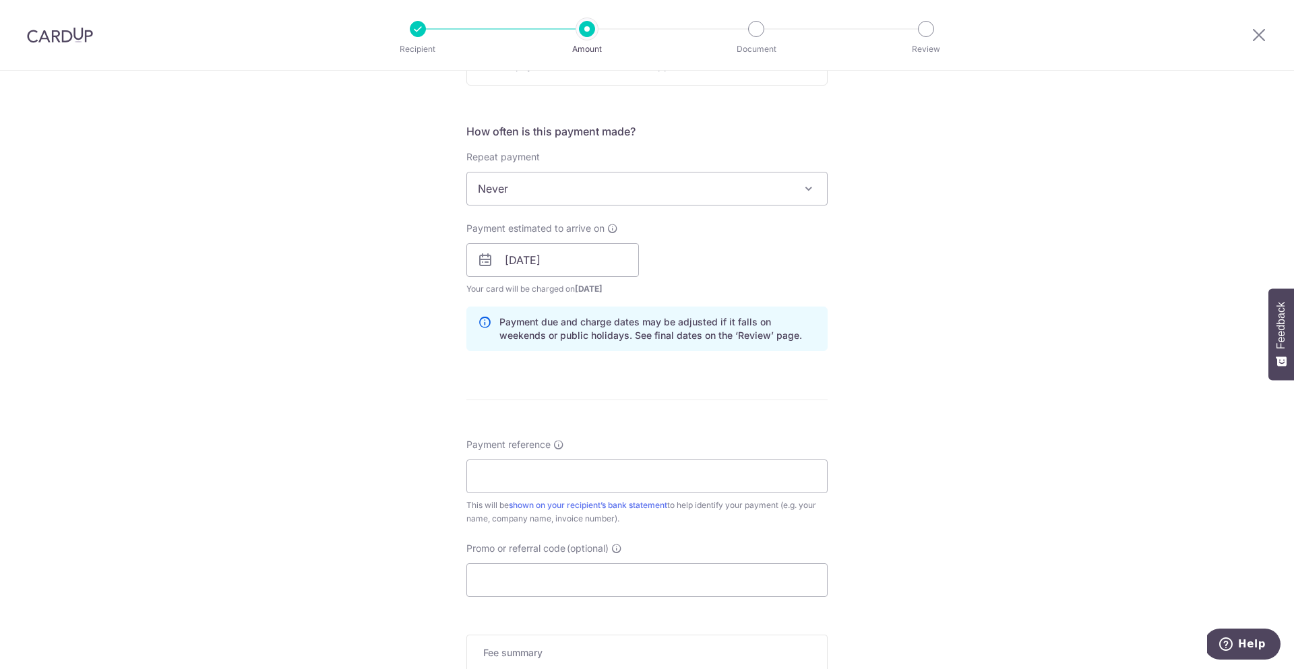
scroll to position [543, 0]
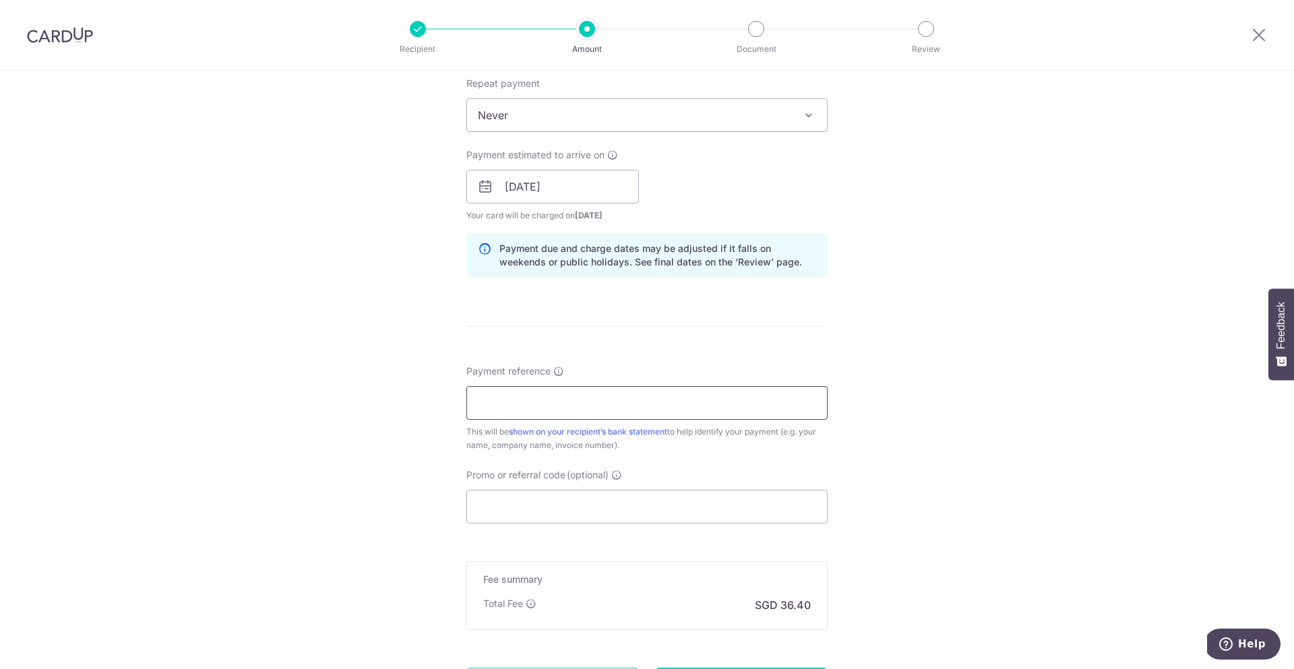
click at [607, 404] on input "Payment reference" at bounding box center [646, 403] width 361 height 34
type input "SHERNICE"
click at [612, 510] on input "Promo or referral code (optional)" at bounding box center [646, 507] width 361 height 34
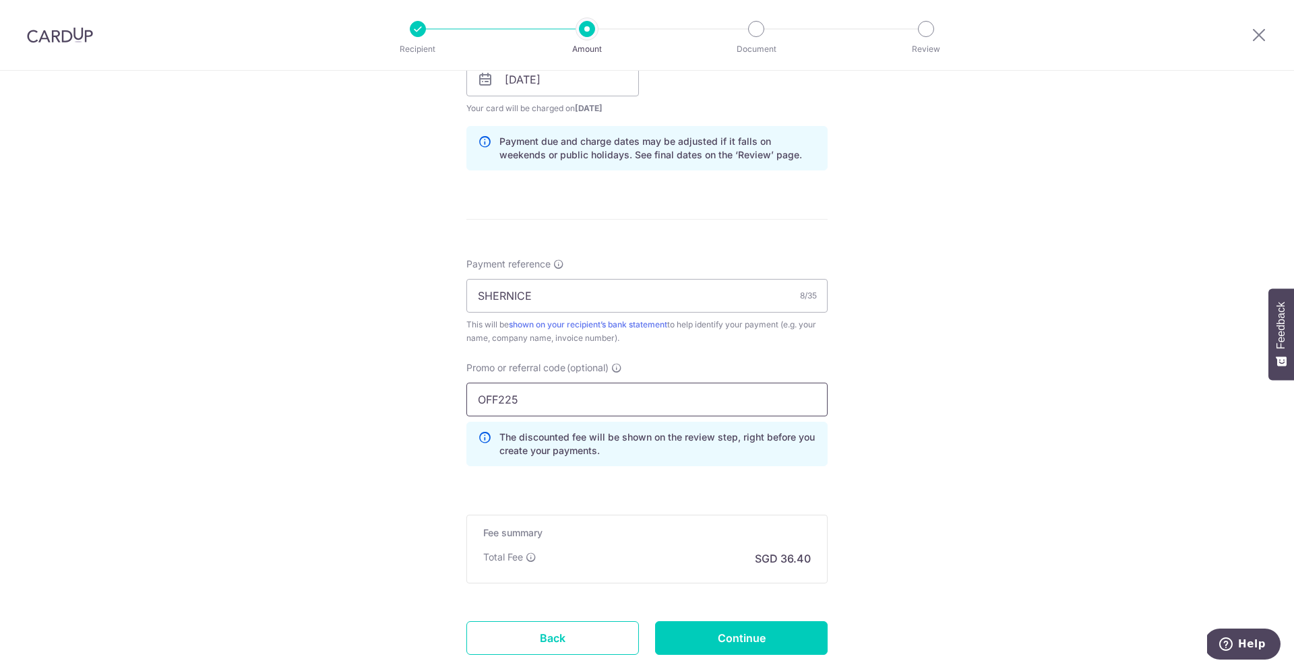
scroll to position [704, 0]
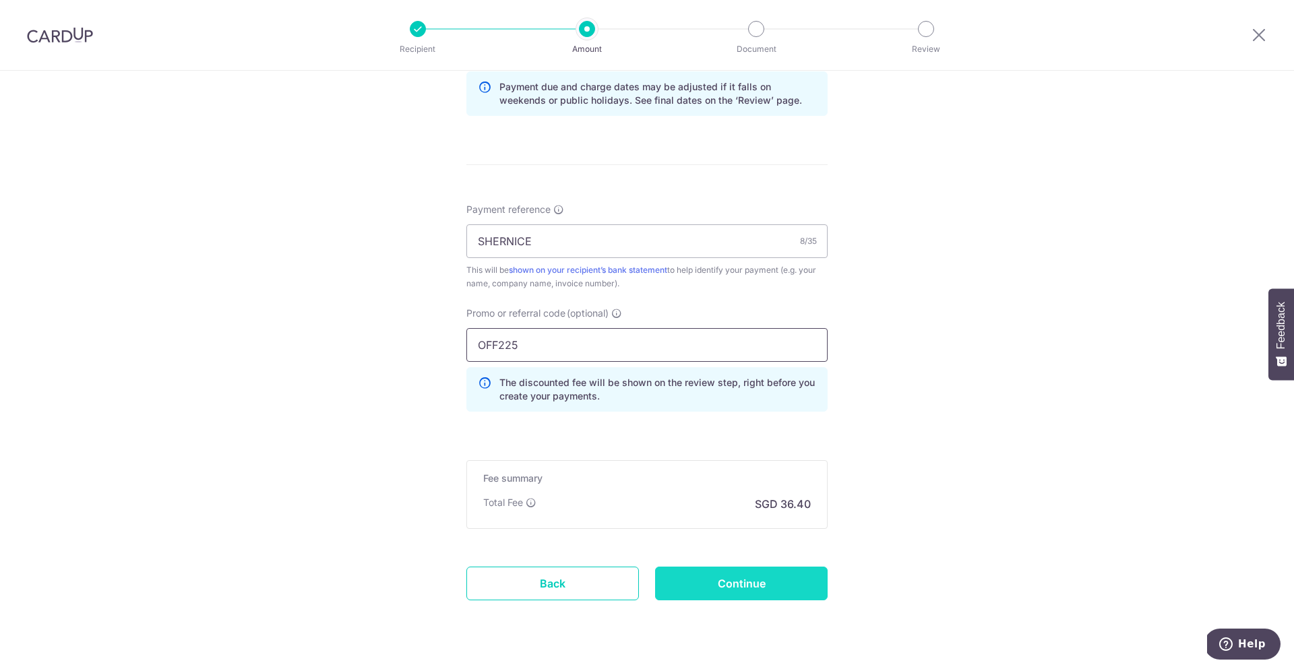
type input "OFF225"
click at [701, 586] on input "Continue" at bounding box center [741, 584] width 173 height 34
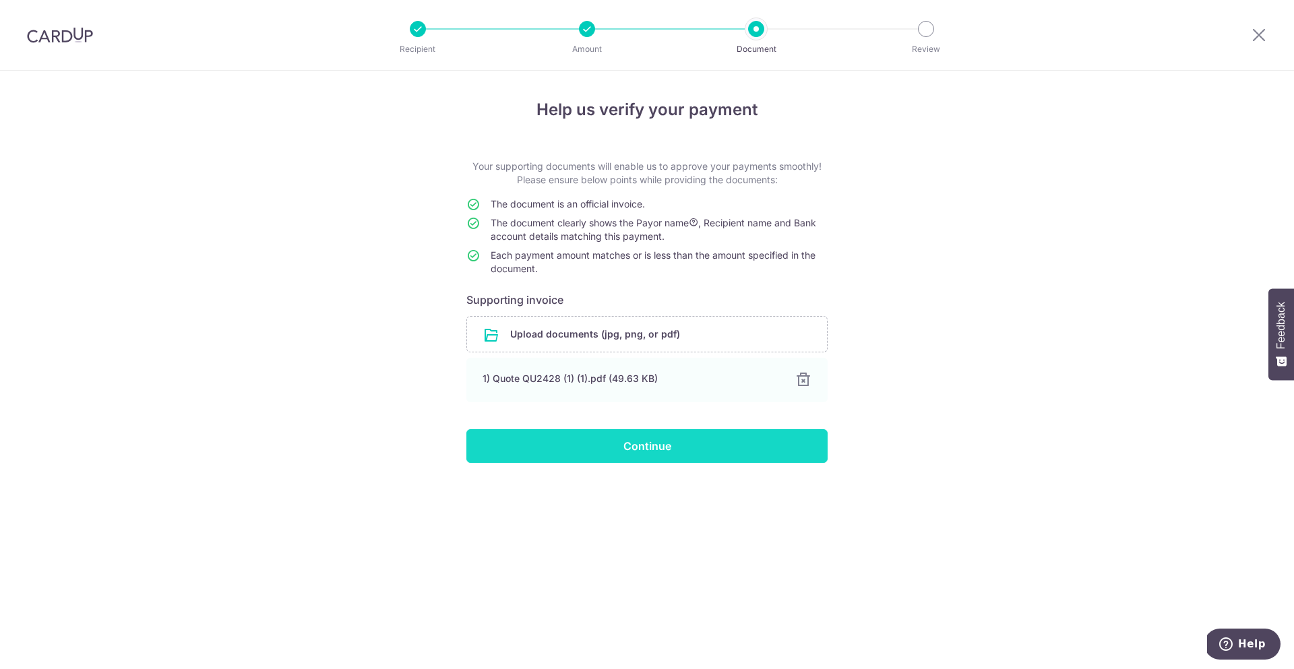
click at [580, 454] on input "Continue" at bounding box center [646, 446] width 361 height 34
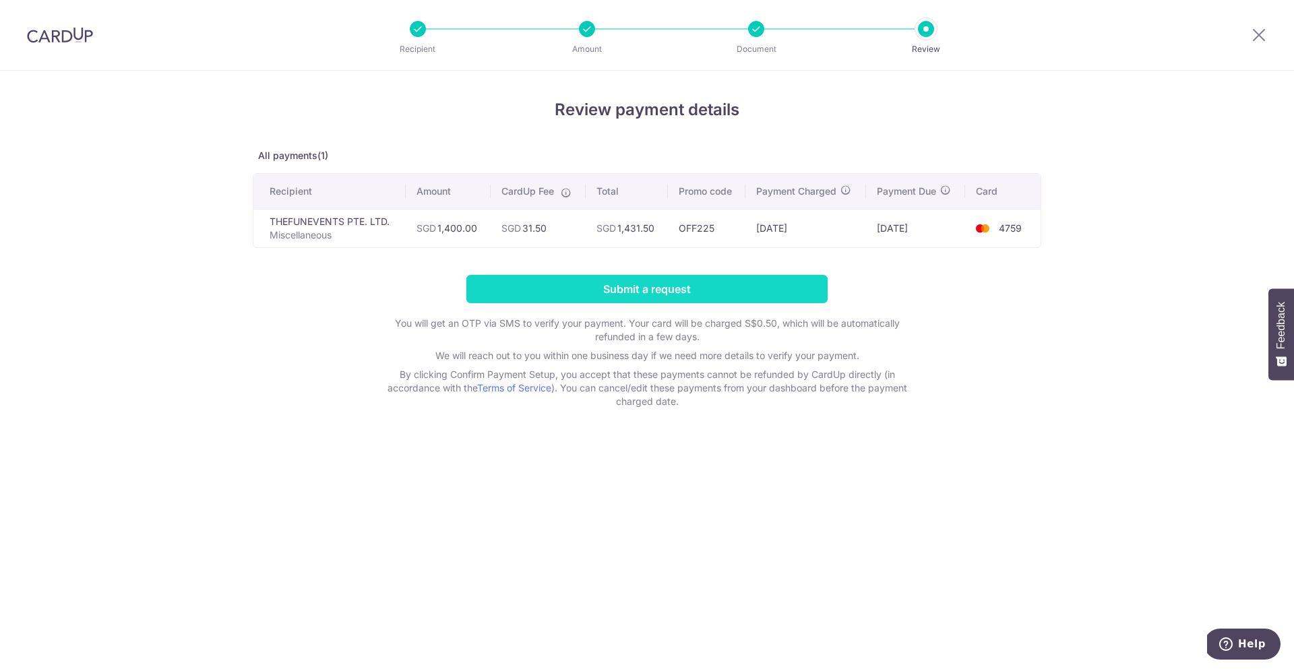
click at [620, 286] on input "Submit a request" at bounding box center [646, 289] width 361 height 28
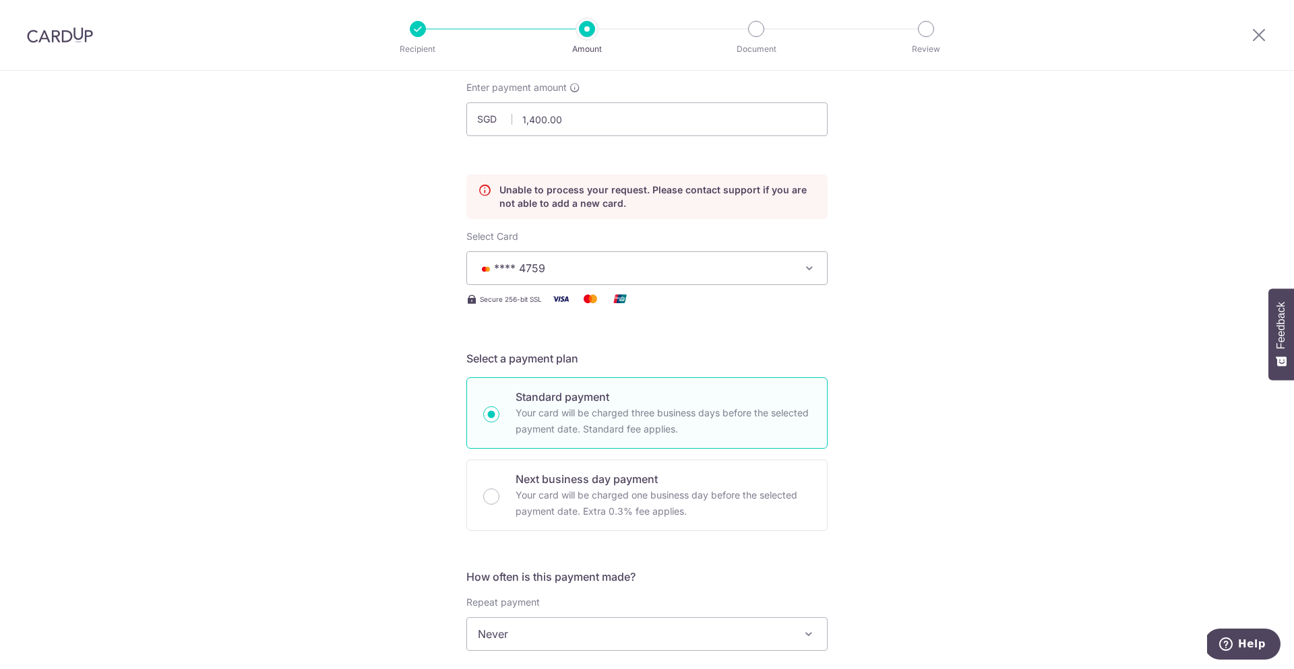
scroll to position [56, 0]
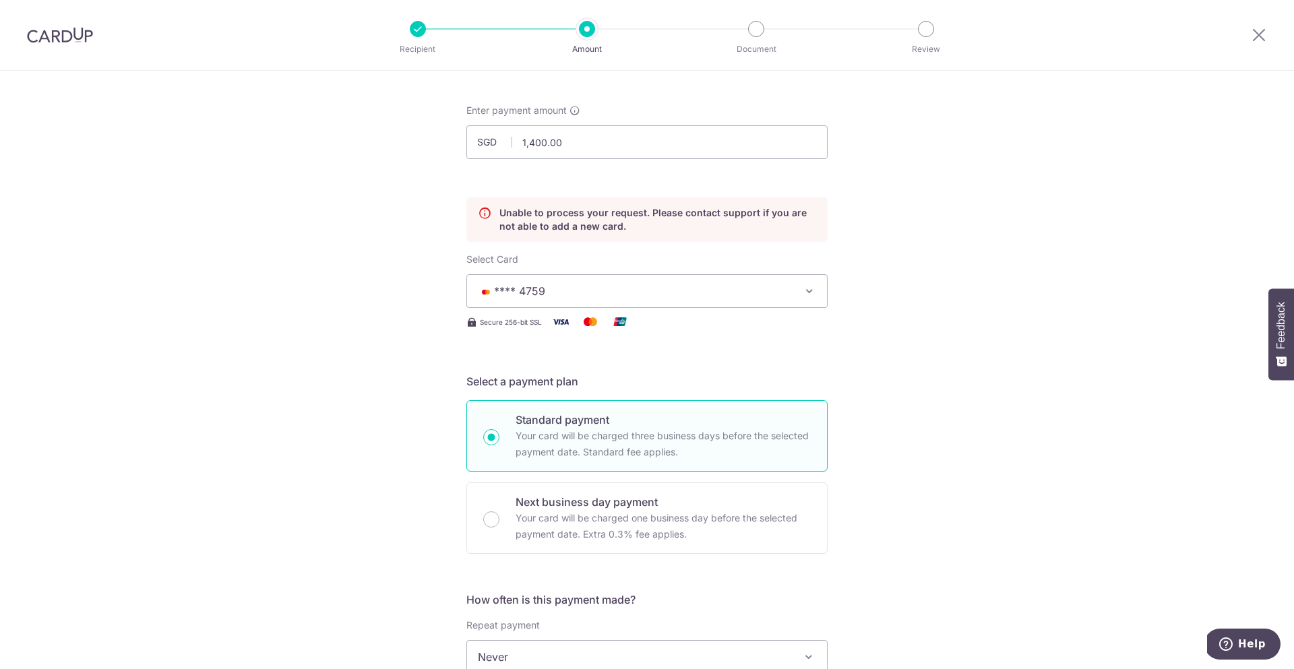
click at [594, 206] on p "Unable to process your request. Please contact support if you are not able to a…" at bounding box center [657, 219] width 317 height 27
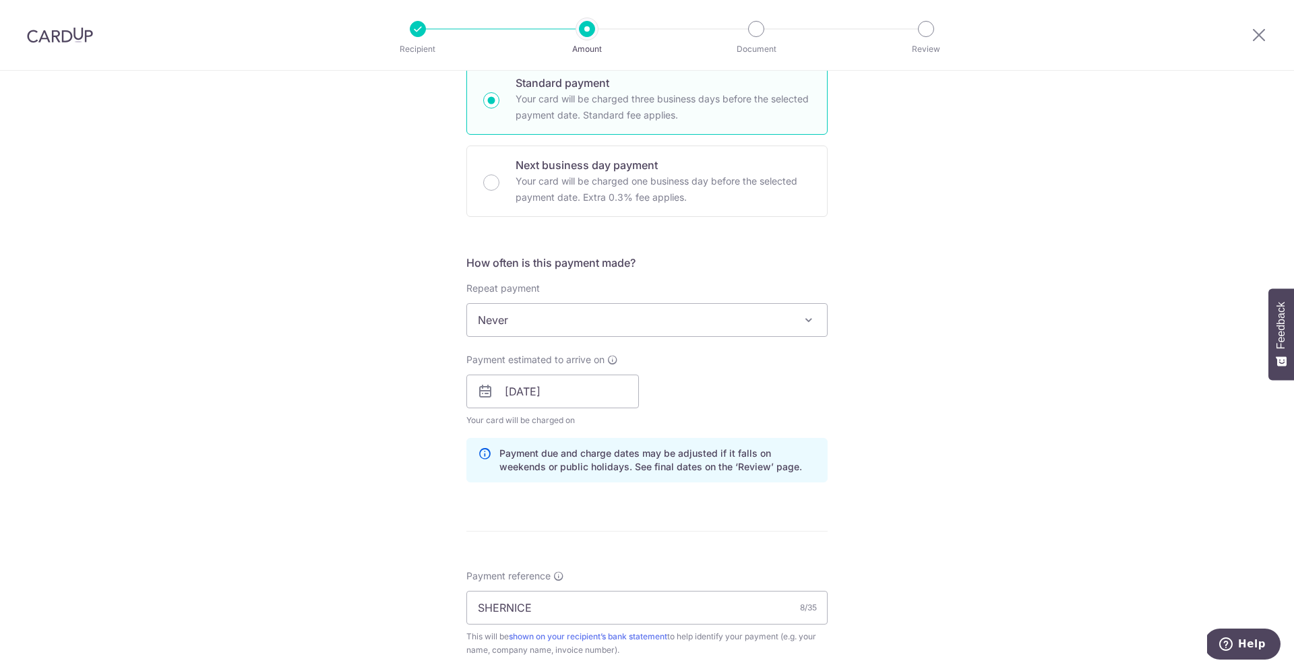
scroll to position [394, 0]
click at [245, 313] on div "Tell us more about your payment Enter payment amount SGD 1,400.00 1400.00 Unabl…" at bounding box center [647, 372] width 1294 height 1390
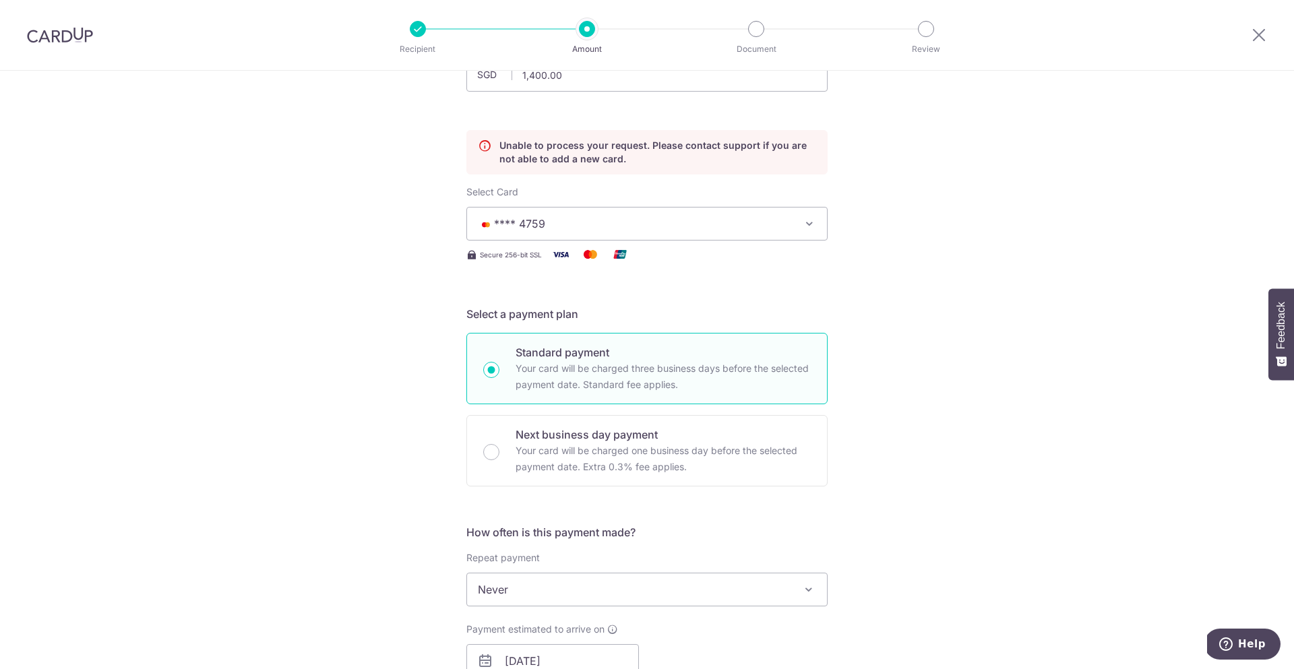
scroll to position [121, 0]
click at [502, 192] on span "Select Card" at bounding box center [492, 193] width 52 height 11
click at [502, 209] on button "**** 4759" at bounding box center [646, 226] width 361 height 34
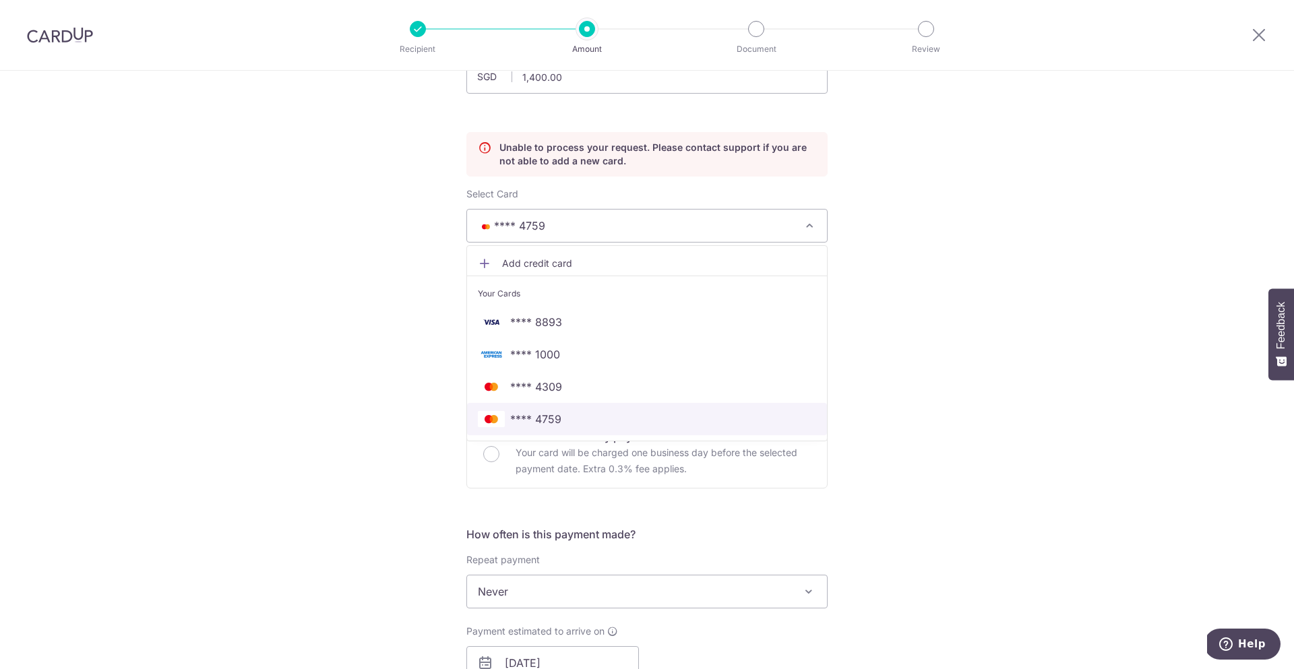
click at [501, 417] on img at bounding box center [491, 419] width 27 height 16
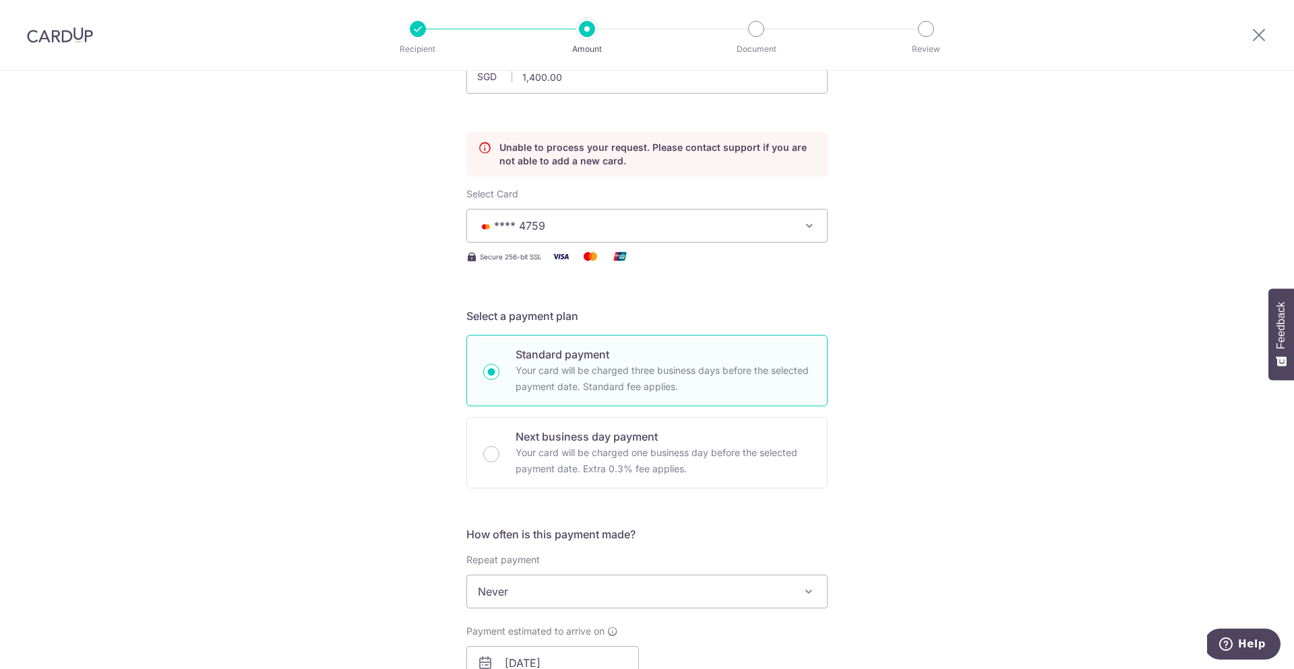
click at [553, 229] on span "**** 4759" at bounding box center [635, 226] width 314 height 16
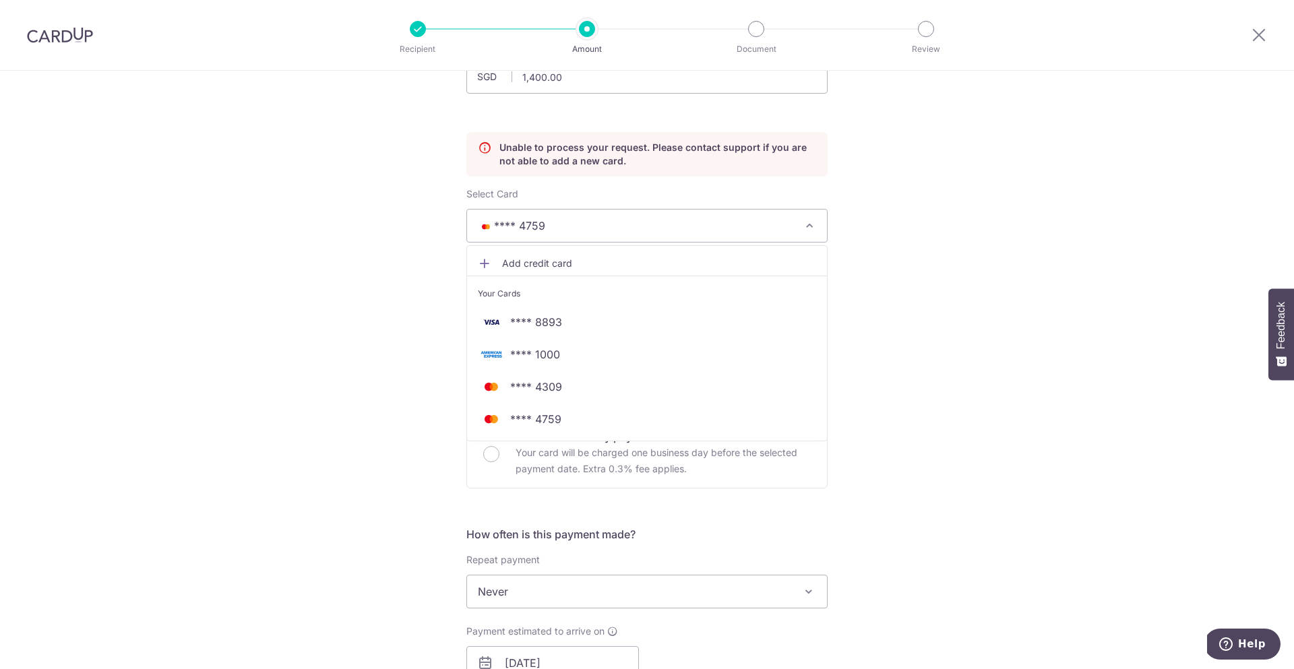
click at [553, 274] on link "Add credit card" at bounding box center [647, 263] width 360 height 24
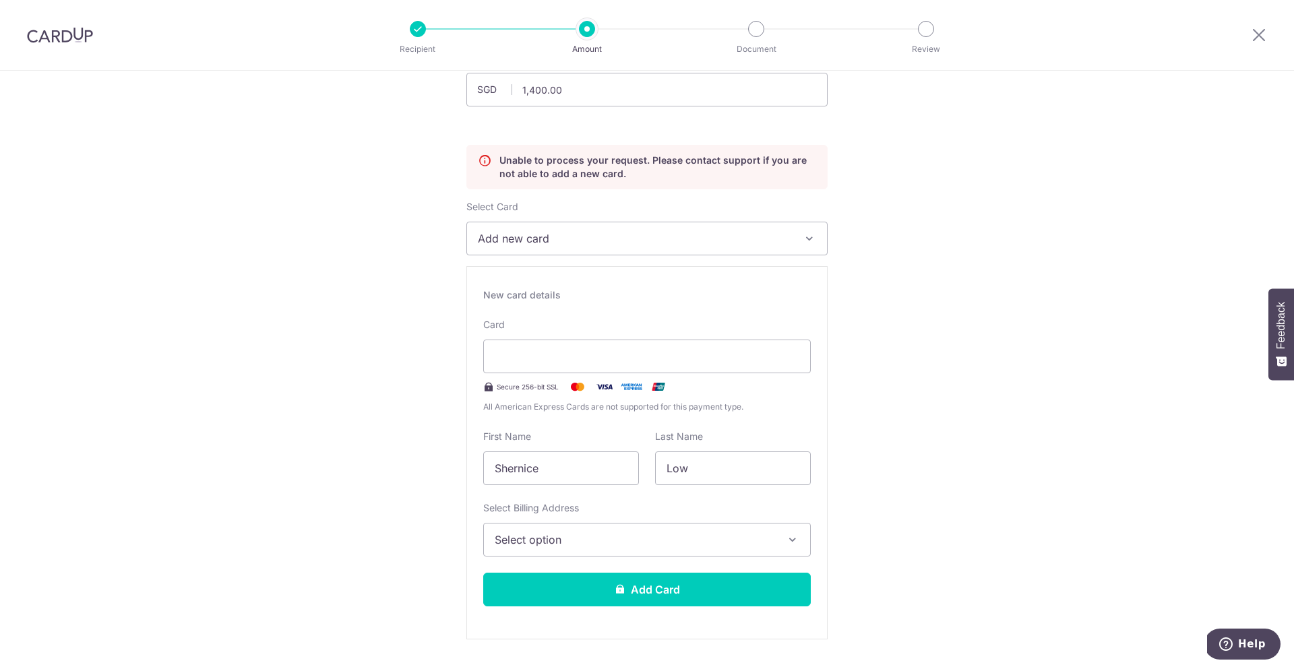
scroll to position [65, 0]
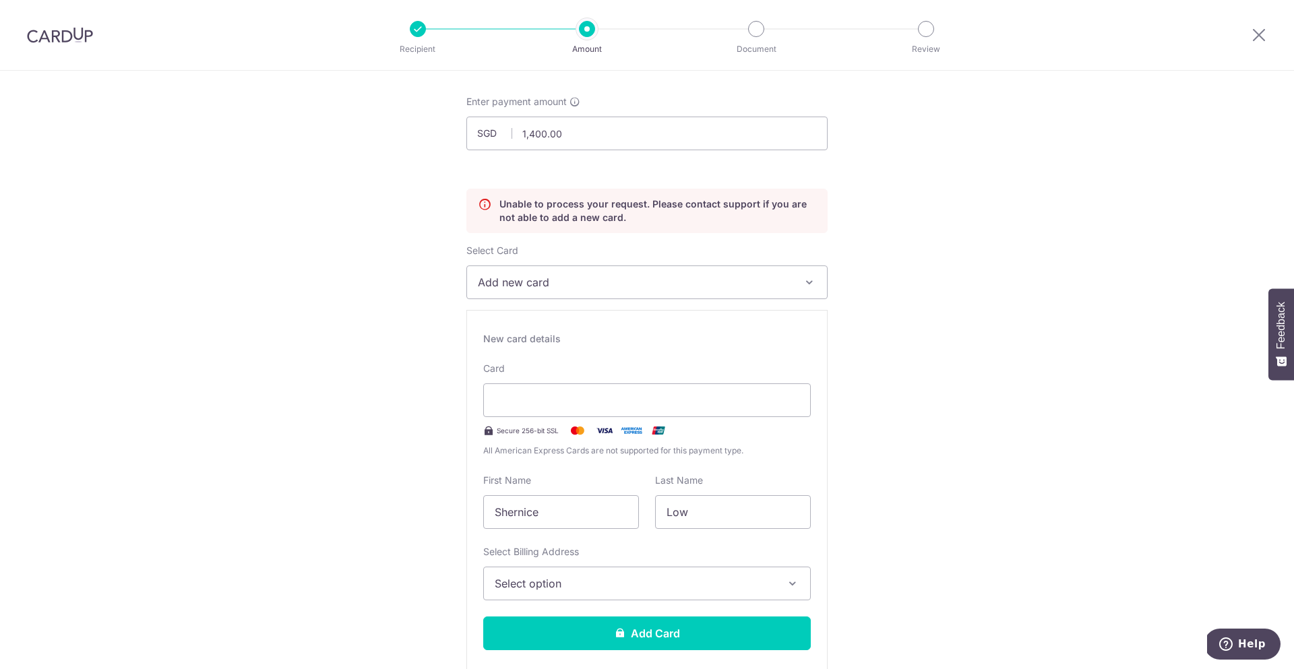
click at [59, 38] on img at bounding box center [60, 35] width 66 height 16
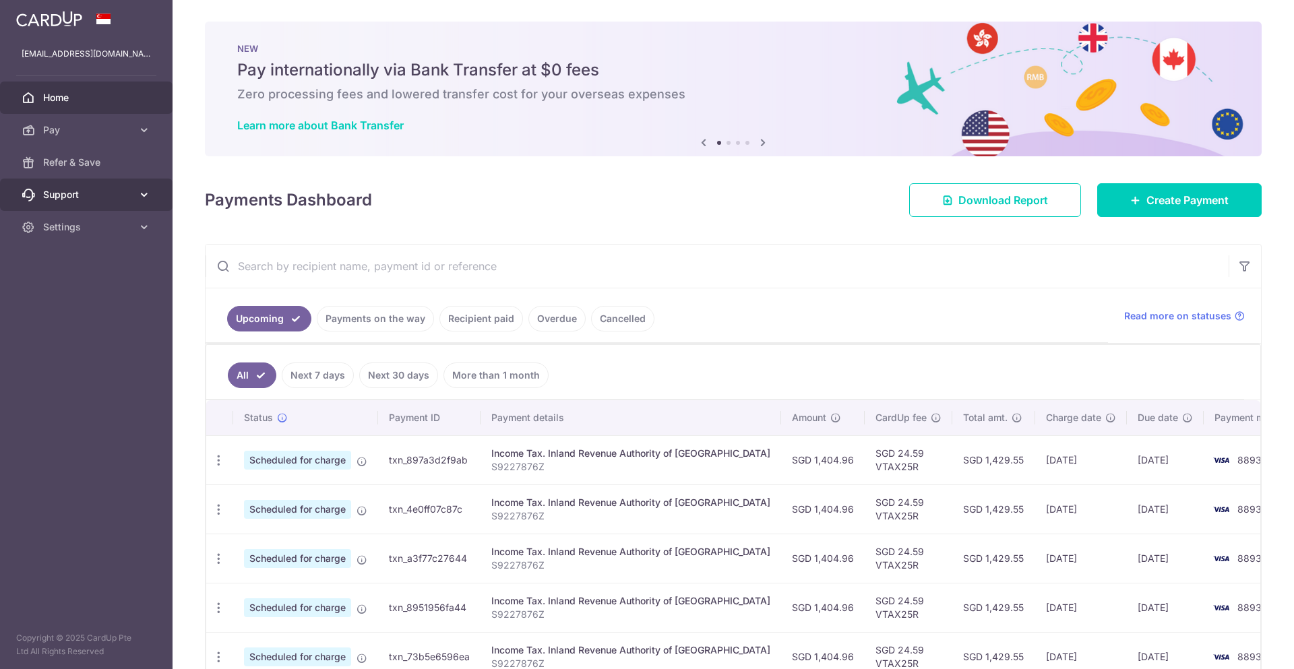
click at [87, 204] on link "Support" at bounding box center [86, 195] width 173 height 32
click at [78, 318] on link "Settings" at bounding box center [86, 309] width 173 height 32
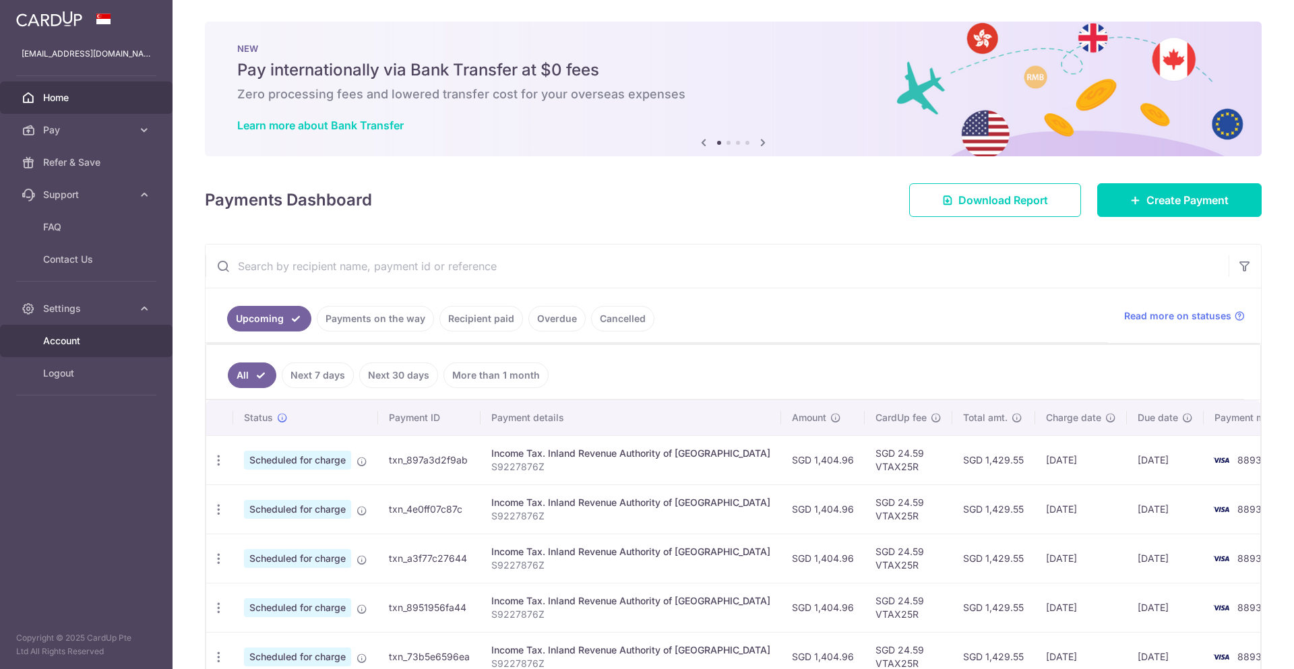
click at [79, 340] on span "Account" at bounding box center [87, 340] width 89 height 13
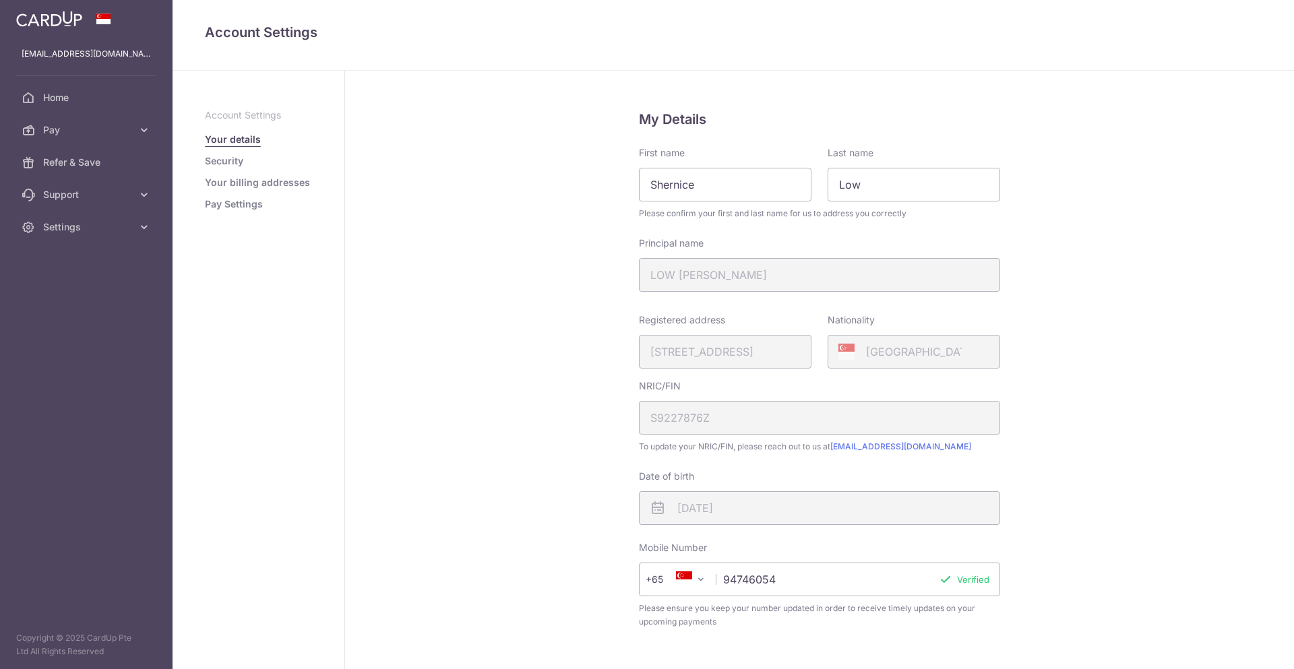
click at [235, 191] on ul "Account Settings Your details Security Your billing addresses Pay Settings" at bounding box center [258, 160] width 107 height 102
click at [238, 203] on link "Pay Settings" at bounding box center [234, 203] width 58 height 13
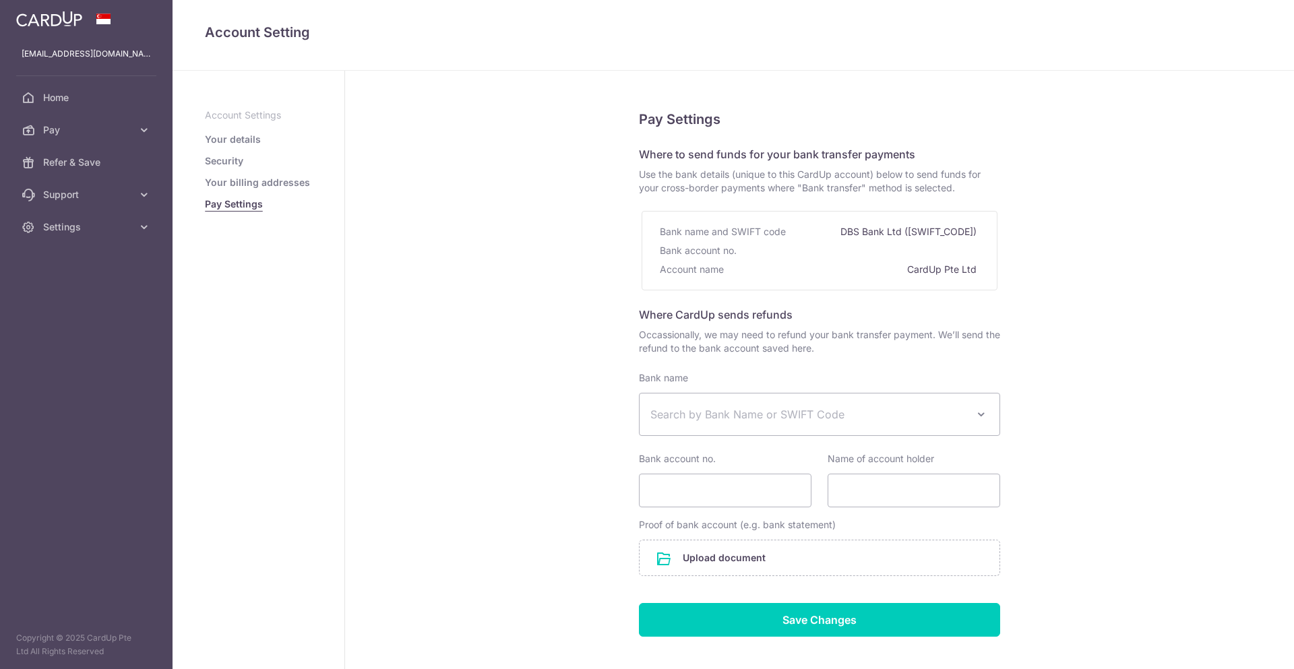
select select
click at [231, 133] on link "Your details" at bounding box center [233, 139] width 56 height 13
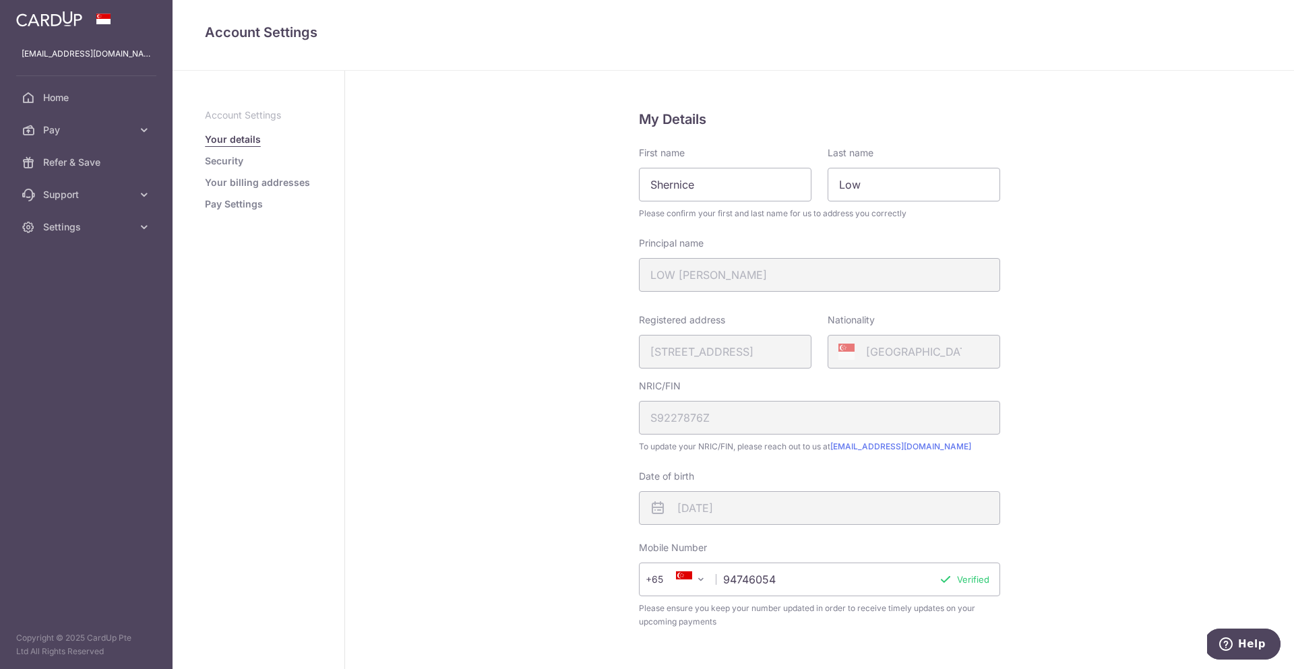
click at [219, 162] on link "Security" at bounding box center [224, 160] width 38 height 13
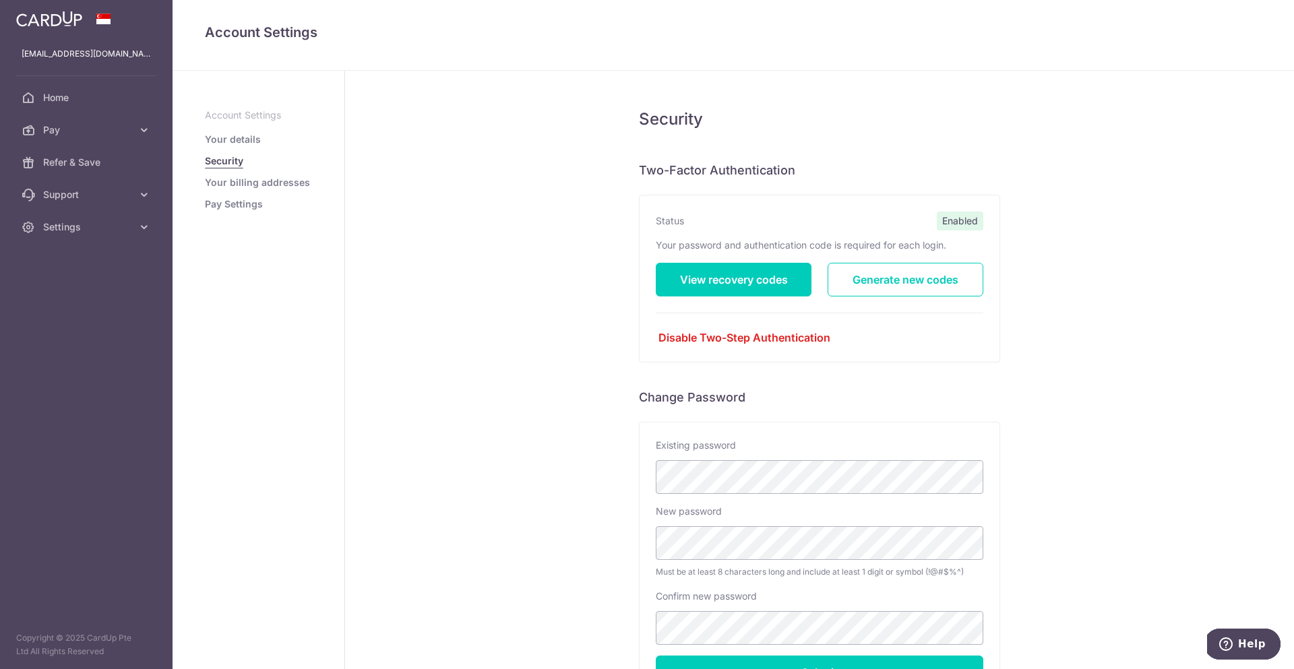
scroll to position [127, 0]
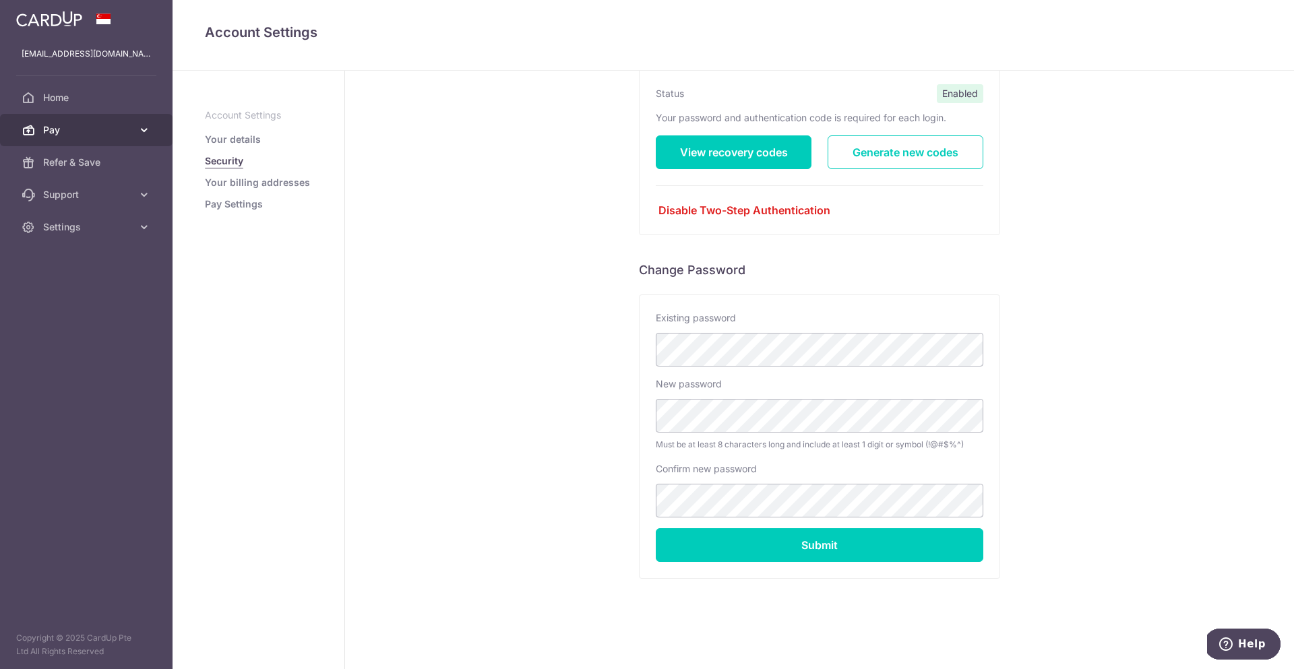
click at [82, 131] on span "Pay" at bounding box center [87, 129] width 89 height 13
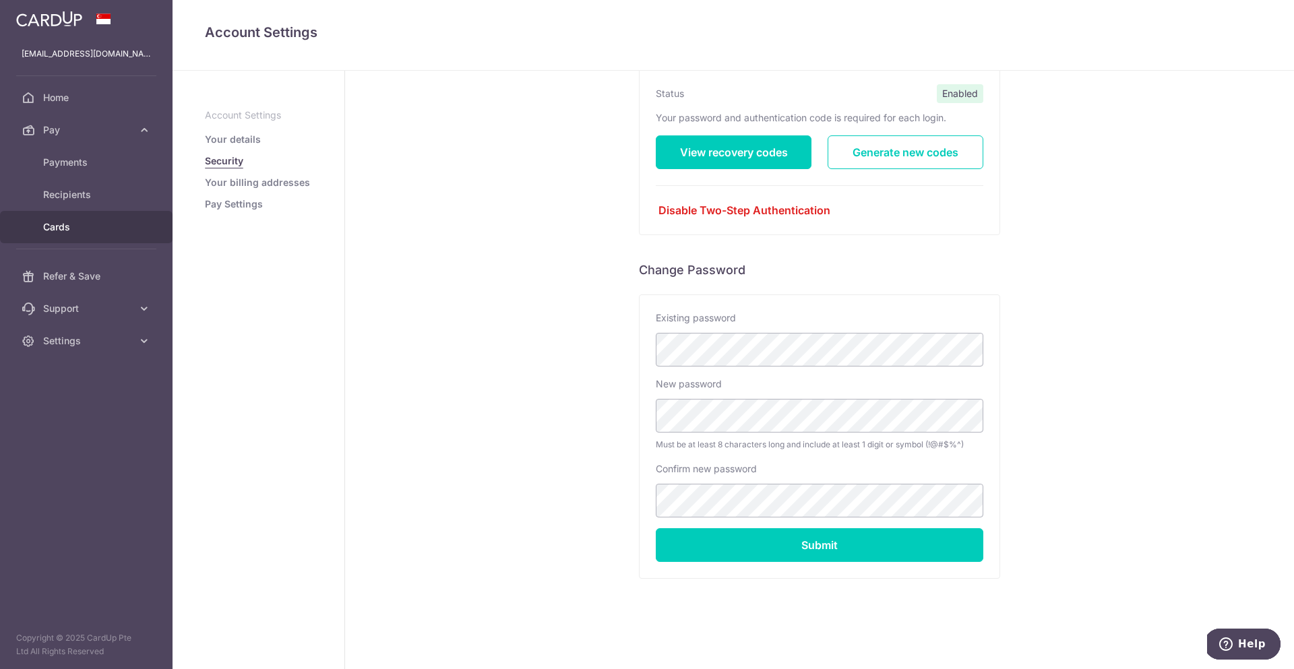
click at [82, 221] on span "Cards" at bounding box center [87, 226] width 89 height 13
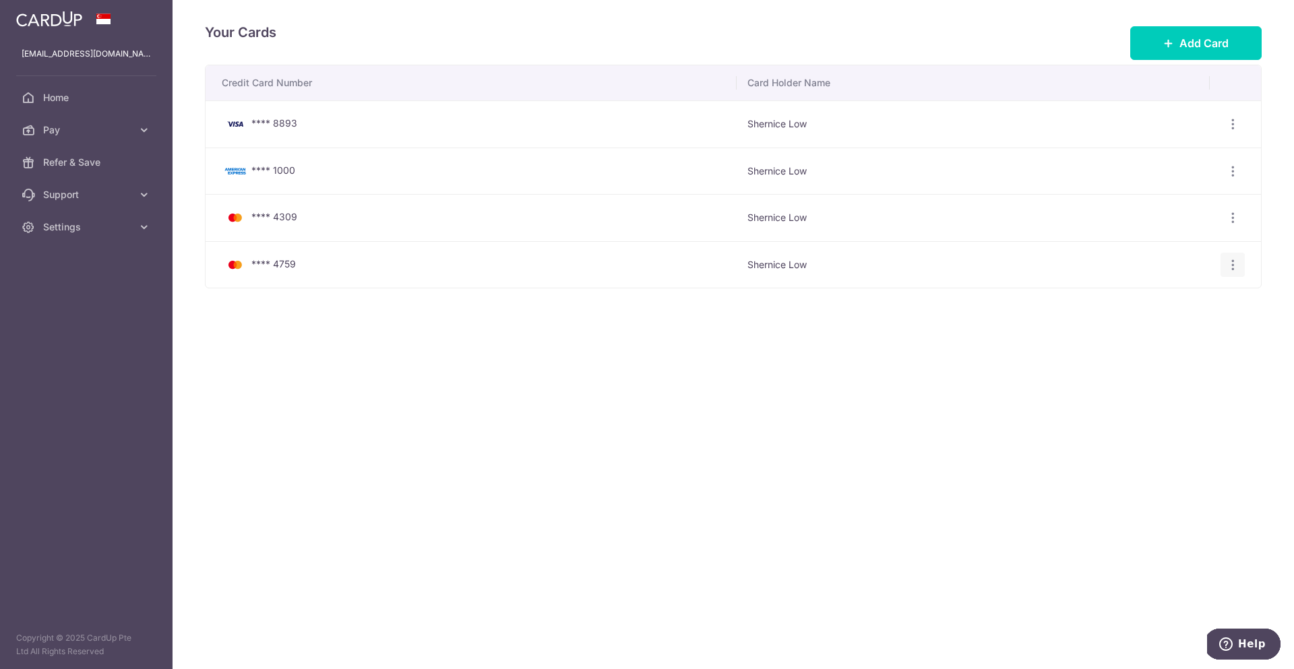
click at [1237, 264] on icon "button" at bounding box center [1233, 265] width 14 height 14
click at [1169, 342] on span "Delete" at bounding box center [1188, 334] width 92 height 16
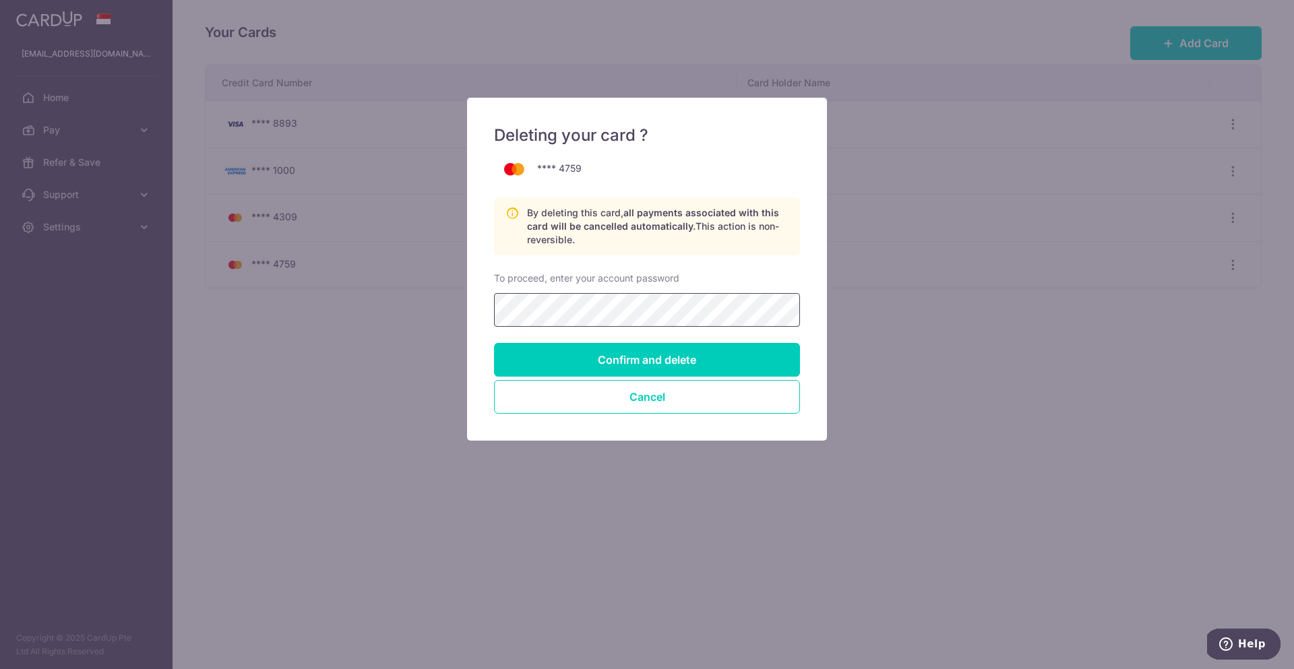
click at [494, 343] on input "Confirm and delete" at bounding box center [647, 360] width 306 height 34
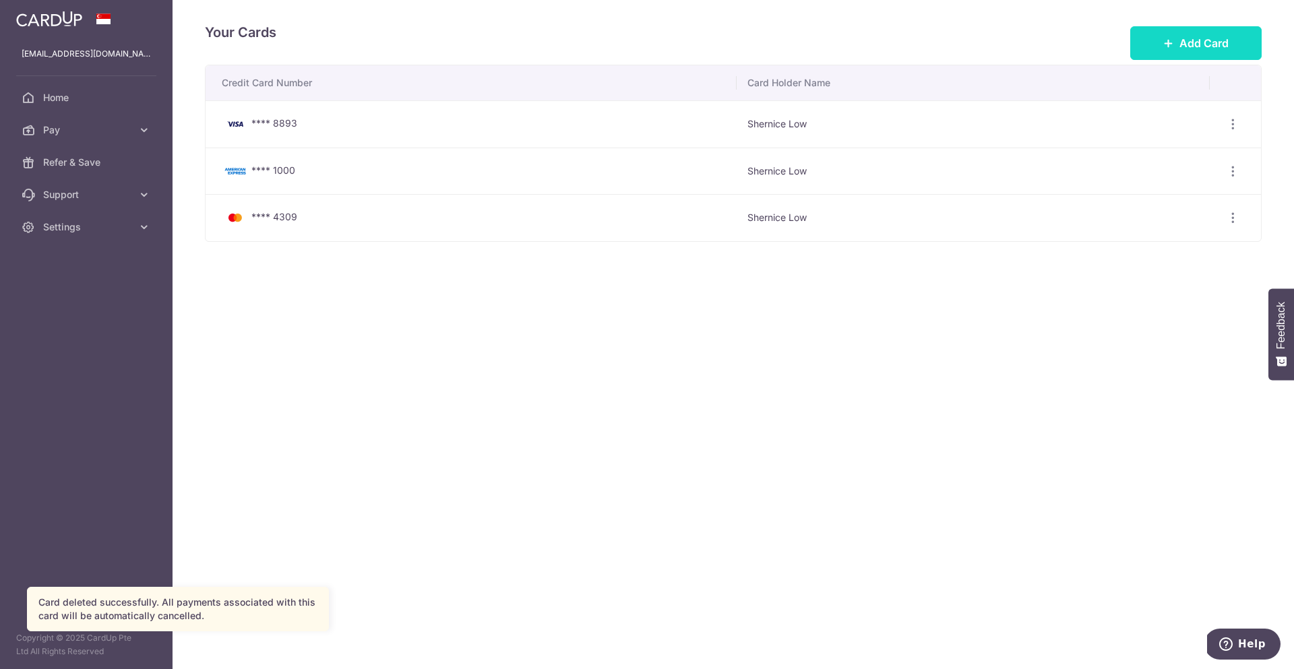
click at [1159, 36] on button "Add Card" at bounding box center [1195, 43] width 131 height 34
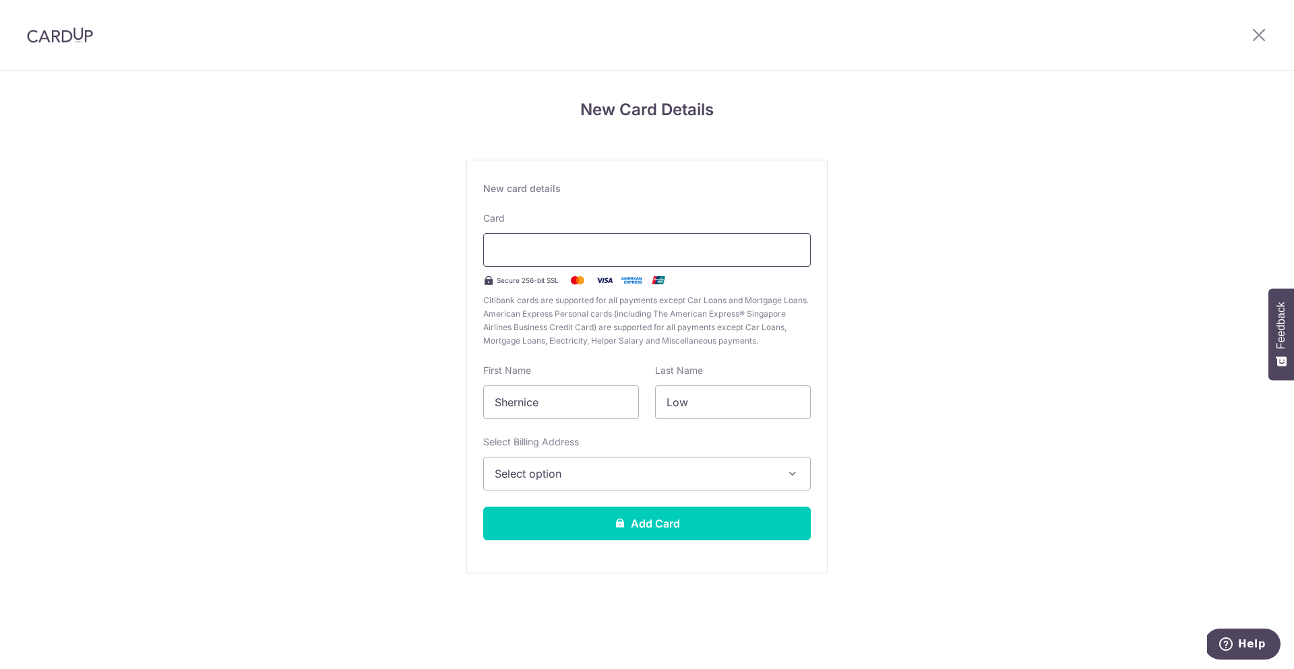
click at [607, 262] on div at bounding box center [647, 250] width 328 height 34
click at [572, 483] on button "Select option" at bounding box center [647, 474] width 328 height 34
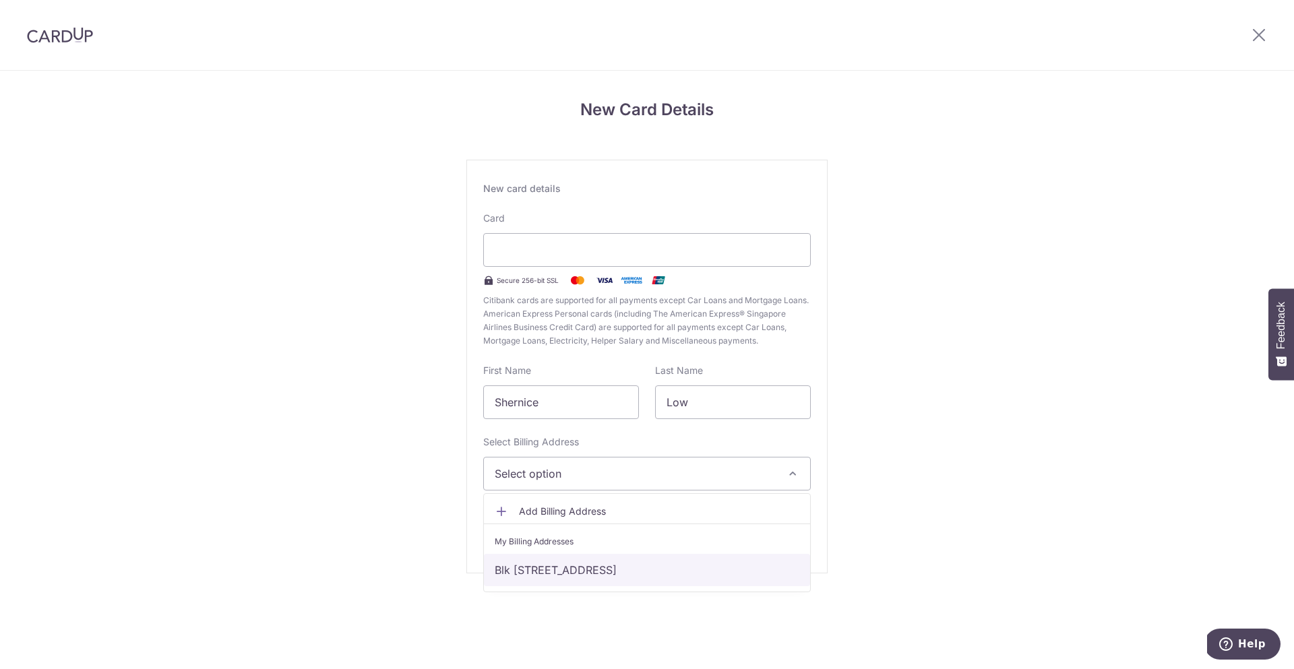
click at [569, 568] on link "Blk [STREET_ADDRESS]" at bounding box center [647, 570] width 326 height 32
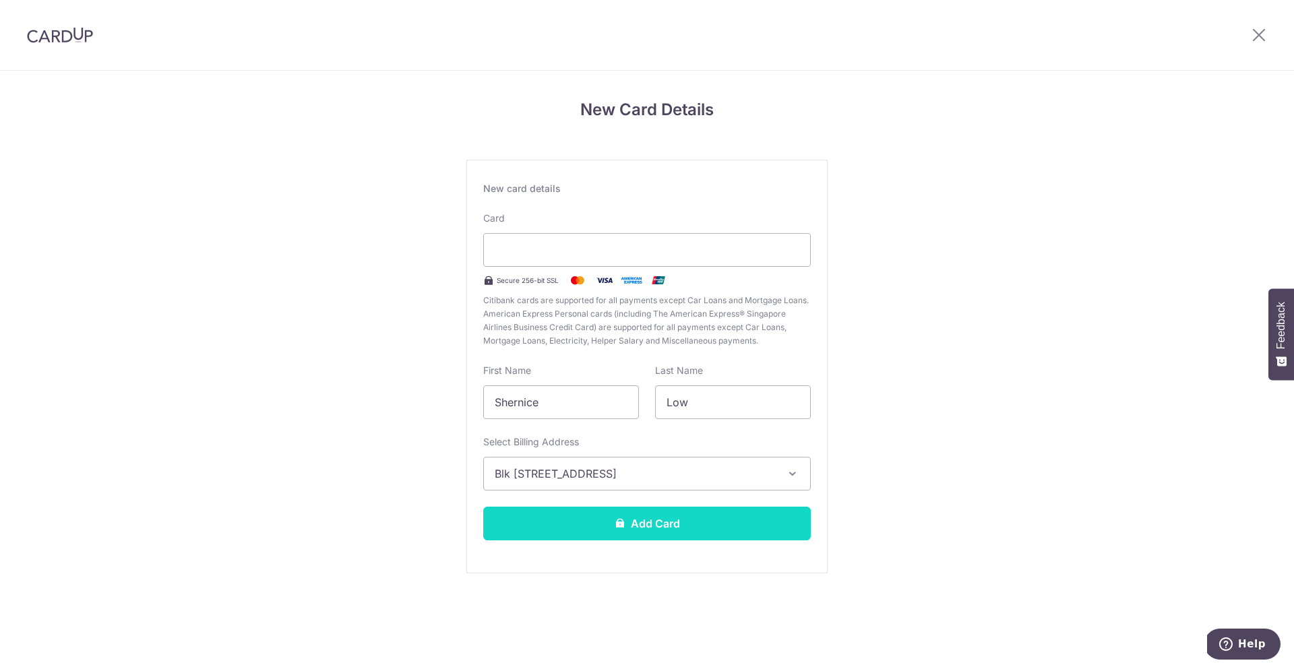
click at [655, 514] on button "Add Card" at bounding box center [647, 524] width 328 height 34
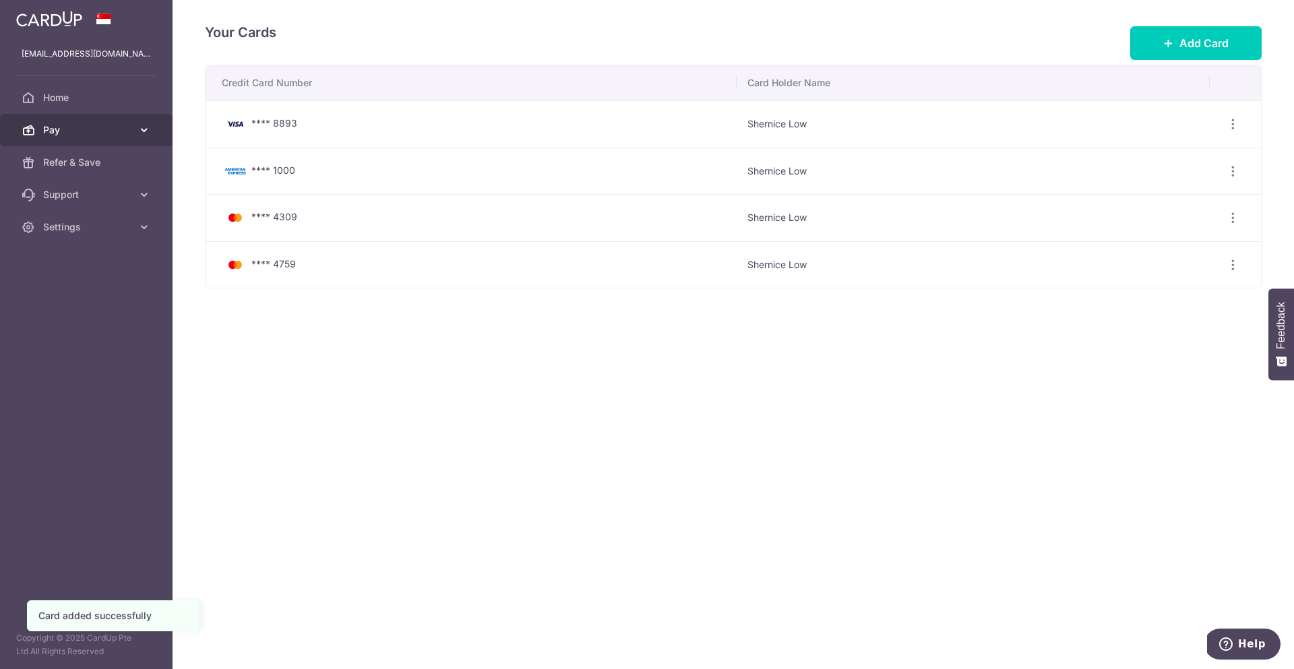
click at [106, 133] on span "Pay" at bounding box center [87, 129] width 89 height 13
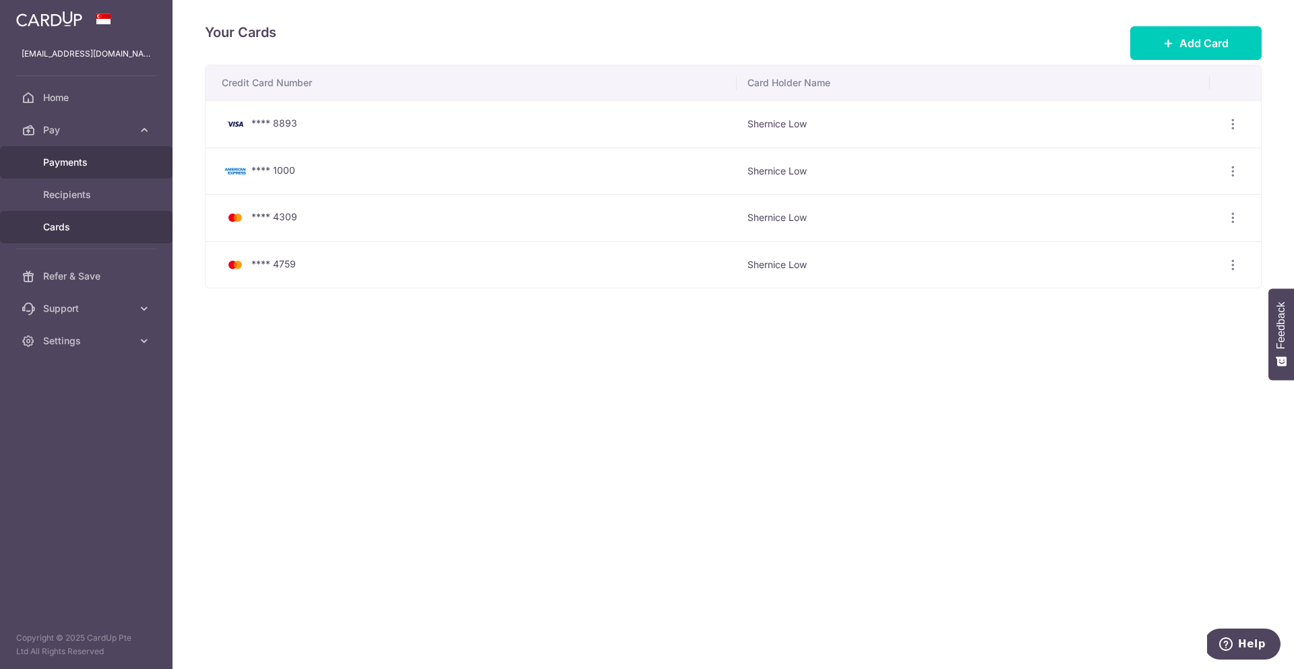
click at [106, 169] on span "Payments" at bounding box center [87, 162] width 89 height 13
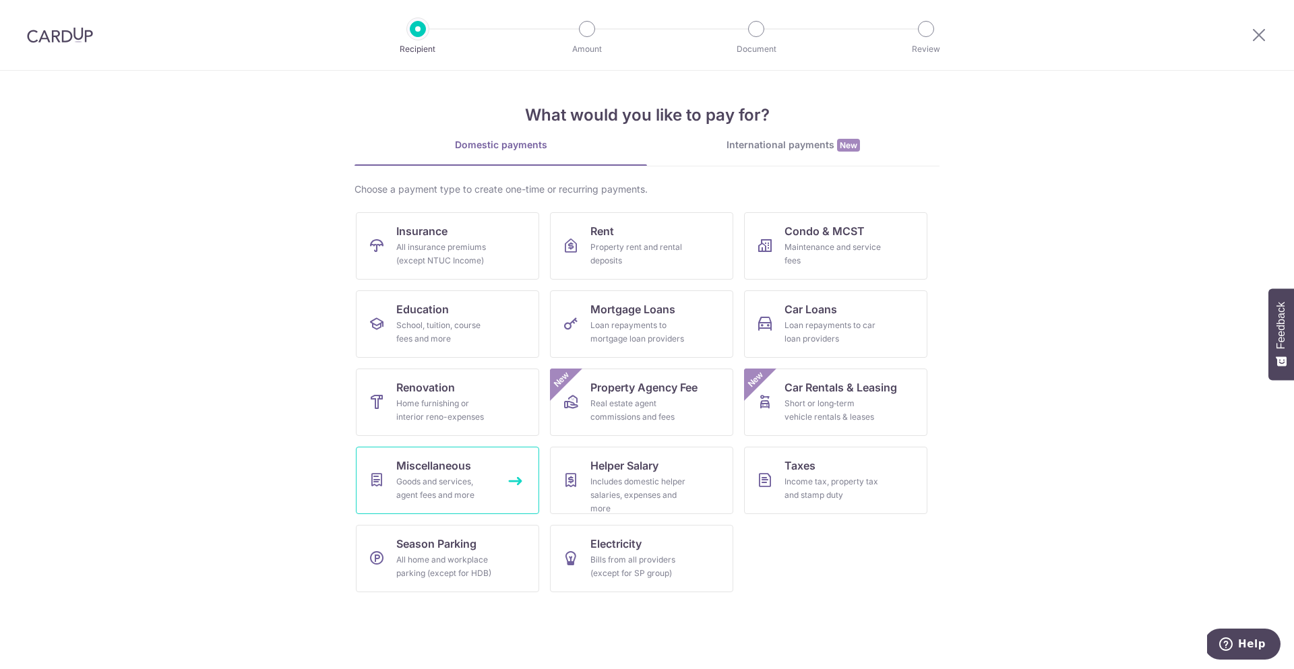
click at [455, 461] on span "Miscellaneous" at bounding box center [433, 466] width 75 height 16
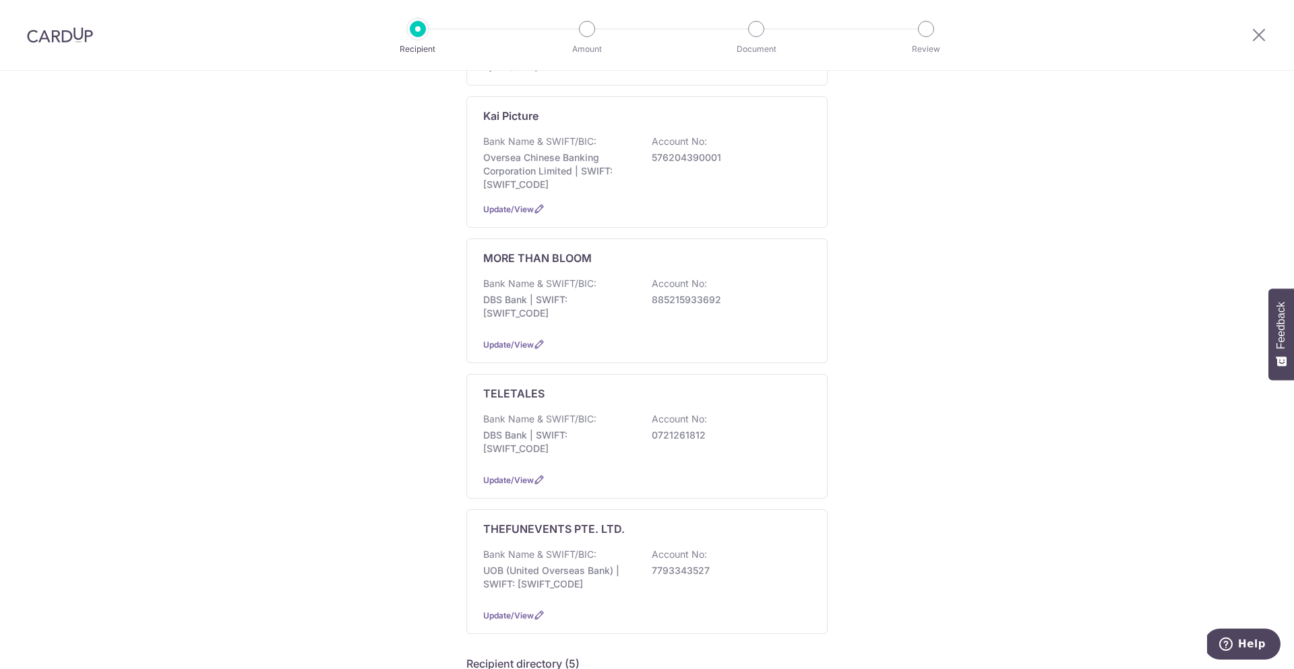
scroll to position [360, 0]
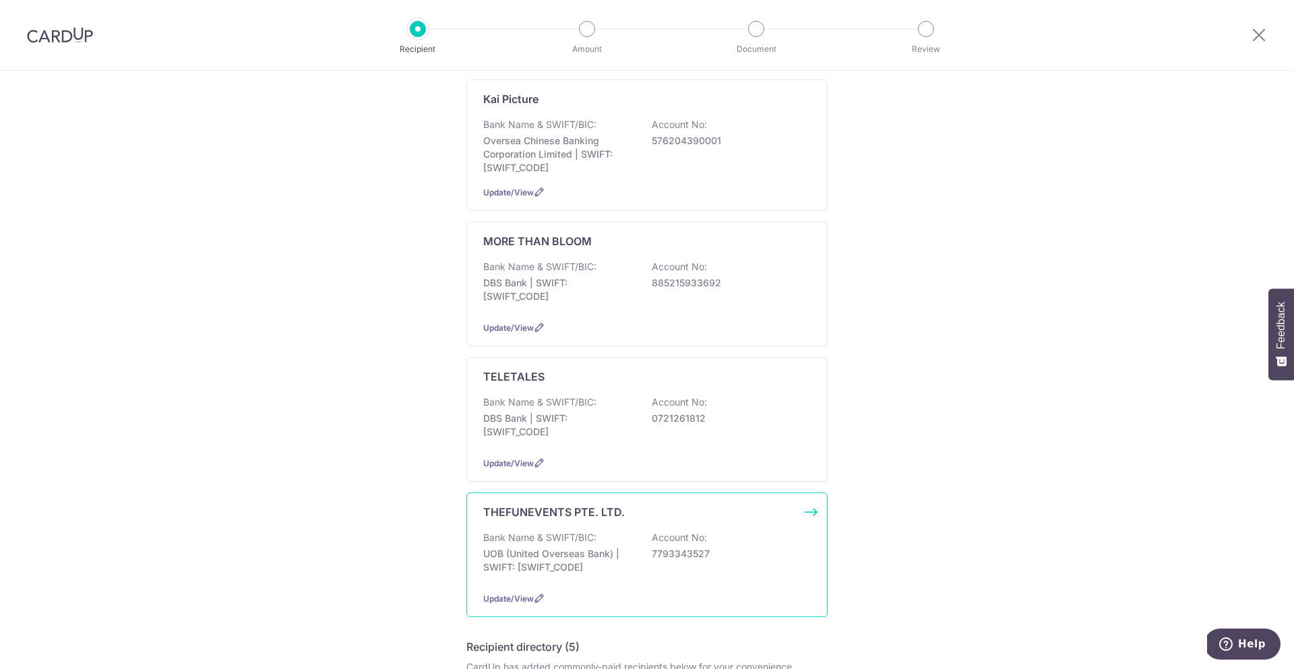
click at [554, 547] on p "UOB (United Overseas Bank) | SWIFT: [SWIFT_CODE]" at bounding box center [558, 560] width 151 height 27
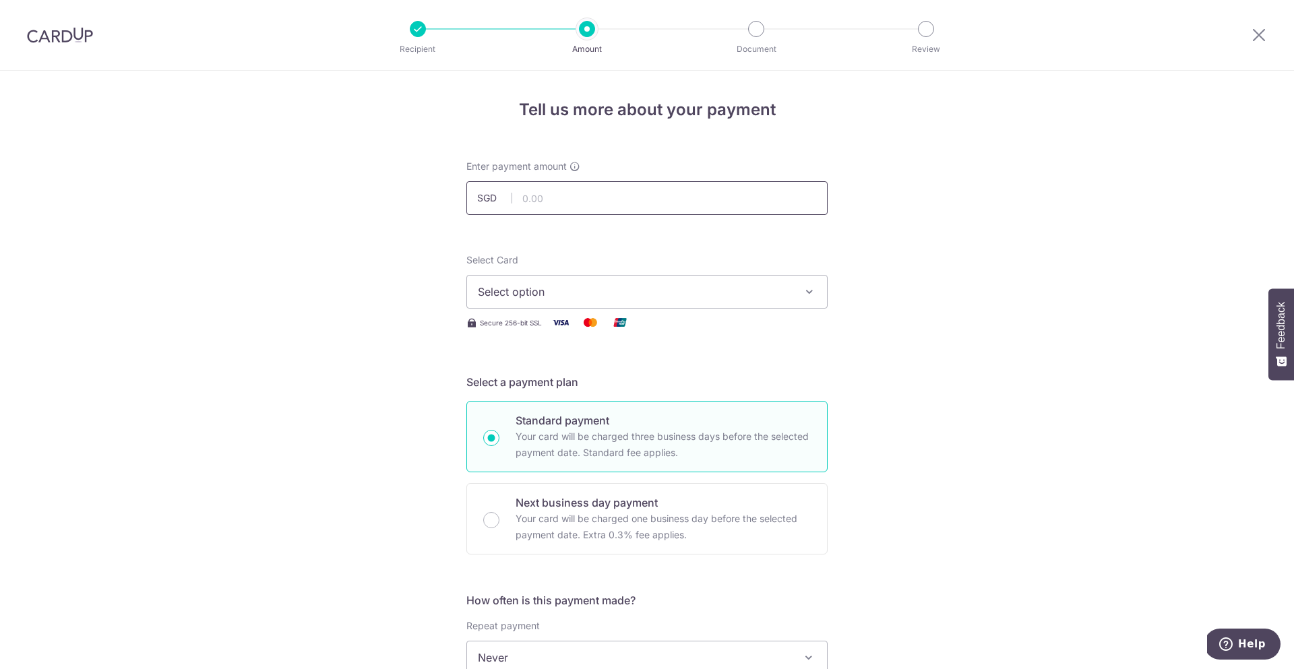
click at [543, 202] on input "text" at bounding box center [646, 198] width 361 height 34
type input "1,400.00"
click at [551, 284] on span "Select option" at bounding box center [635, 292] width 314 height 16
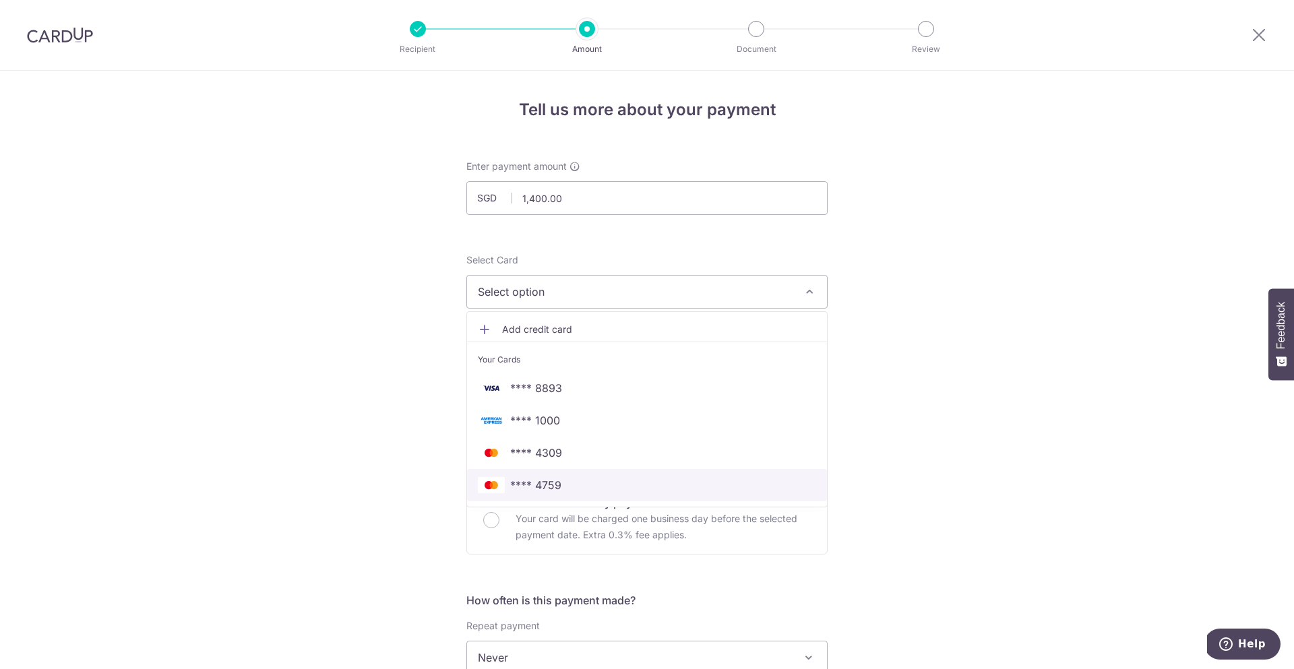
click at [543, 485] on span "**** 4759" at bounding box center [535, 485] width 51 height 16
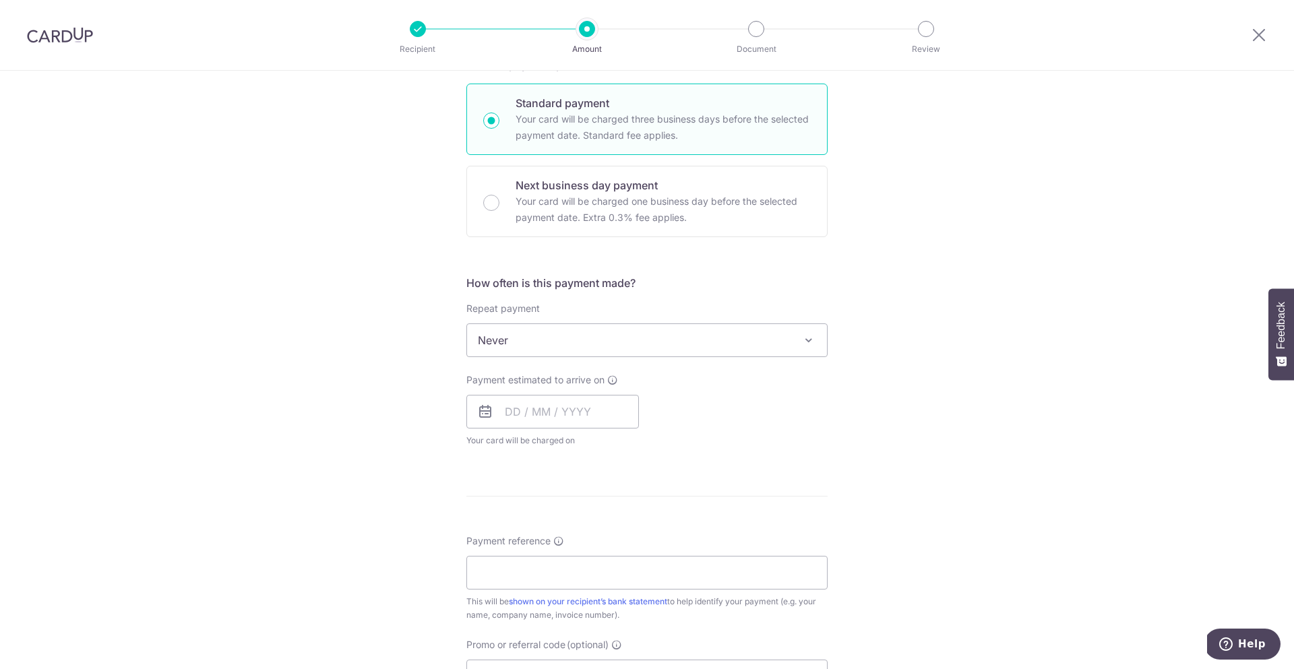
scroll to position [326, 0]
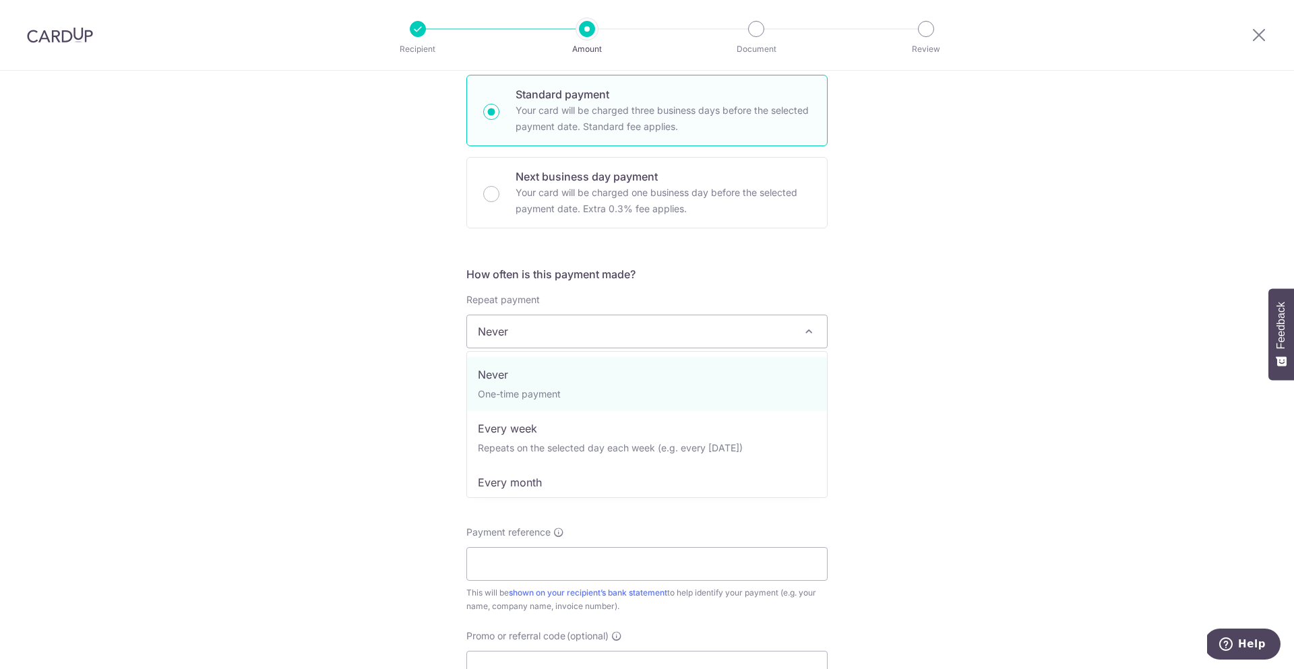
click at [561, 337] on span "Never" at bounding box center [647, 331] width 360 height 32
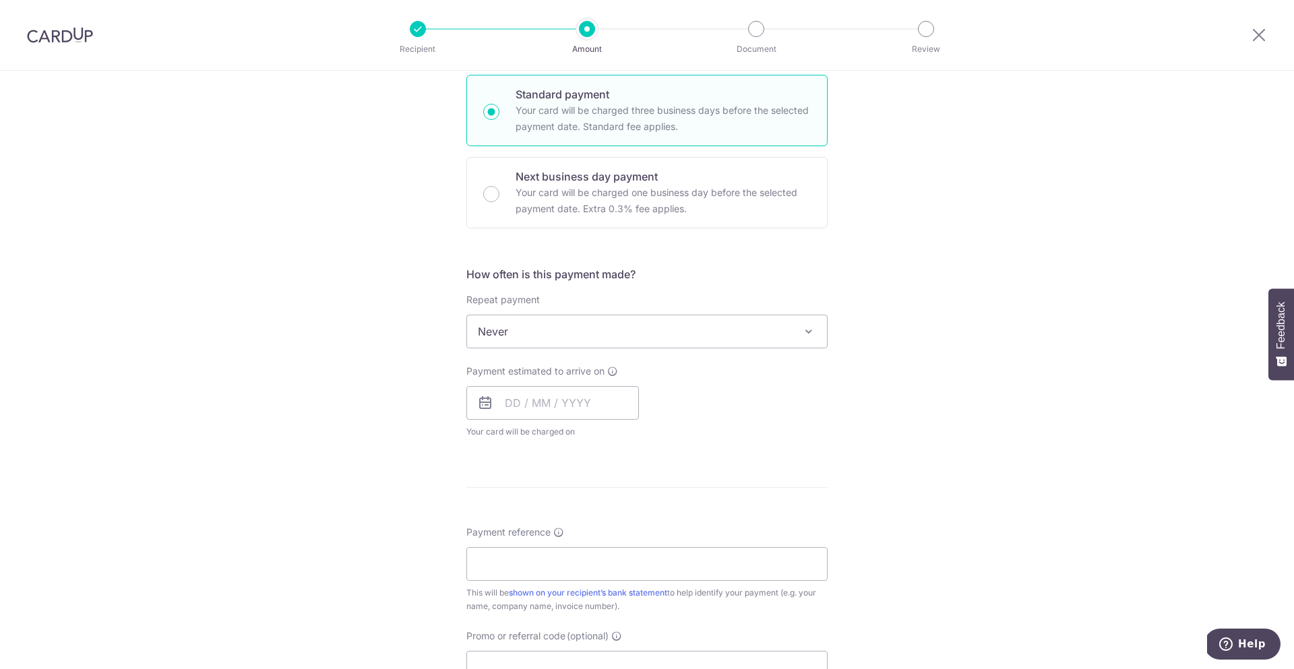
click at [438, 381] on div "Tell us more about your payment Enter payment amount SGD 1,400.00 1400.00 Selec…" at bounding box center [647, 354] width 1294 height 1219
click at [518, 400] on input "text" at bounding box center [552, 403] width 173 height 34
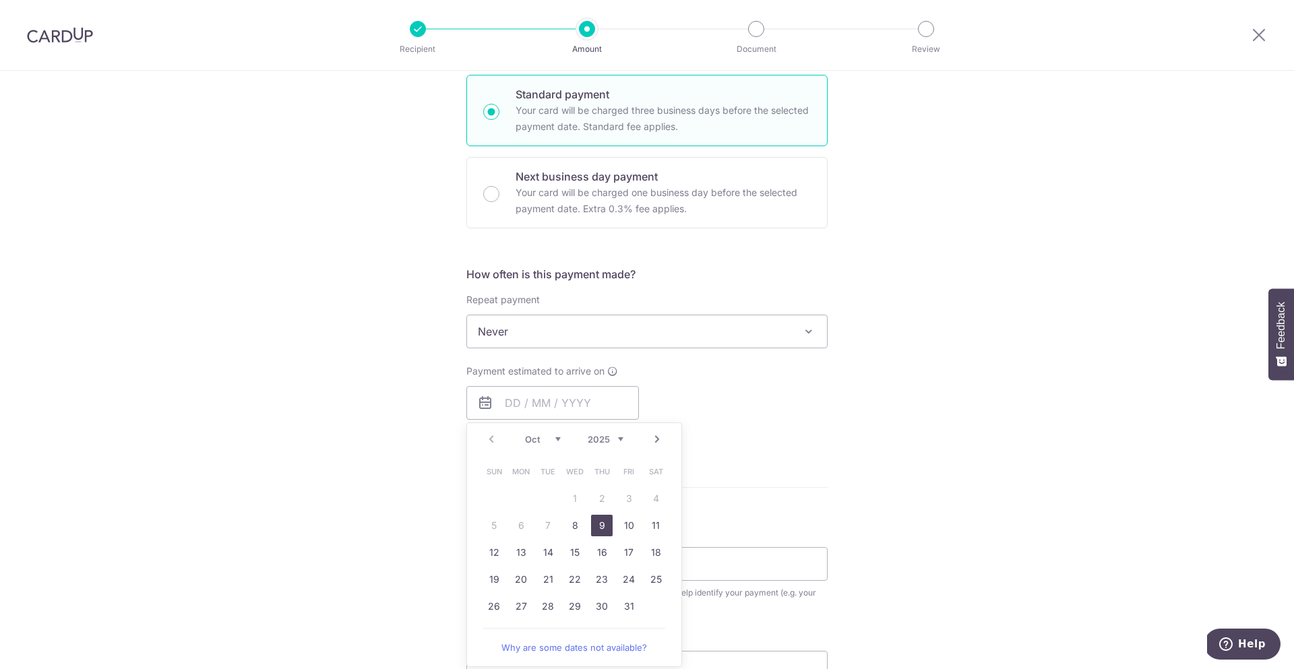
click at [605, 527] on link "9" at bounding box center [602, 526] width 22 height 22
type input "[DATE]"
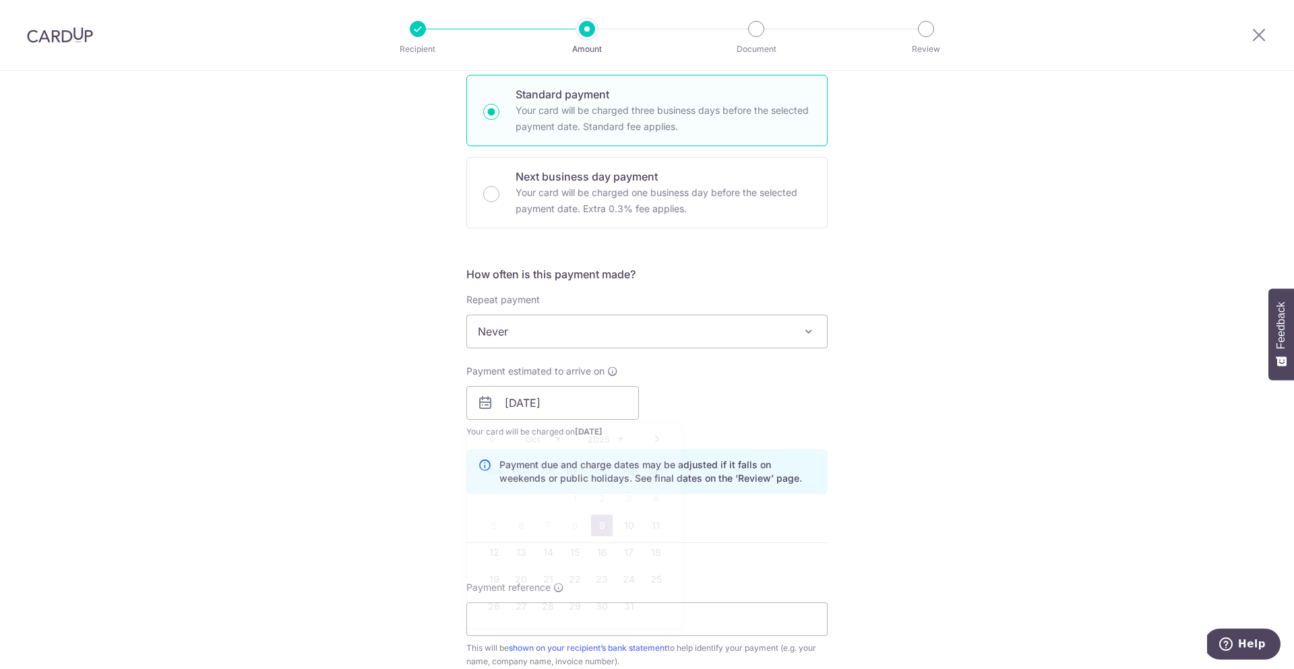
click at [433, 439] on div "Tell us more about your payment Enter payment amount SGD 1,400.00 1400.00 Selec…" at bounding box center [647, 382] width 1294 height 1275
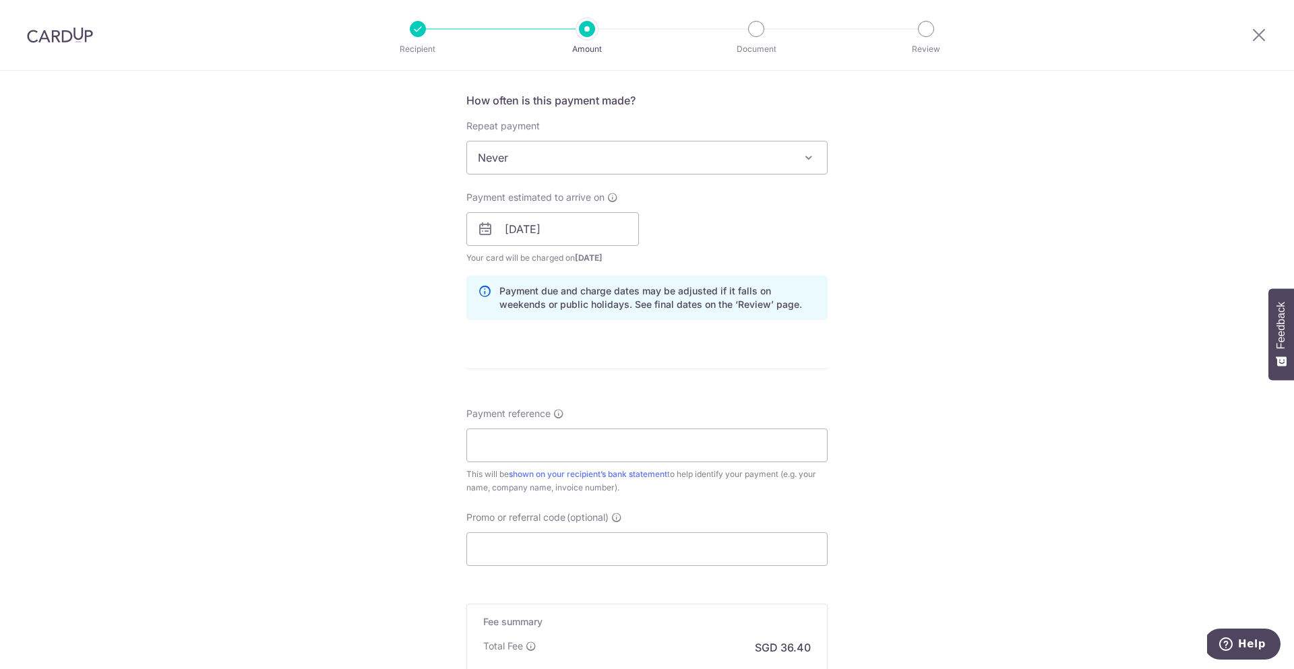
scroll to position [534, 0]
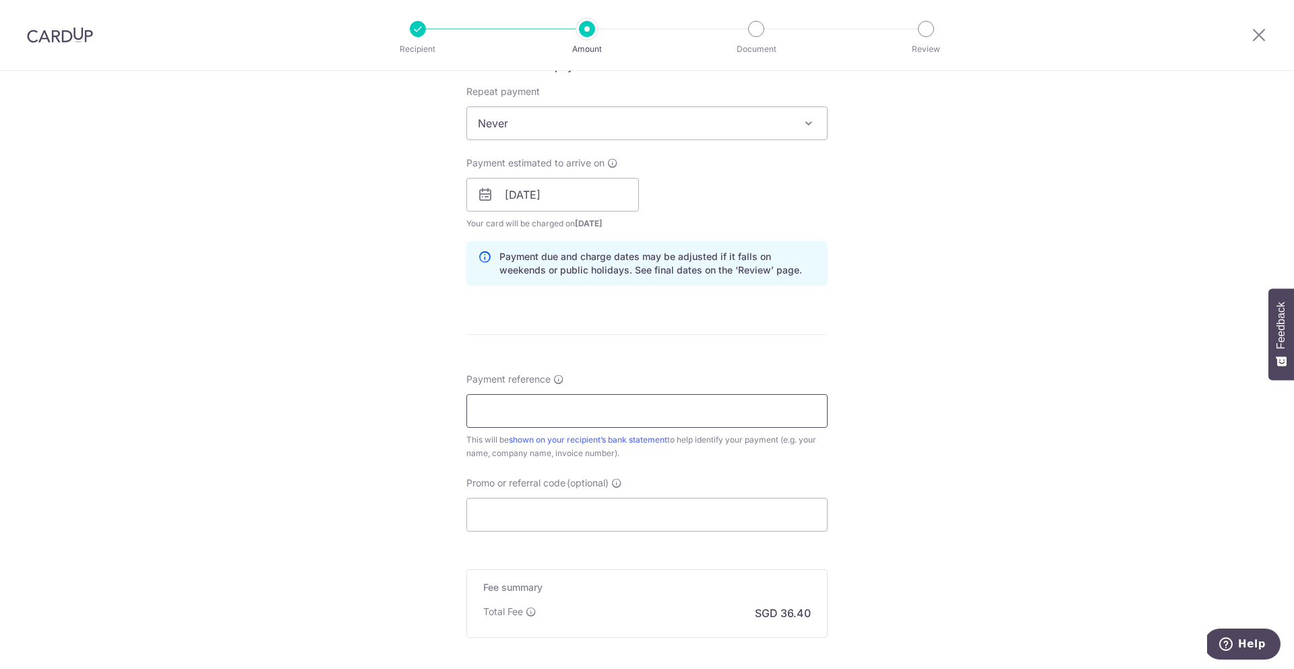
click at [545, 417] on input "Payment reference" at bounding box center [646, 411] width 361 height 34
type input "s"
type input "Shernice"
click at [559, 519] on input "Promo or referral code (optional)" at bounding box center [646, 515] width 361 height 34
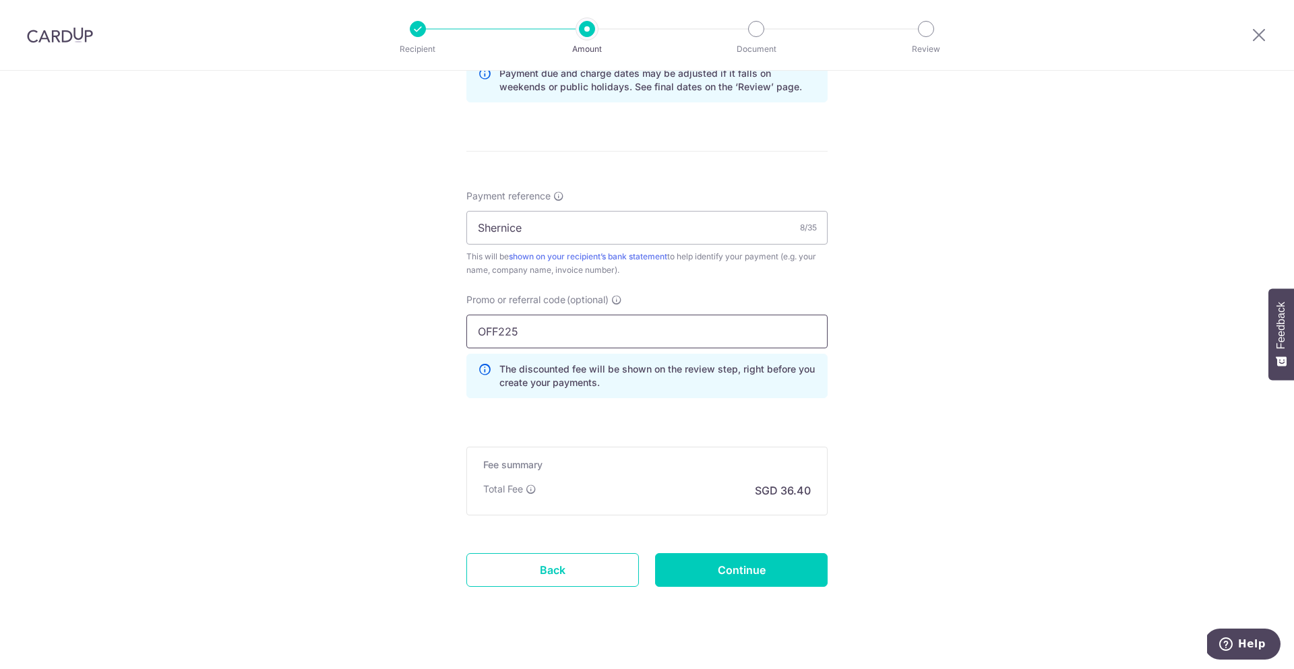
scroll to position [737, 0]
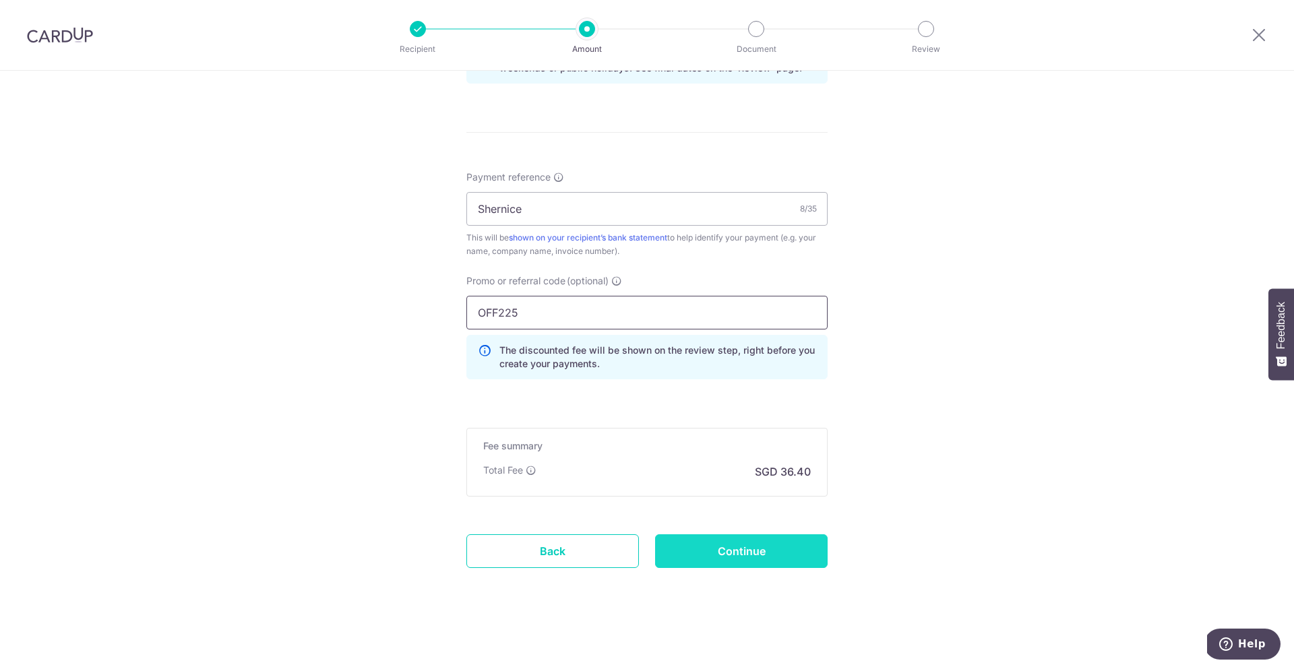
type input "OFF225"
click at [708, 545] on input "Continue" at bounding box center [741, 551] width 173 height 34
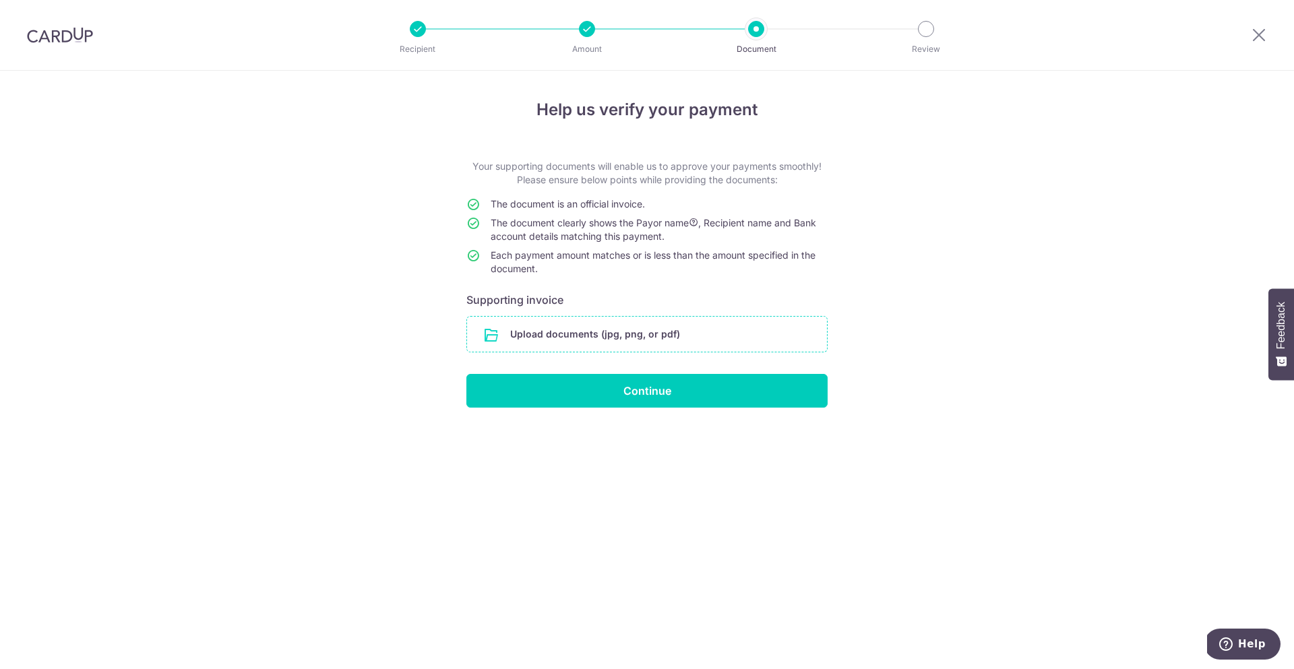
click at [545, 339] on input "file" at bounding box center [647, 334] width 360 height 35
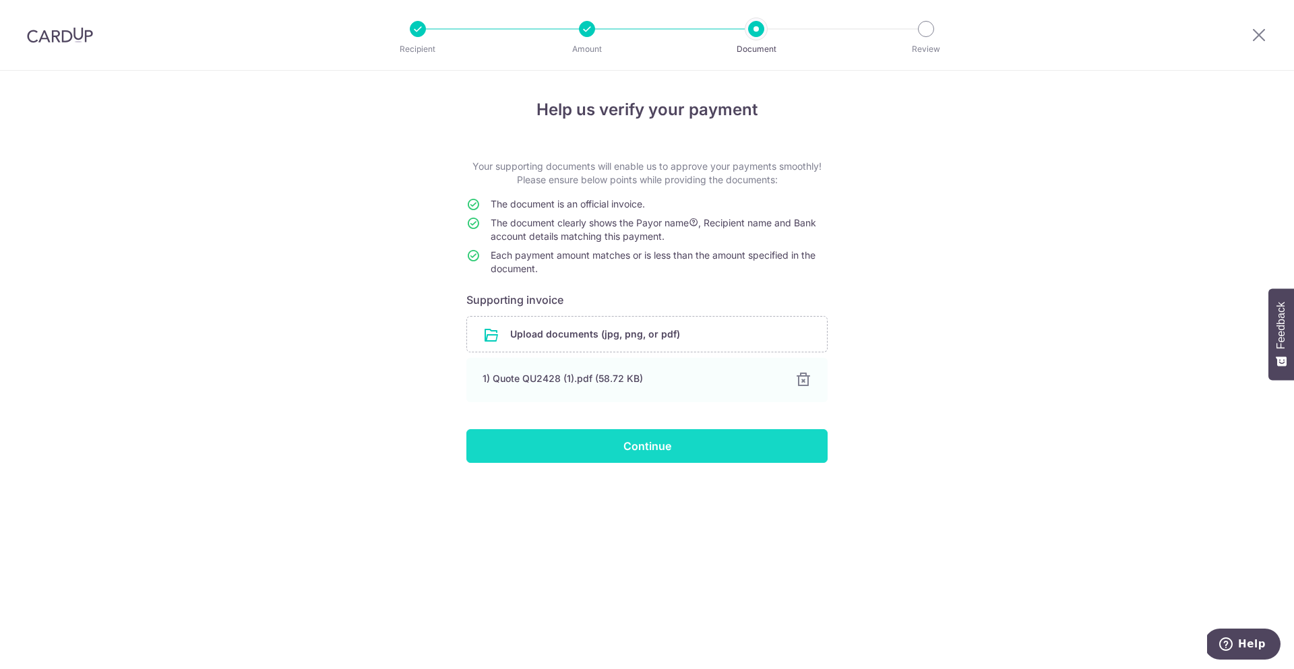
click at [644, 456] on input "Continue" at bounding box center [646, 446] width 361 height 34
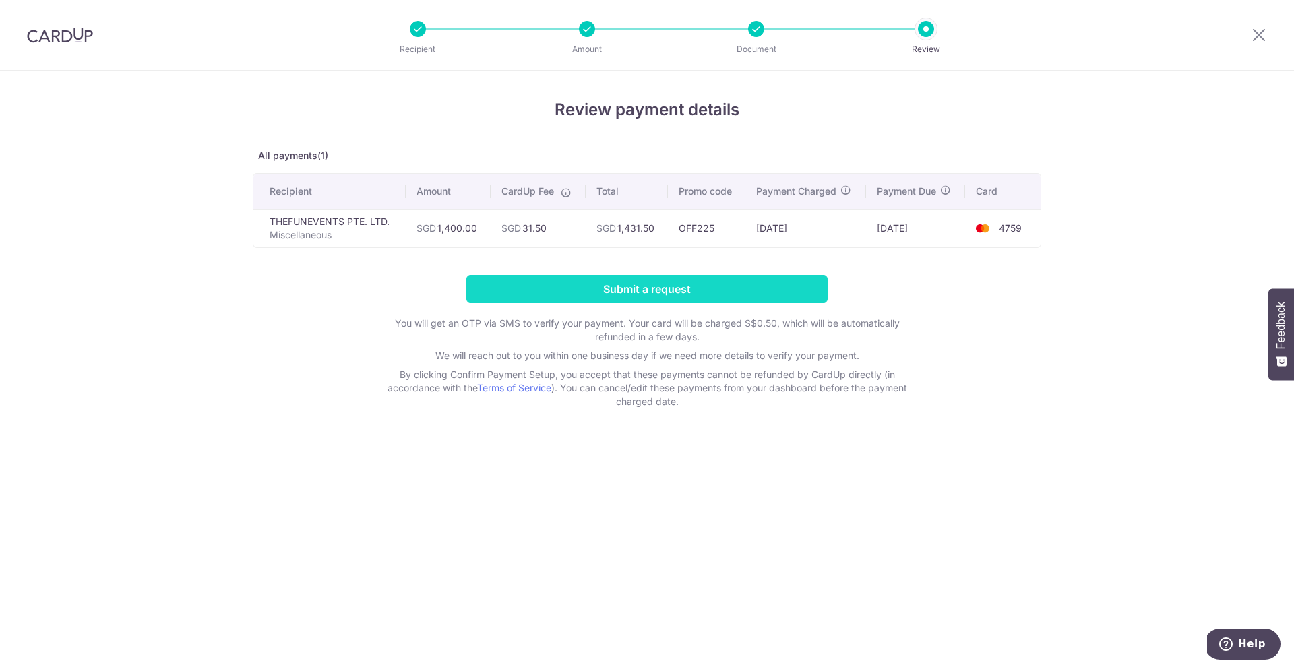
click at [609, 288] on input "Submit a request" at bounding box center [646, 289] width 361 height 28
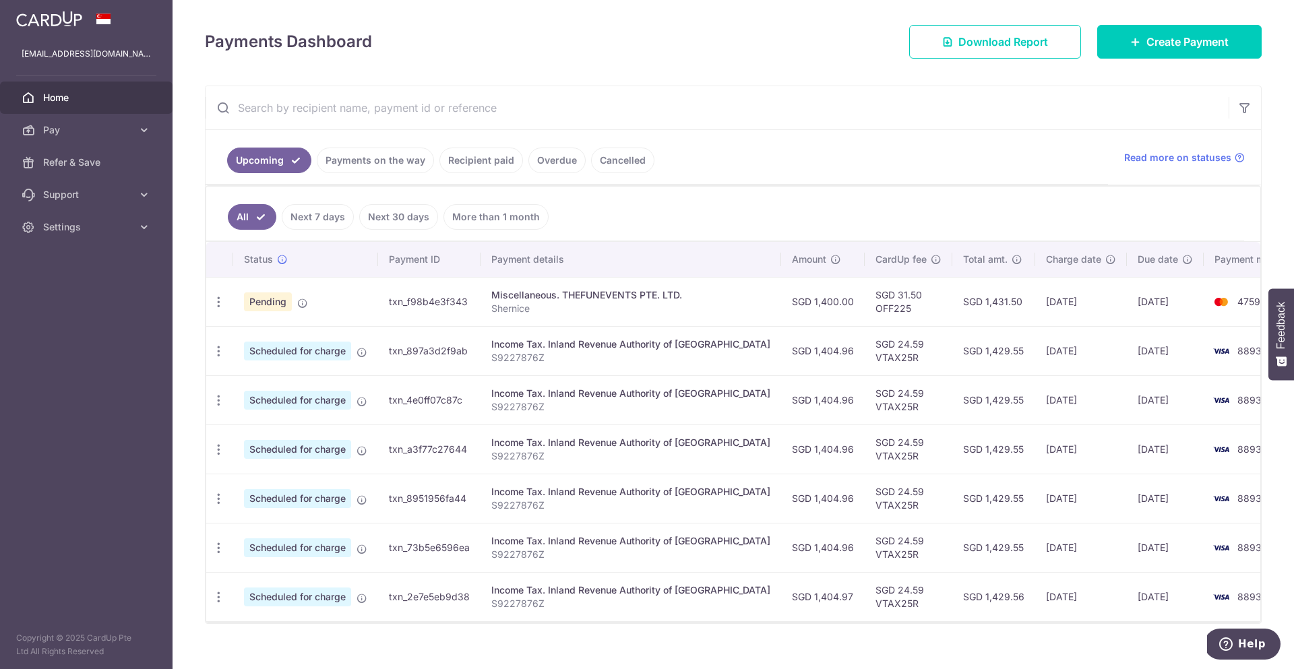
scroll to position [193, 0]
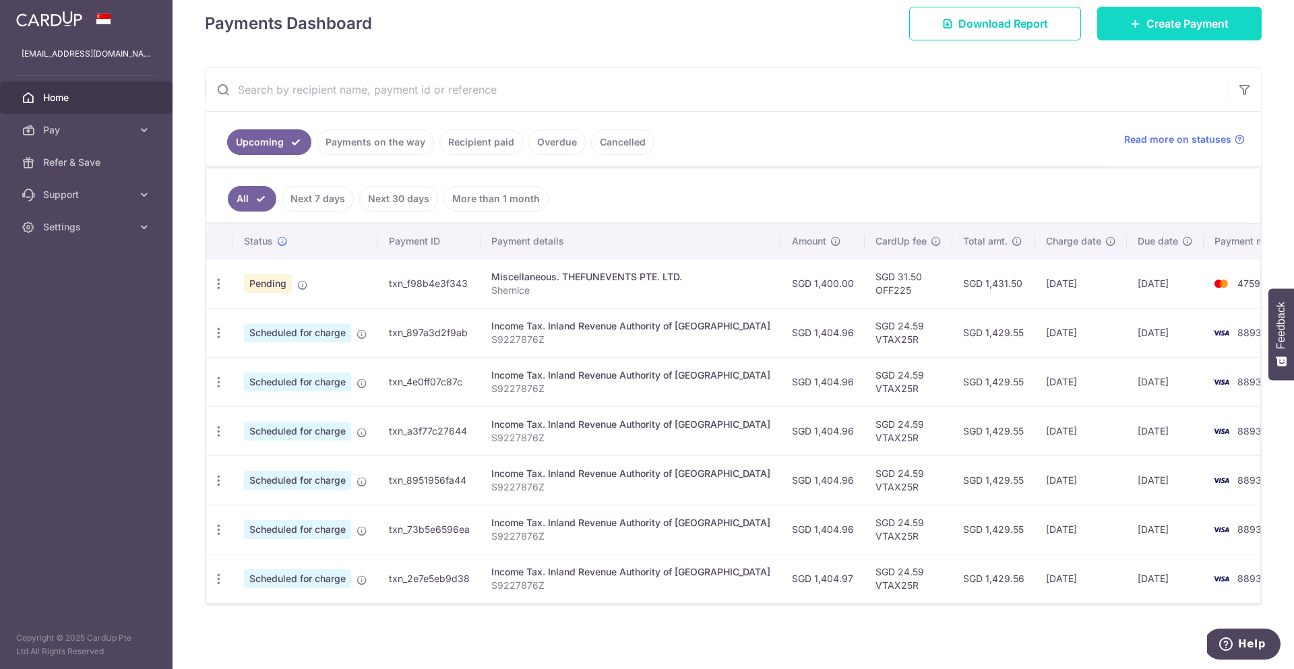
click at [1122, 37] on link "Create Payment" at bounding box center [1179, 24] width 164 height 34
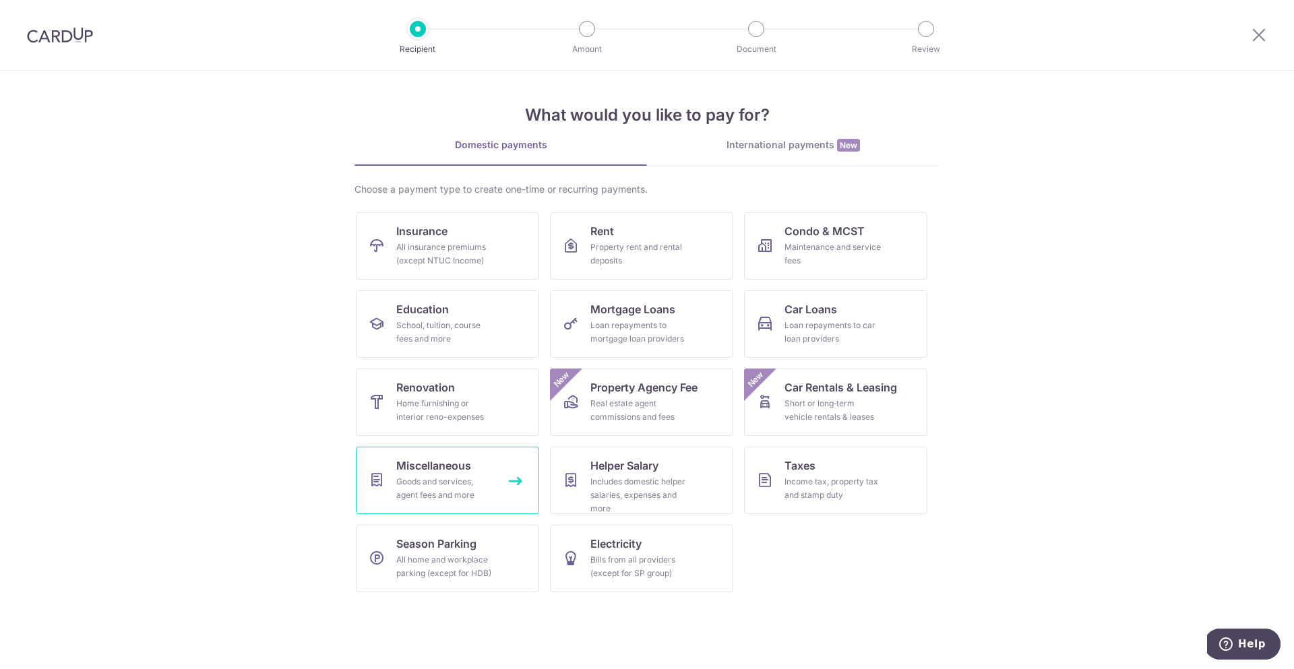
click at [439, 485] on div "Goods and services, agent fees and more" at bounding box center [444, 488] width 97 height 27
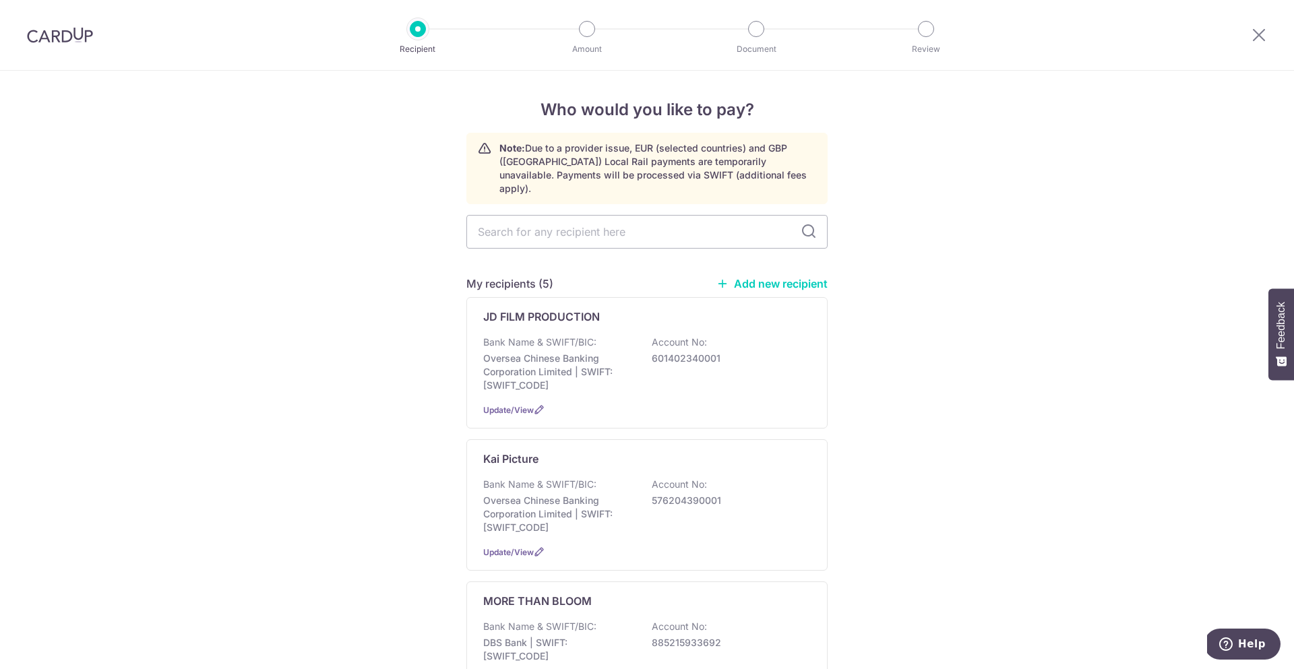
click at [760, 277] on link "Add new recipient" at bounding box center [771, 283] width 111 height 13
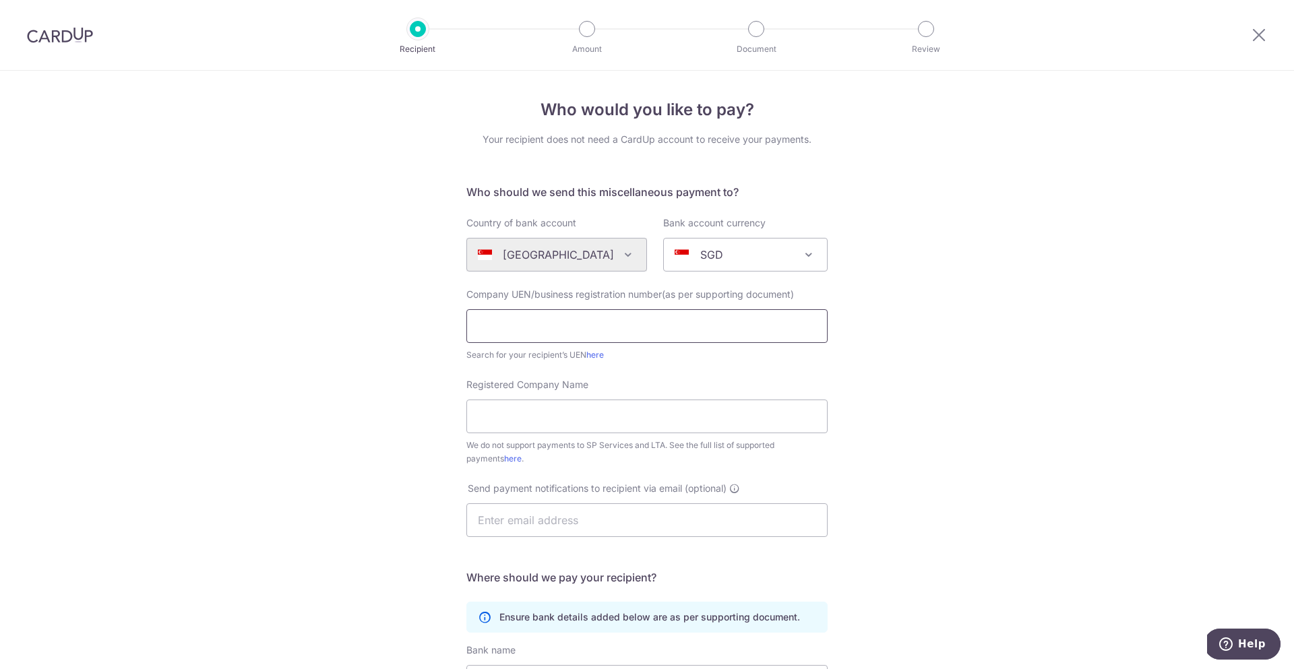
click at [564, 325] on input "text" at bounding box center [646, 326] width 361 height 34
paste input "GETHITCHED PRIVATE LIMITED"
type input "GETHITCHED PRIVATE LIMITED"
click at [558, 434] on div "Registered Company Name We do not support payments to SP Services and LTA. See …" at bounding box center [646, 422] width 361 height 88
click at [558, 422] on input "Registered Company Name" at bounding box center [646, 417] width 361 height 34
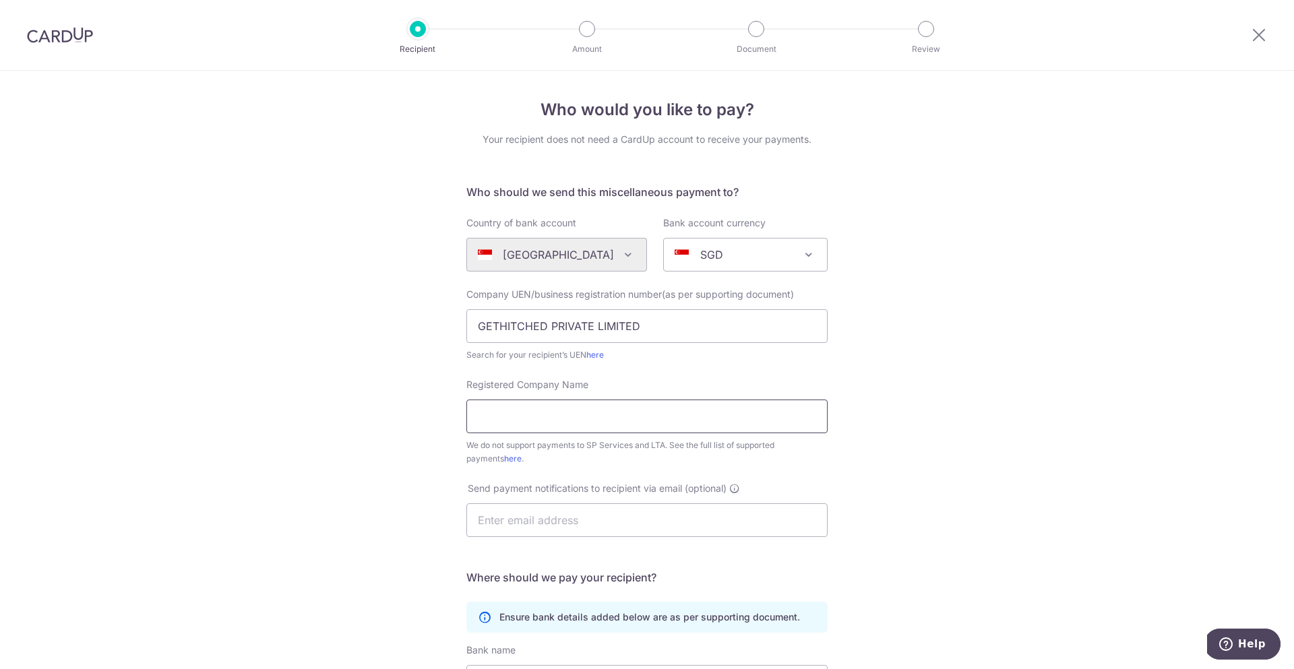
paste input "GETHITCHED PRIVATE LIMITED"
type input "GETHITCHED PRIVATE LIMITED"
drag, startPoint x: 650, startPoint y: 330, endPoint x: 427, endPoint y: 321, distance: 223.9
click at [427, 321] on div "Who would you like to pay? Your recipient does not need a CardUp account to rec…" at bounding box center [647, 489] width 1294 height 836
paste input "202116486N"
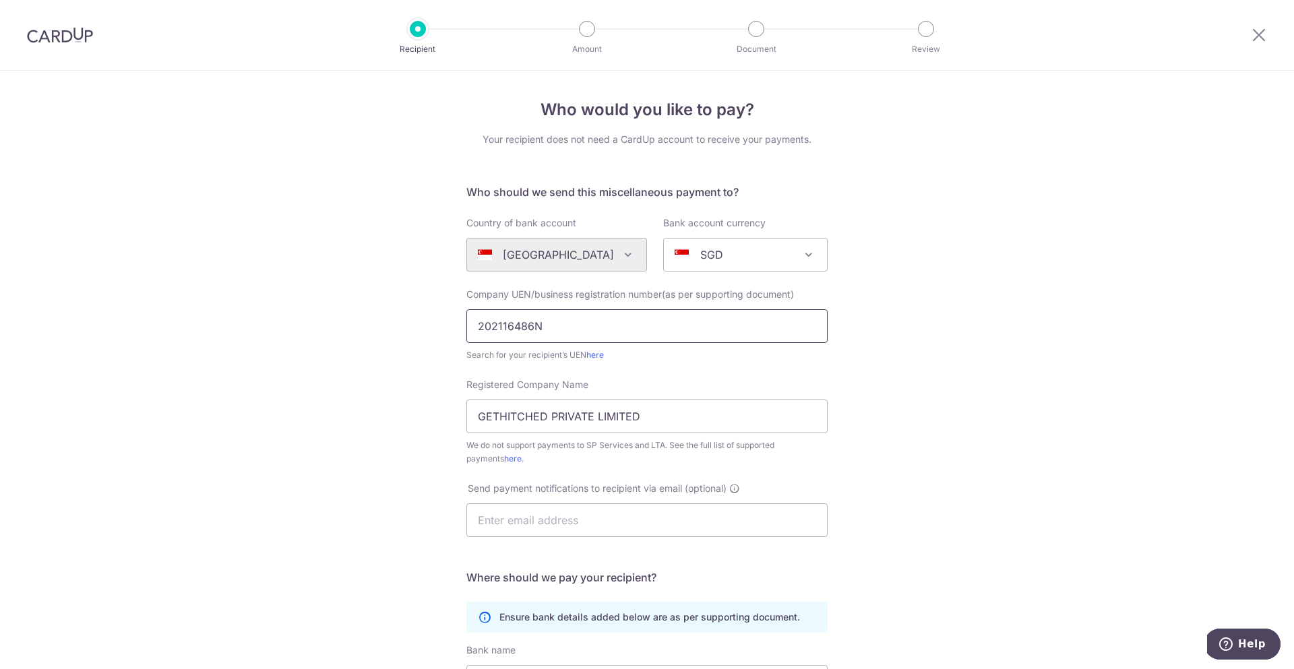
type input "202116486N"
click at [377, 323] on div "Who would you like to pay? Your recipient does not need a CardUp account to rec…" at bounding box center [647, 489] width 1294 height 836
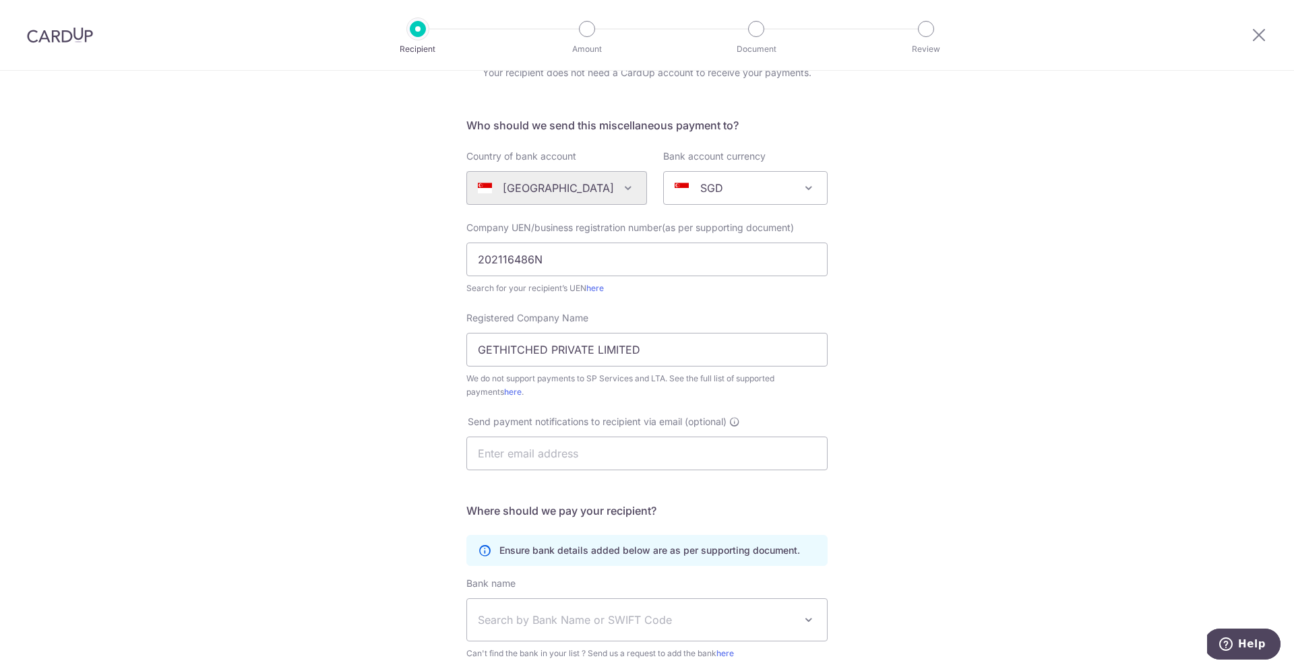
scroll to position [97, 0]
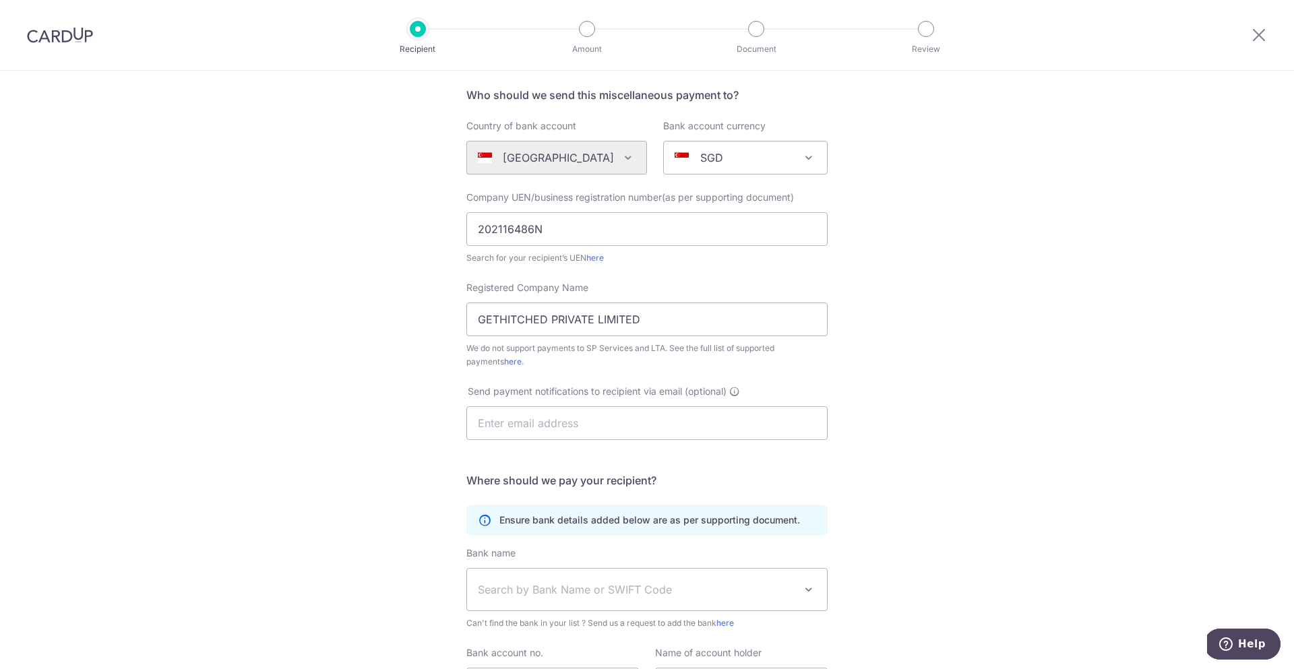
click at [377, 323] on div "Who would you like to pay? Your recipient does not need a CardUp account to rec…" at bounding box center [647, 392] width 1294 height 836
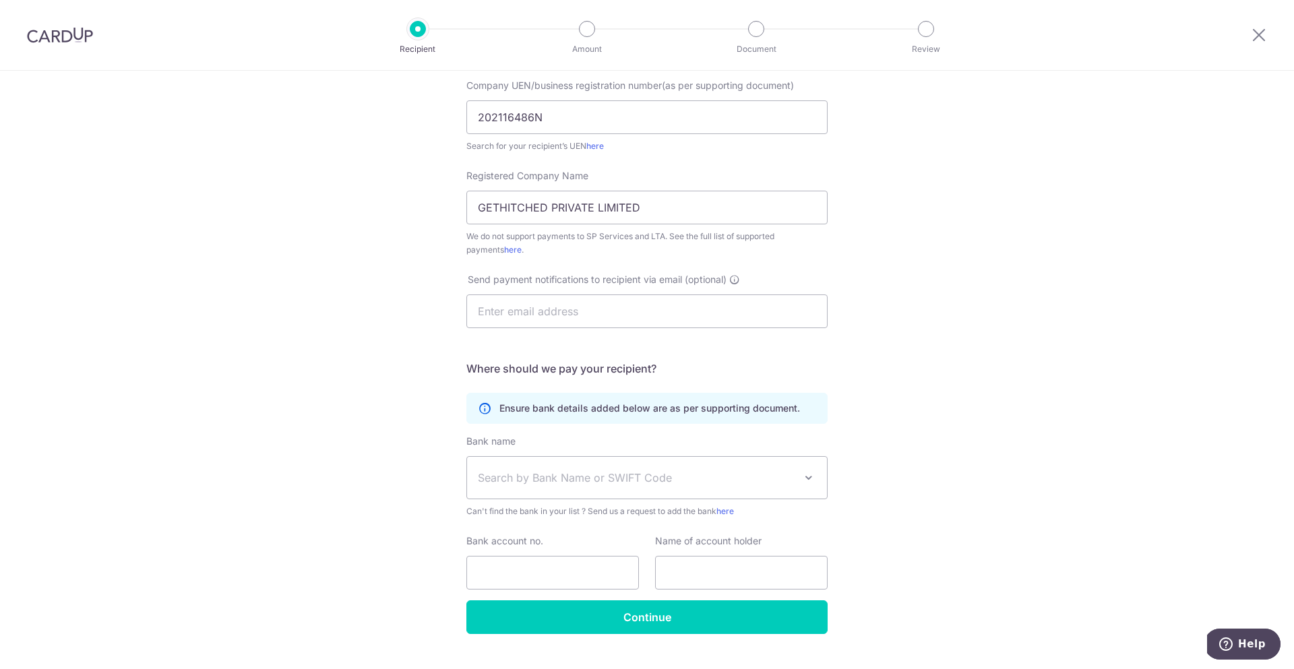
scroll to position [237, 0]
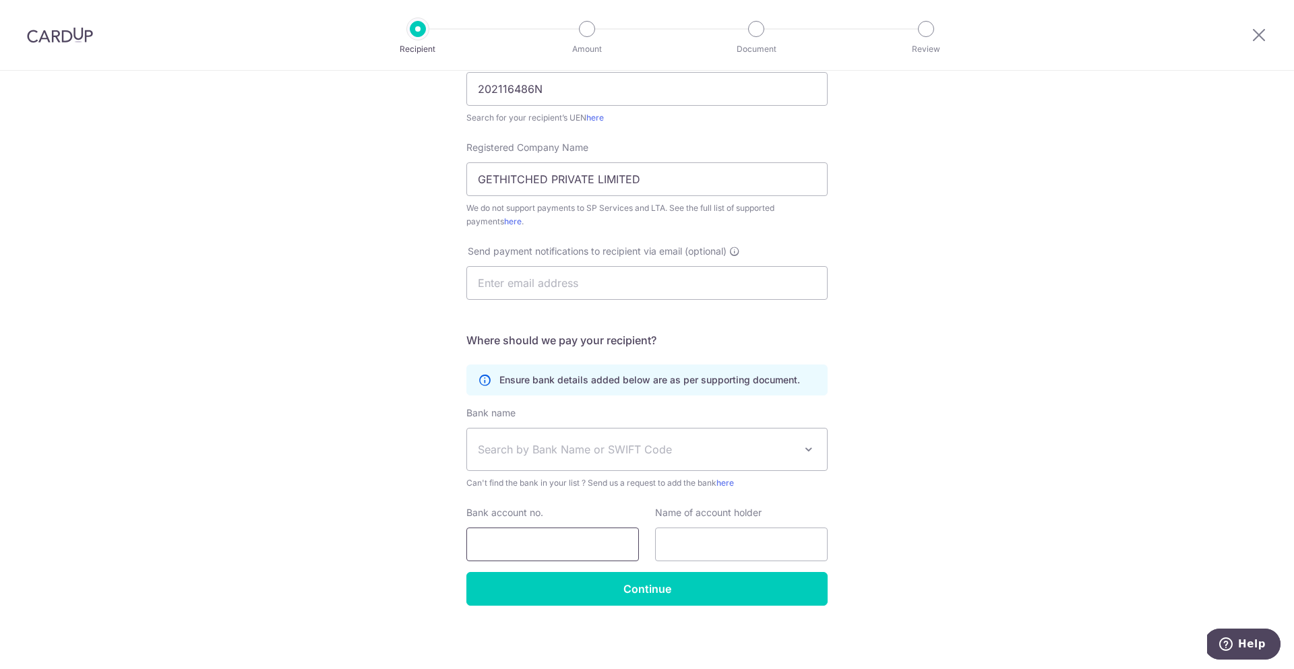
click at [533, 539] on input "Bank account no." at bounding box center [552, 545] width 173 height 34
paste input "0721096684"
type input "0721096684"
click at [719, 539] on input "text" at bounding box center [741, 545] width 173 height 34
paste input "GETHITCHED PRIVATE LIMITED"
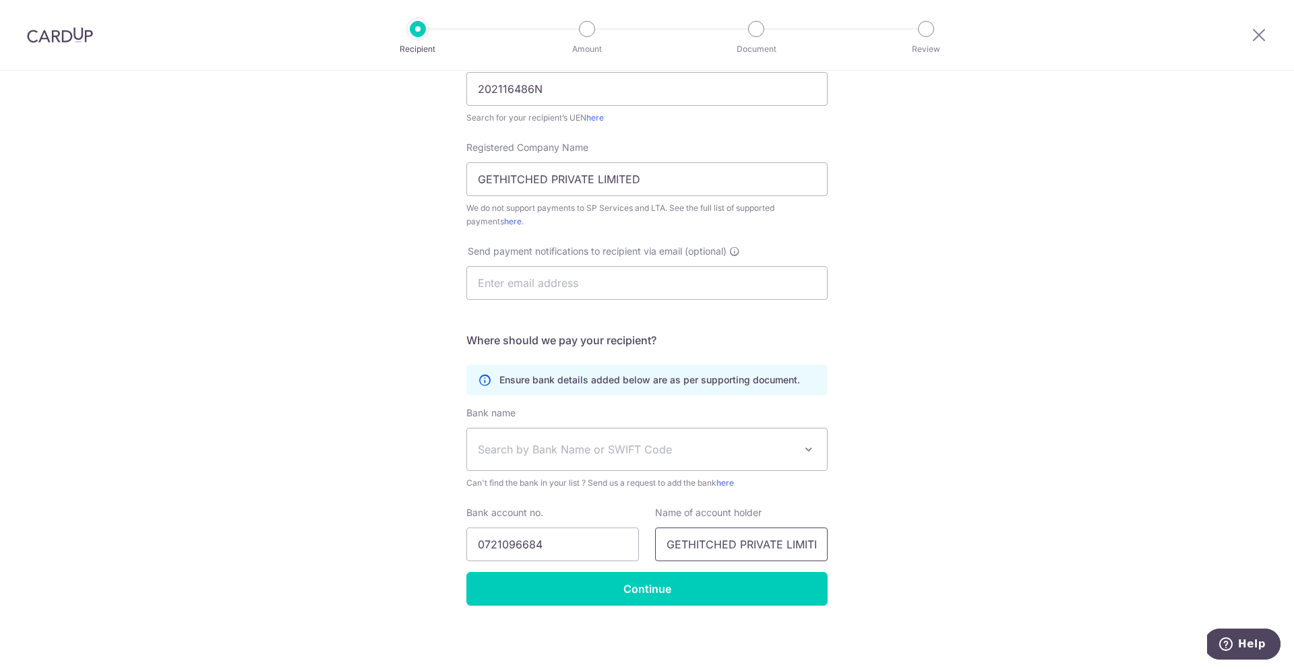
scroll to position [0, 11]
type input "GETHITCHED PRIVATE LIMITED"
click at [836, 535] on div "Who would you like to pay? Your recipient does not need a CardUp account to rec…" at bounding box center [647, 252] width 1294 height 836
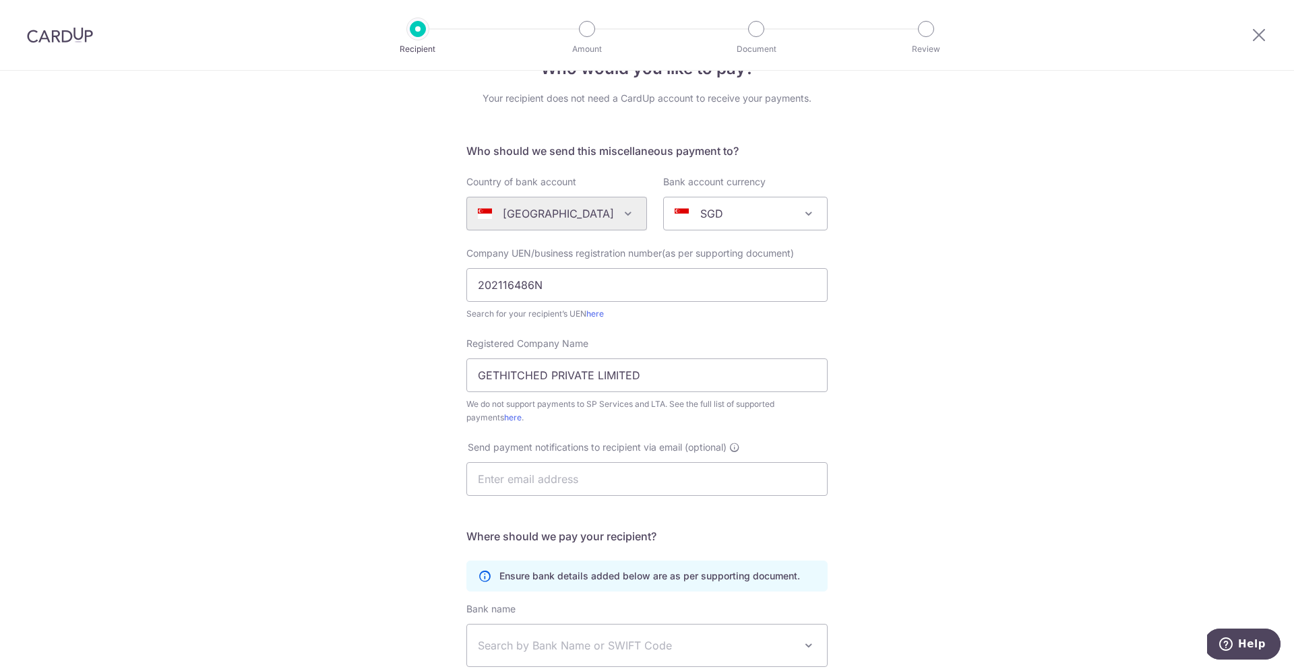
scroll to position [36, 0]
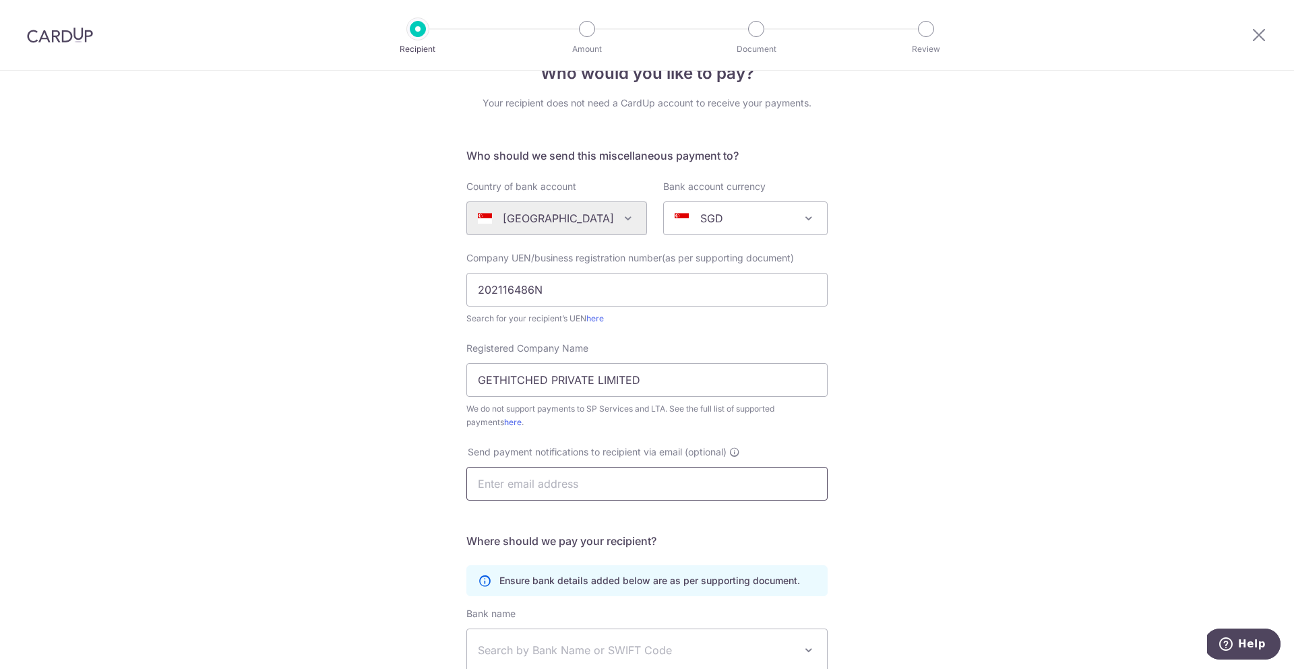
click at [561, 479] on input "text" at bounding box center [646, 484] width 361 height 34
type input "[EMAIL_ADDRESS][DOMAIN_NAME]"
click at [433, 431] on div "Who would you like to pay? Your recipient does not need a CardUp account to rec…" at bounding box center [647, 452] width 1294 height 836
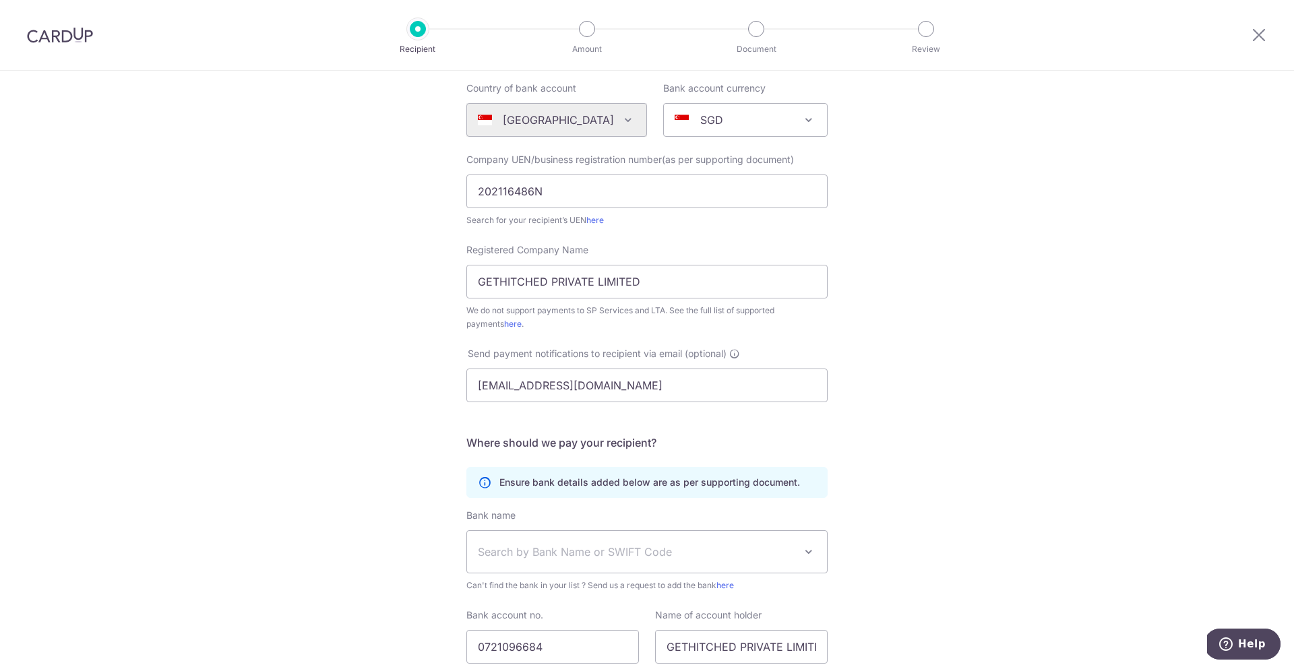
scroll to position [237, 0]
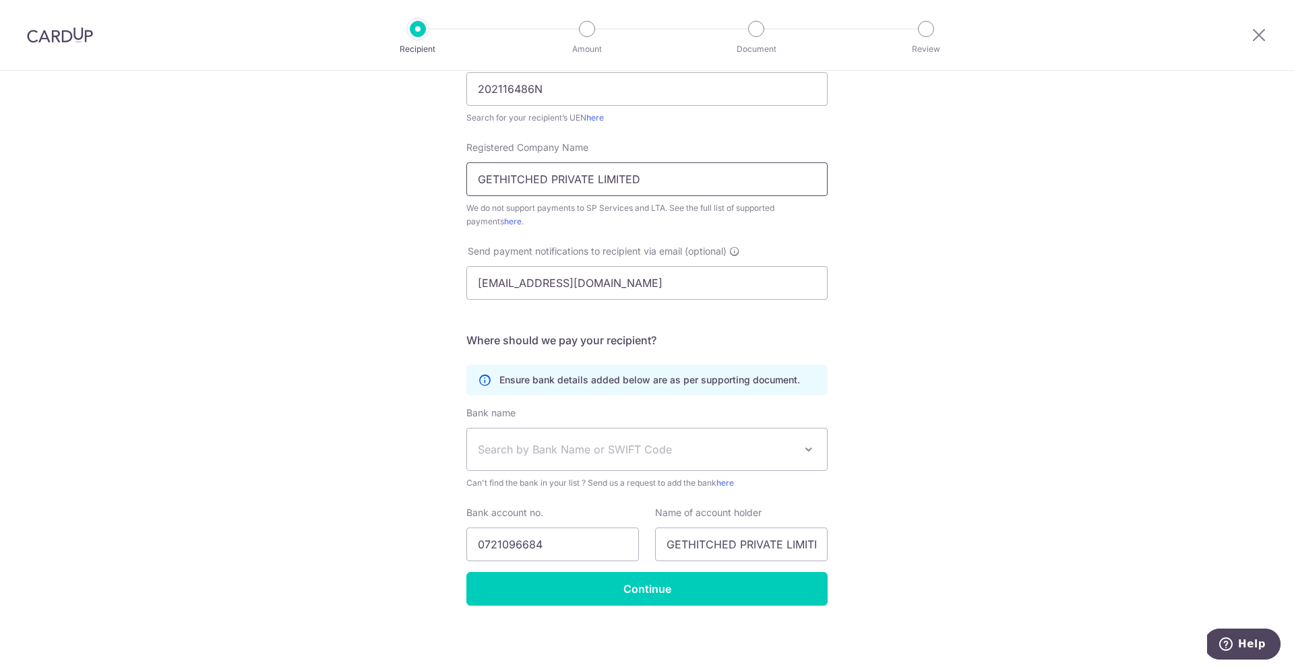
drag, startPoint x: 656, startPoint y: 177, endPoint x: 539, endPoint y: 184, distance: 118.2
click at [539, 184] on input "GETHITCHED PRIVATE LIMITED" at bounding box center [646, 179] width 361 height 34
click at [557, 537] on input "0721096684" at bounding box center [552, 545] width 173 height 34
drag, startPoint x: 551, startPoint y: 540, endPoint x: 455, endPoint y: 539, distance: 95.7
click at [455, 539] on div "Who would you like to pay? Your recipient does not need a CardUp account to rec…" at bounding box center [647, 252] width 1294 height 836
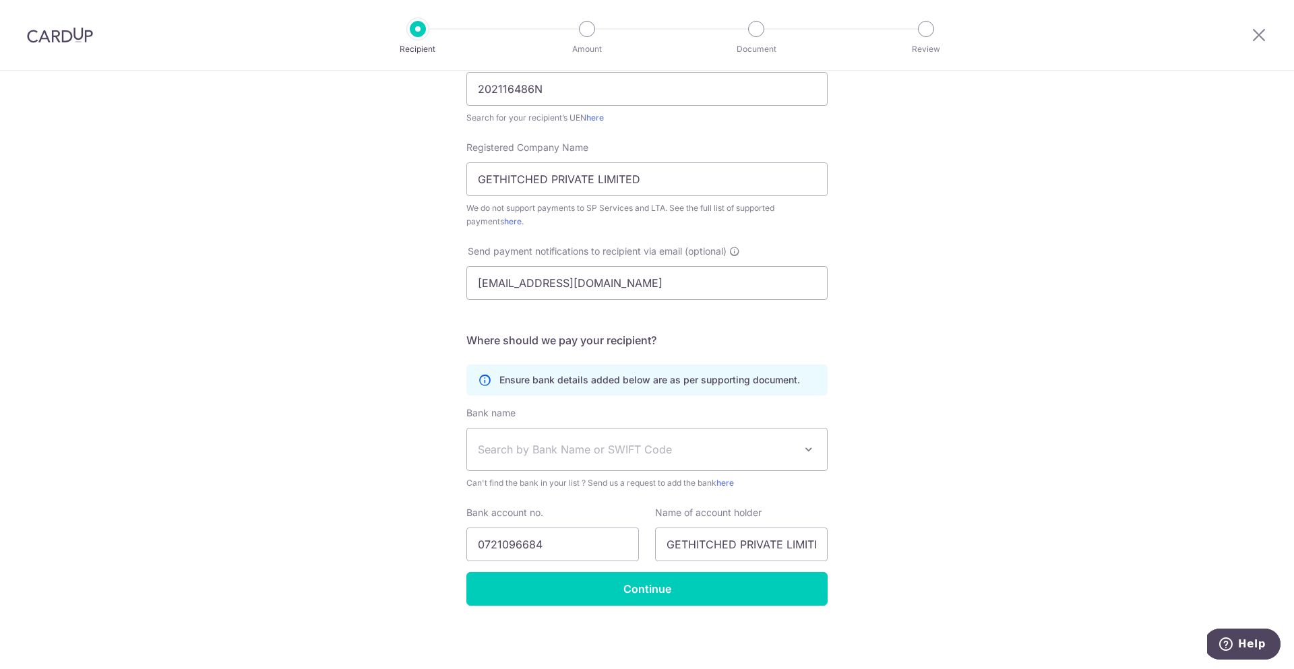
click at [636, 503] on div "Bank name (Select from our list, or add a new bank ) Select Bank UBS AG ANEXT B…" at bounding box center [646, 489] width 361 height 166
click at [381, 393] on div "Who would you like to pay? Your recipient does not need a CardUp account to rec…" at bounding box center [647, 252] width 1294 height 836
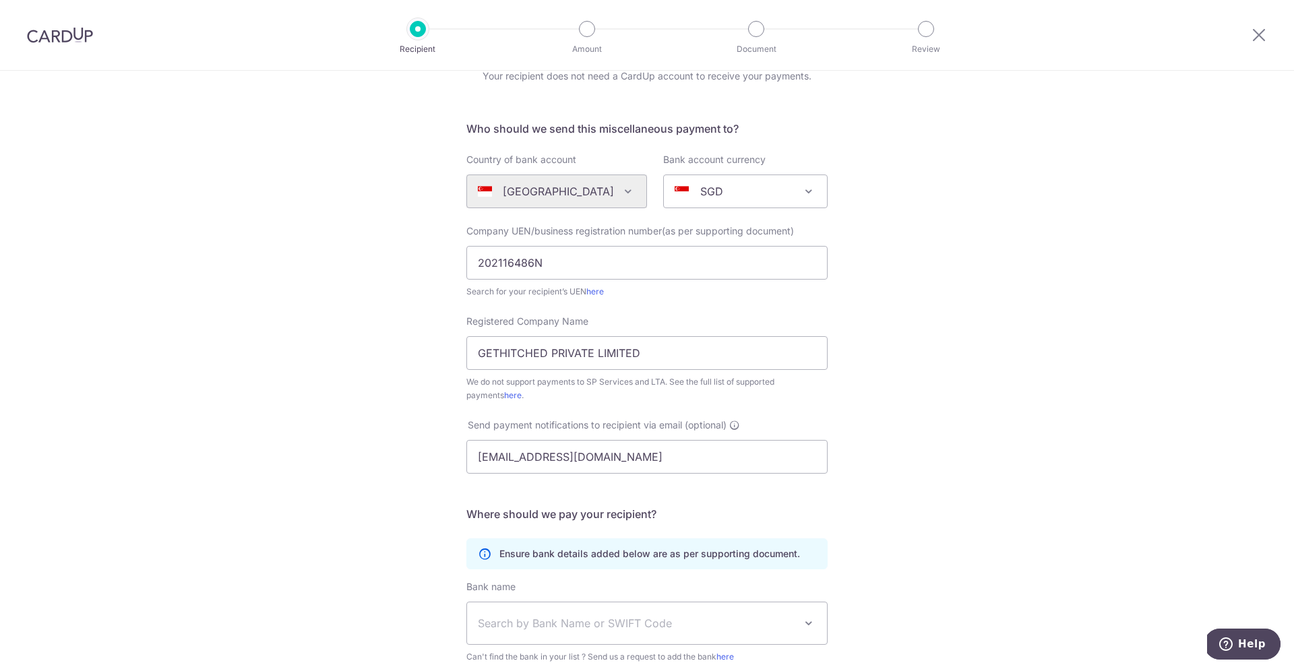
scroll to position [0, 0]
